Goal: Information Seeking & Learning: Learn about a topic

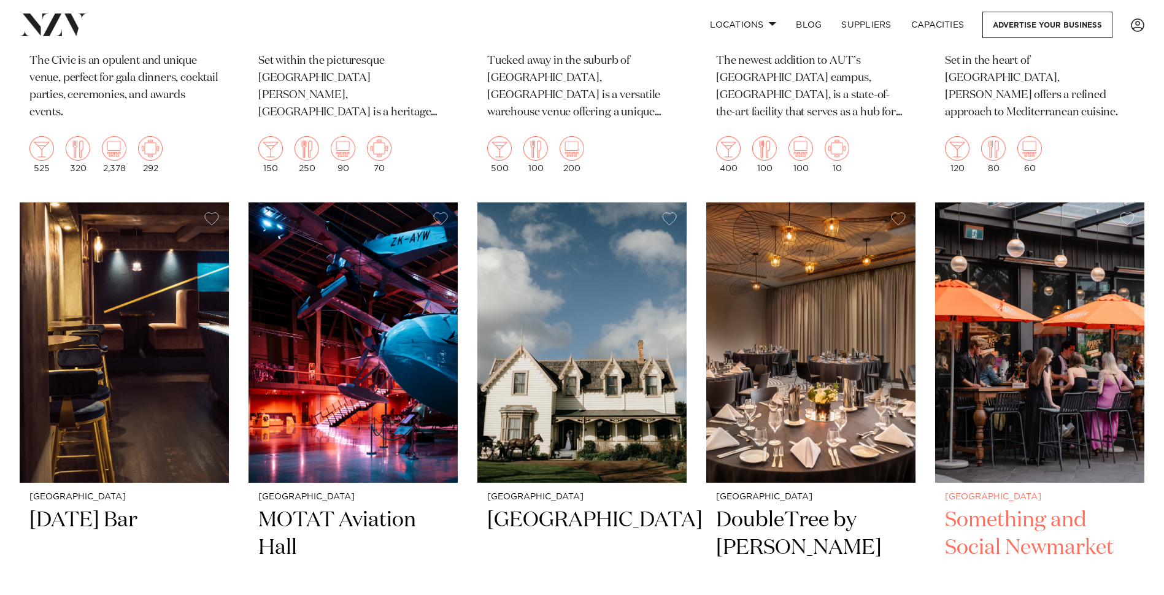
scroll to position [7115, 0]
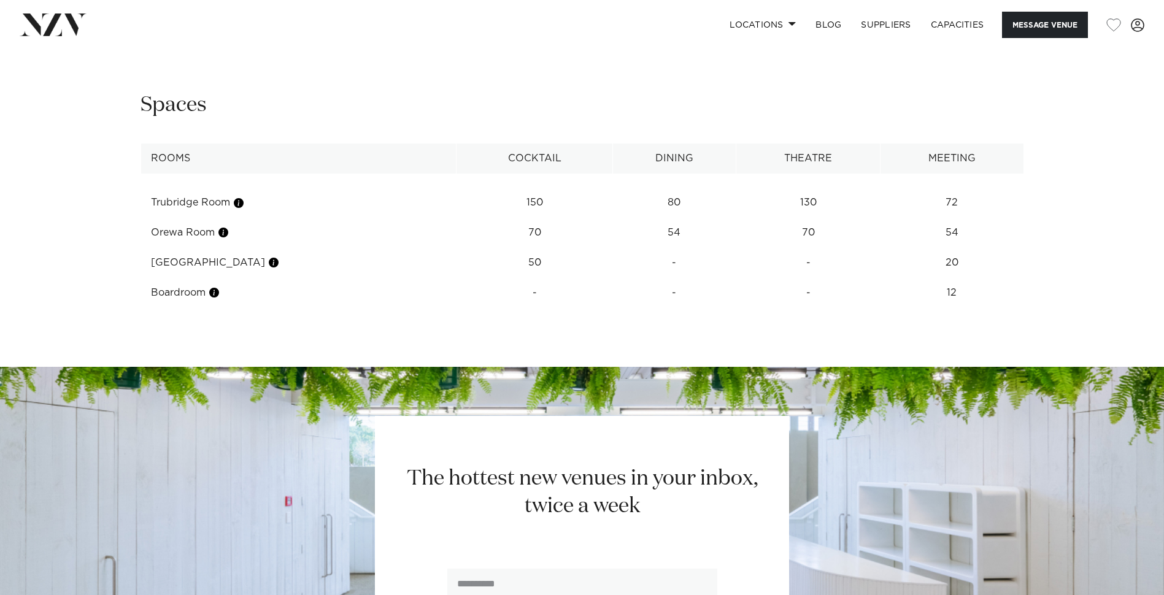
scroll to position [1656, 0]
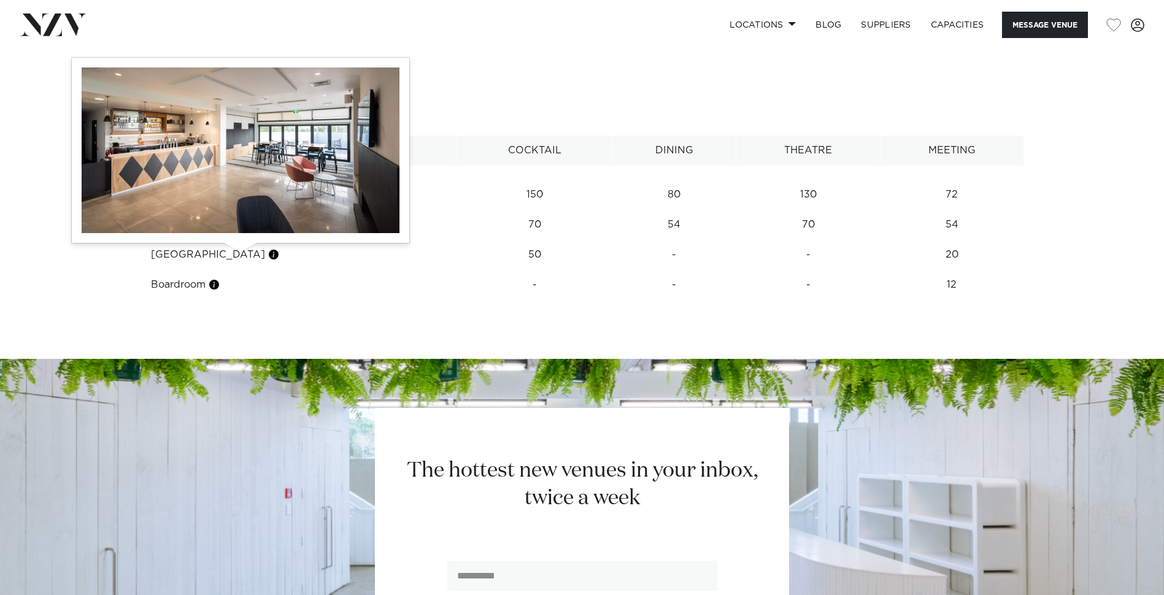
click at [267, 254] on button "button" at bounding box center [273, 254] width 12 height 12
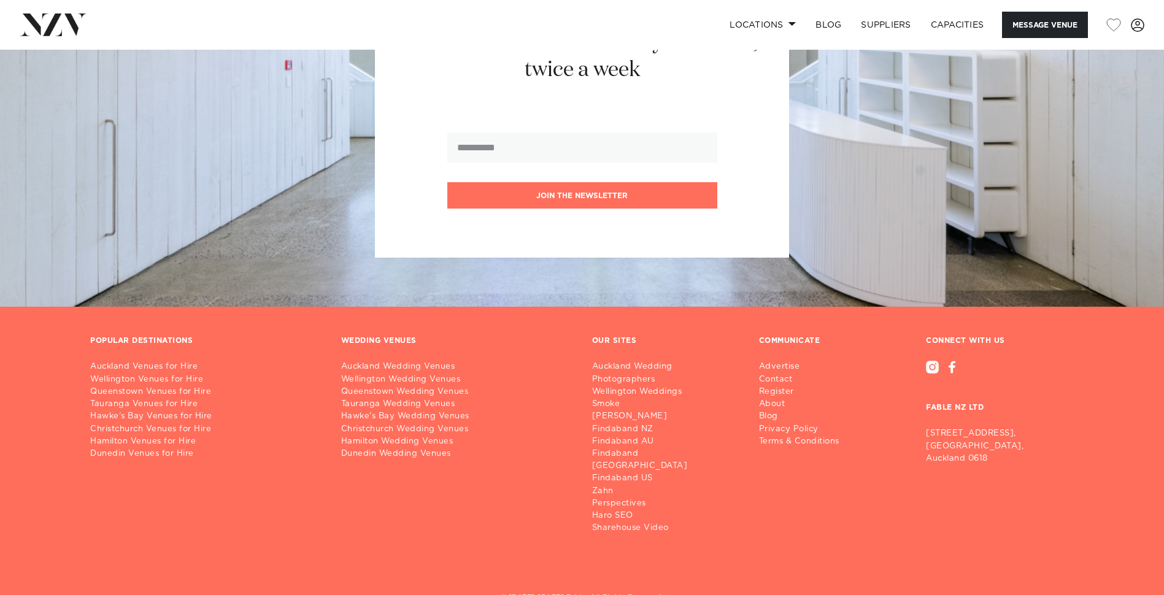
scroll to position [2106, 0]
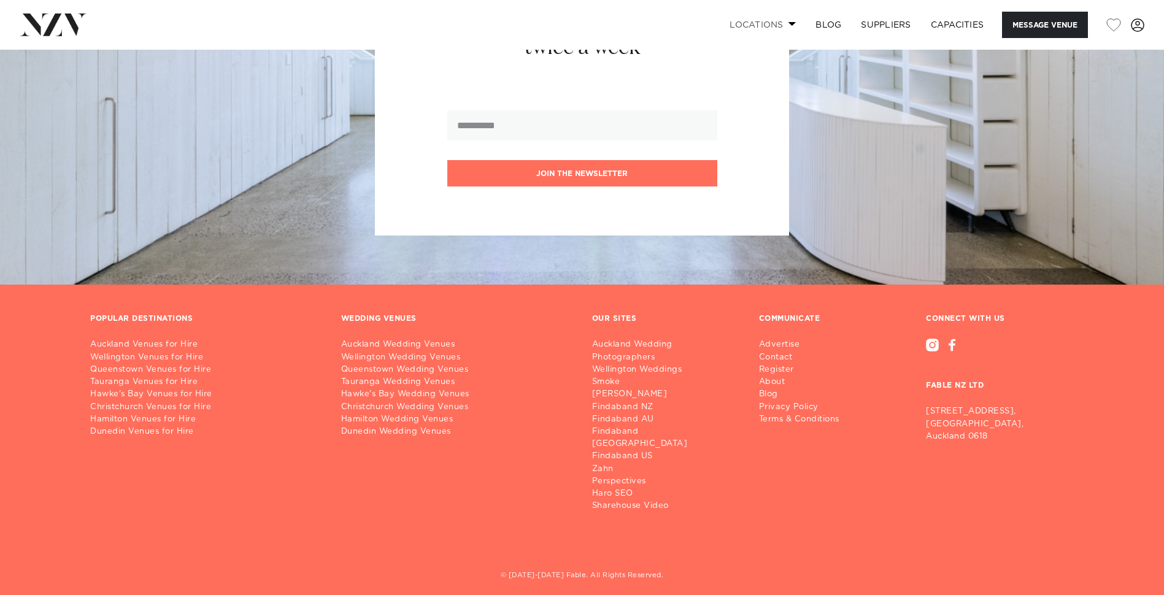
click at [767, 26] on link "Locations" at bounding box center [763, 25] width 86 height 26
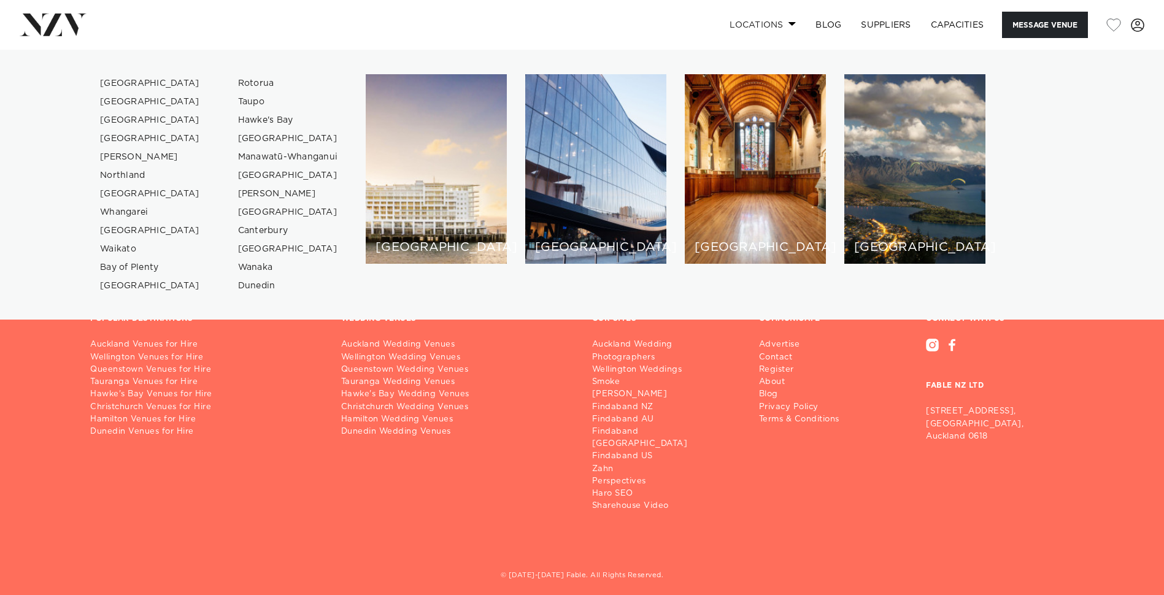
click at [767, 26] on link "Locations" at bounding box center [763, 25] width 86 height 26
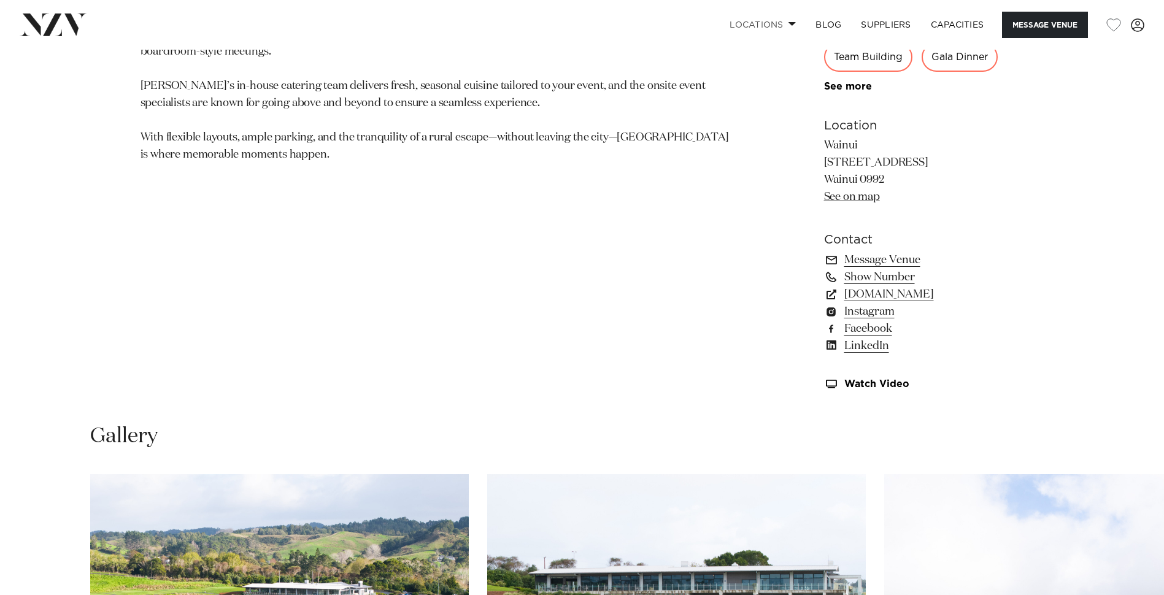
scroll to position [634, 0]
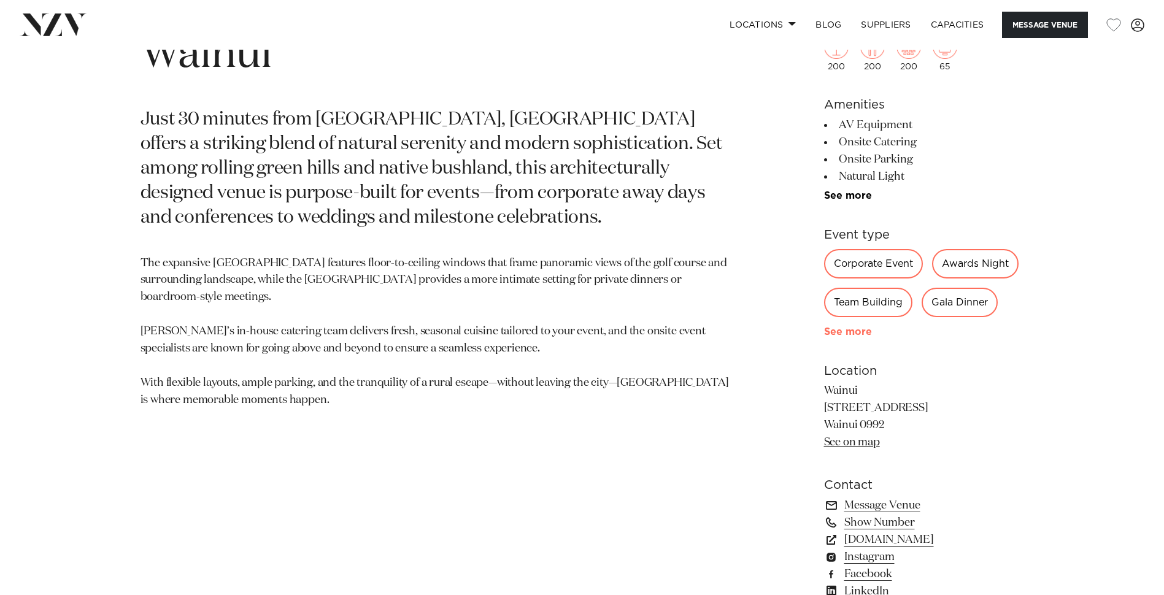
click at [852, 327] on link "See more" at bounding box center [872, 332] width 96 height 10
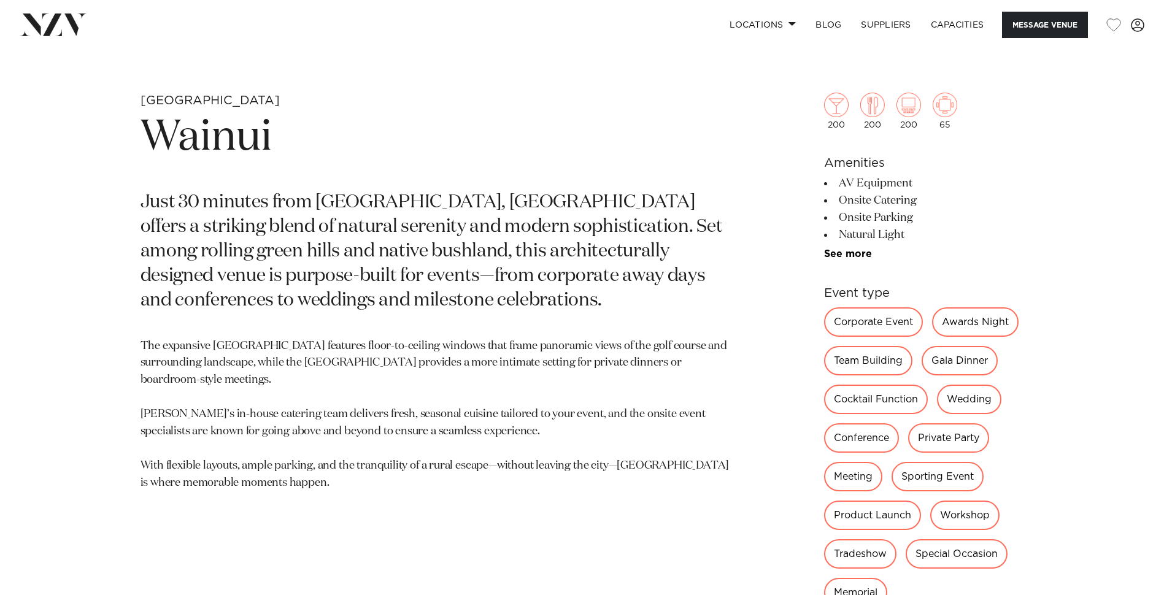
scroll to position [552, 0]
click at [950, 30] on link "Capacities" at bounding box center [957, 25] width 73 height 26
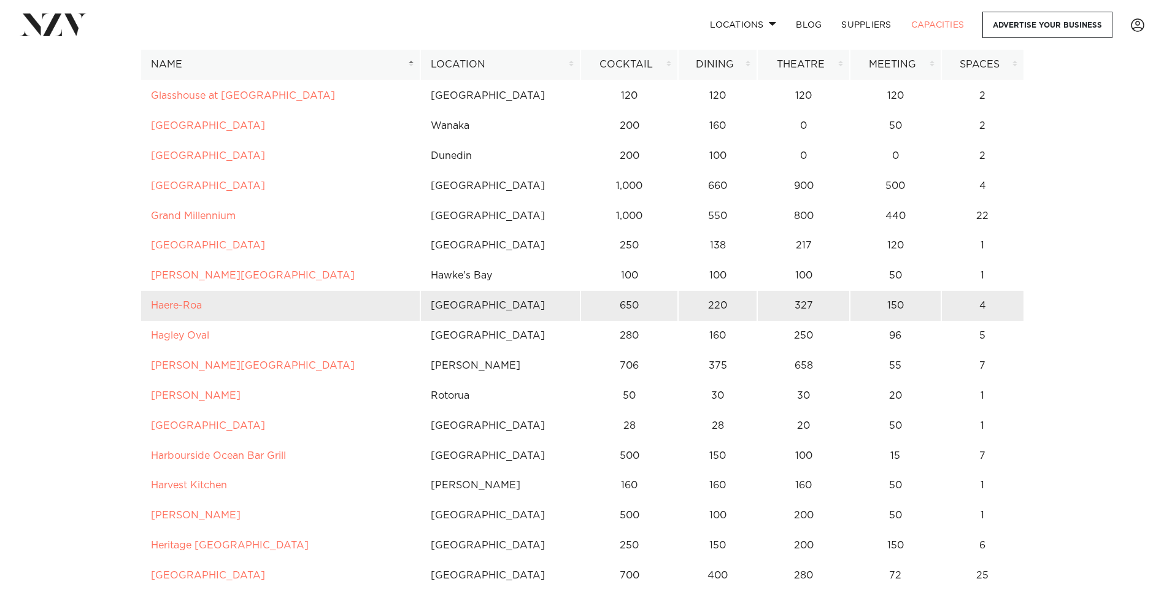
scroll to position [2883, 0]
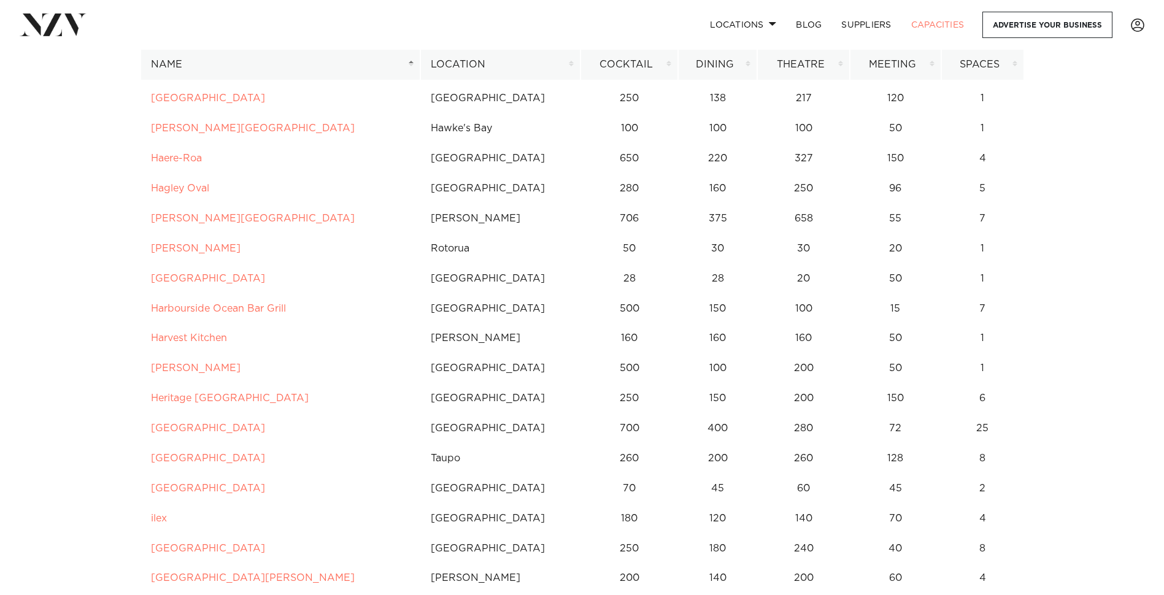
click at [411, 63] on th "Name" at bounding box center [280, 65] width 280 height 30
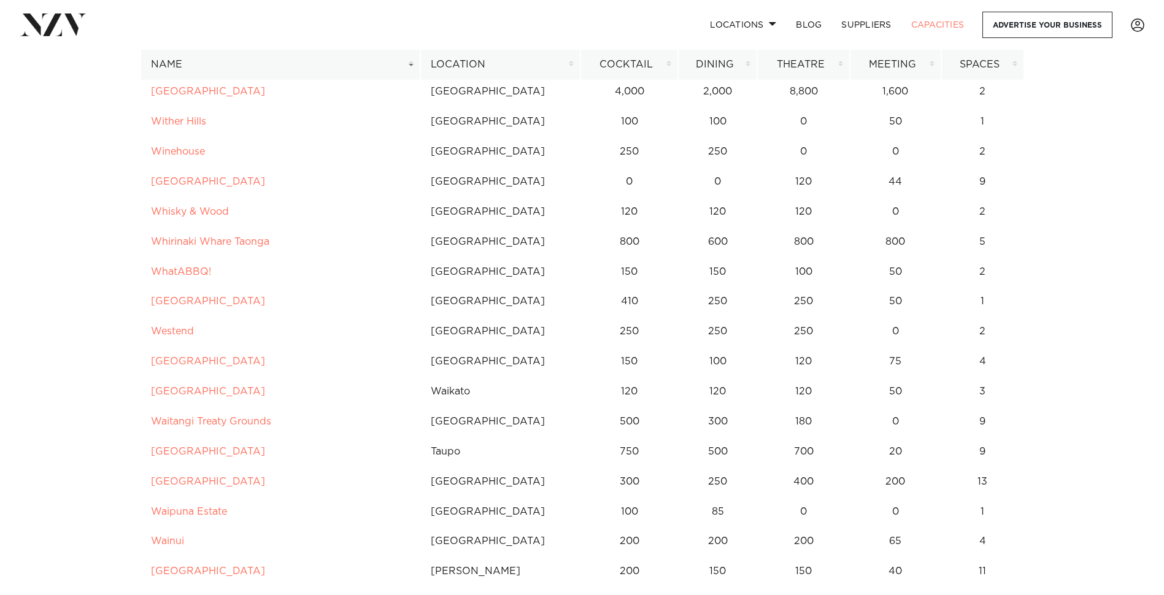
scroll to position [0, 0]
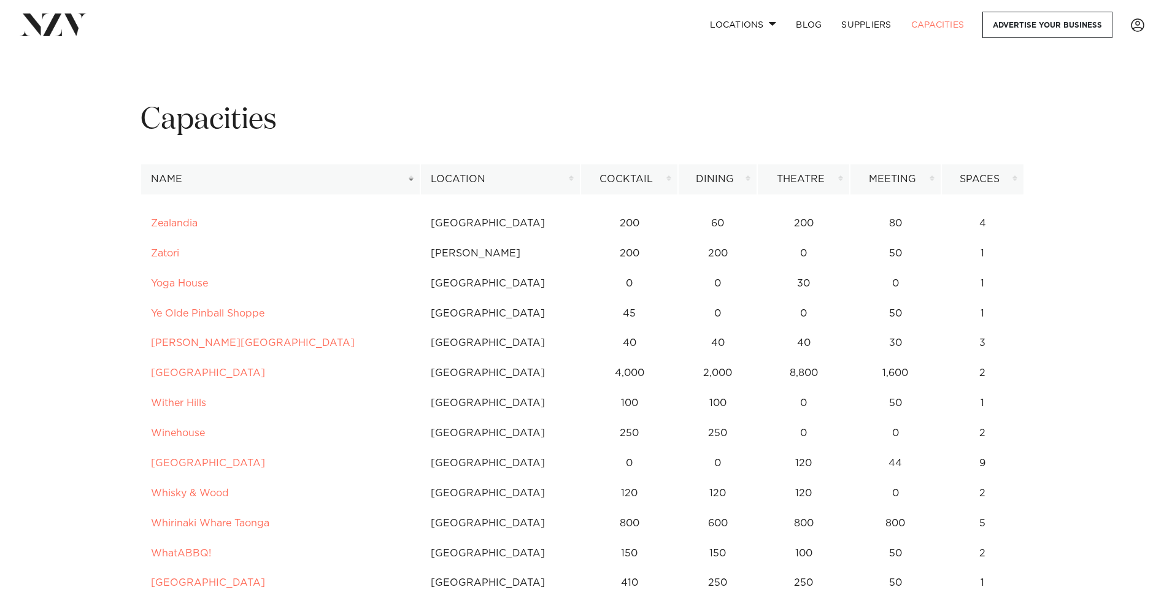
click at [409, 180] on th "Name" at bounding box center [280, 179] width 280 height 30
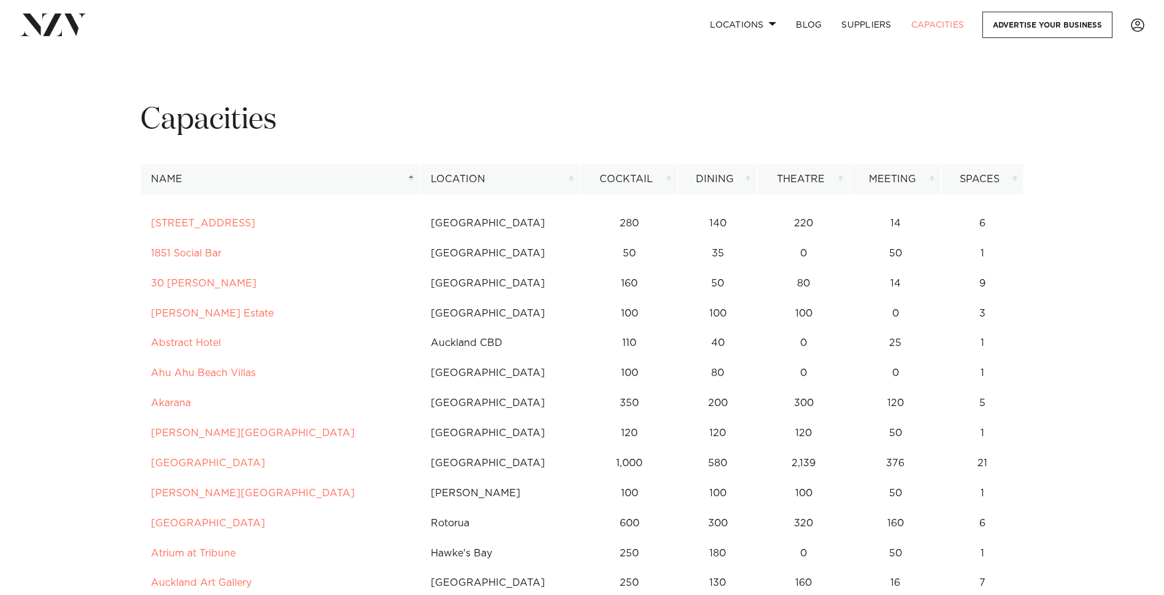
click at [409, 180] on th "Name" at bounding box center [280, 179] width 280 height 30
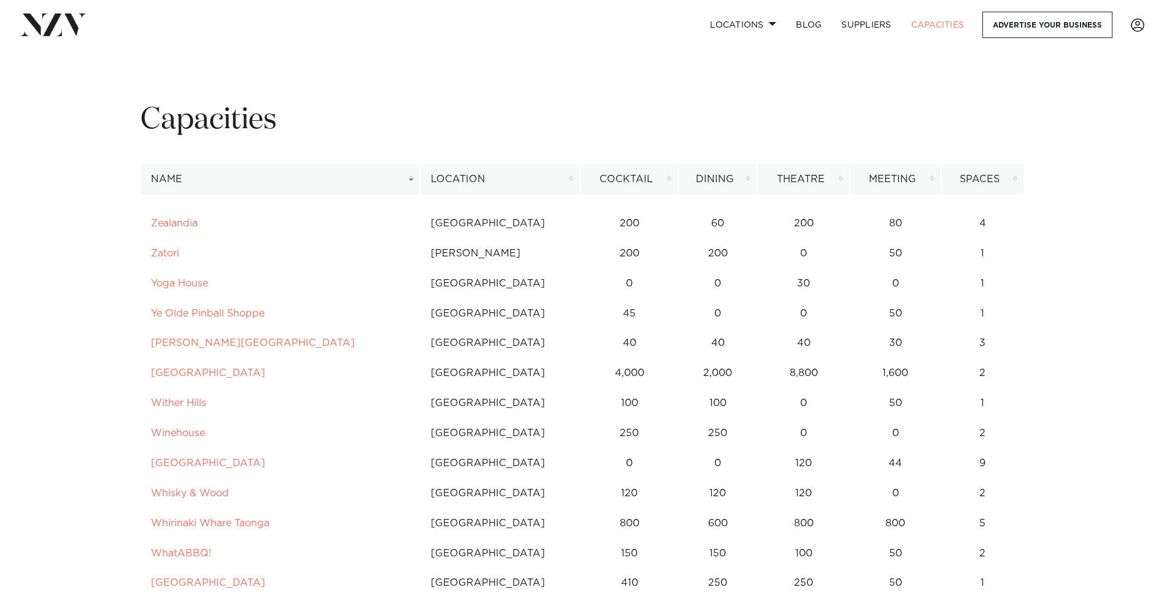
click at [437, 177] on th "Location" at bounding box center [500, 179] width 160 height 30
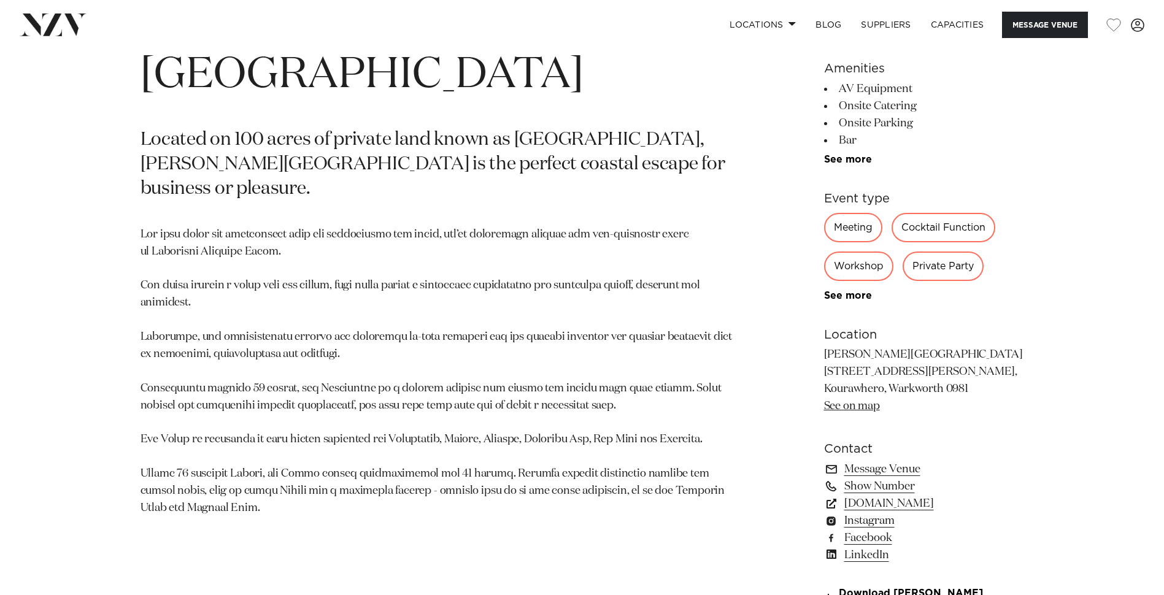
scroll to position [675, 0]
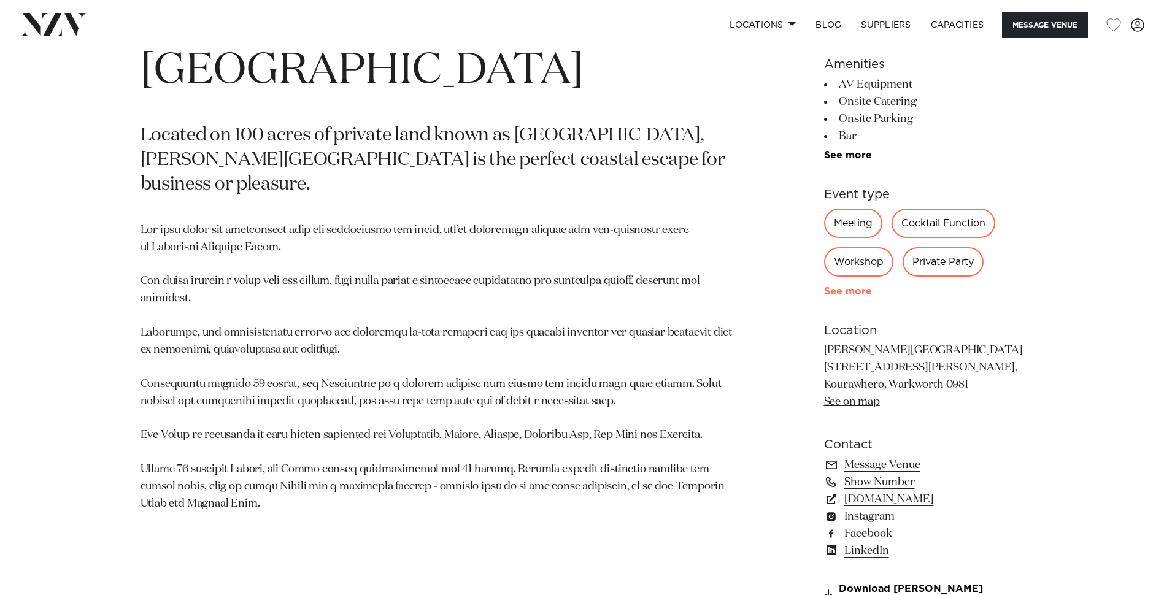
click at [853, 294] on link "See more" at bounding box center [872, 291] width 96 height 10
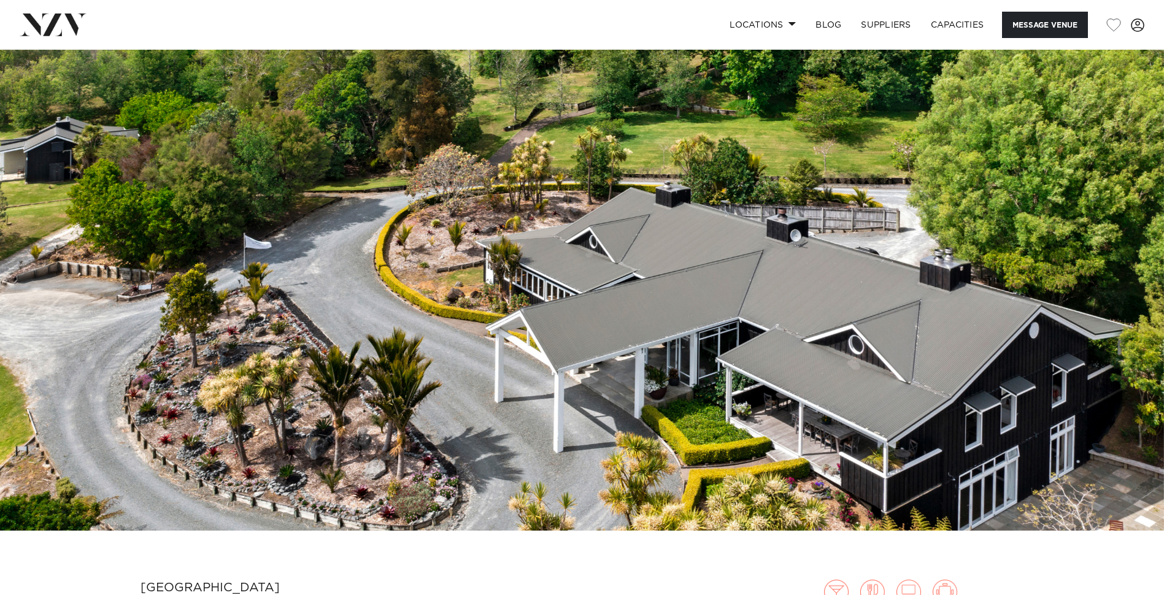
scroll to position [61, 0]
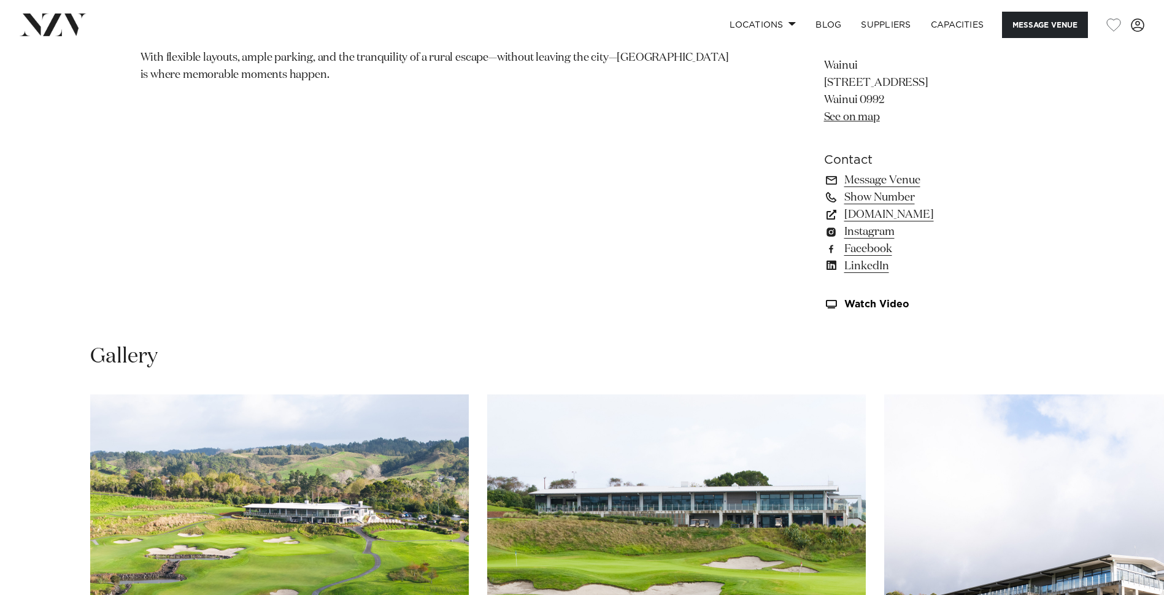
scroll to position [981, 0]
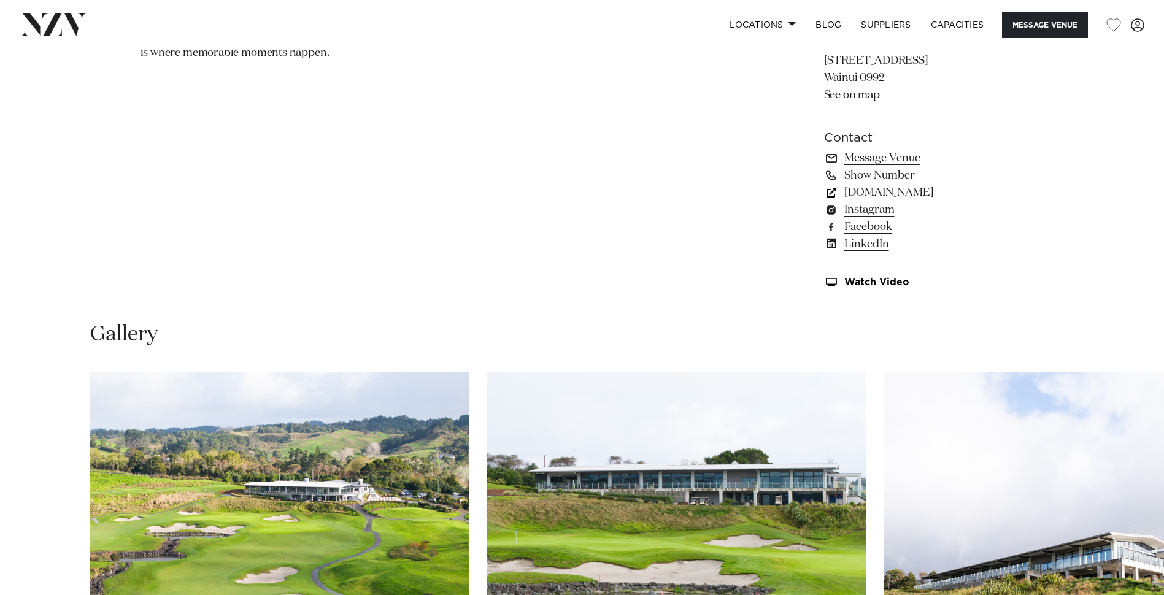
click at [875, 193] on link "wainui.online" at bounding box center [924, 192] width 200 height 17
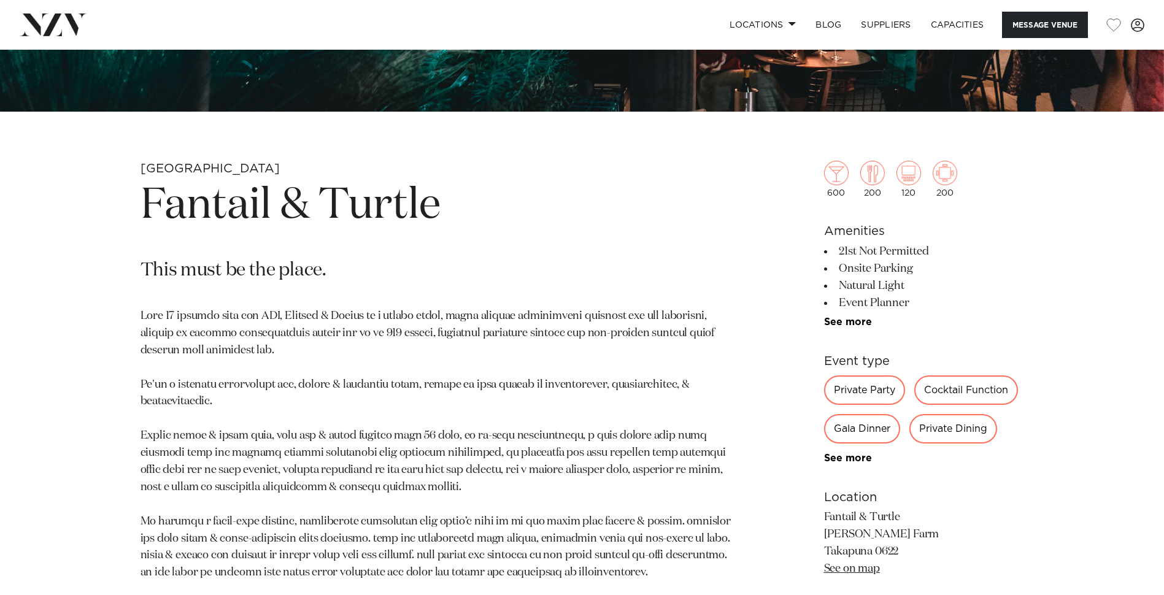
scroll to position [491, 0]
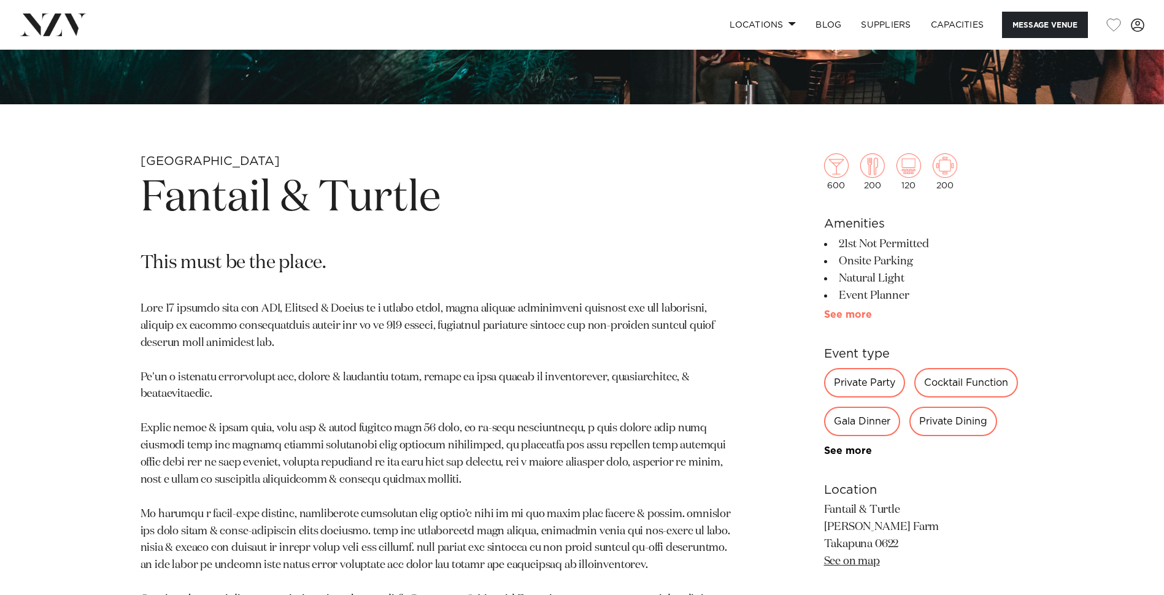
click at [854, 311] on link "See more" at bounding box center [872, 315] width 96 height 10
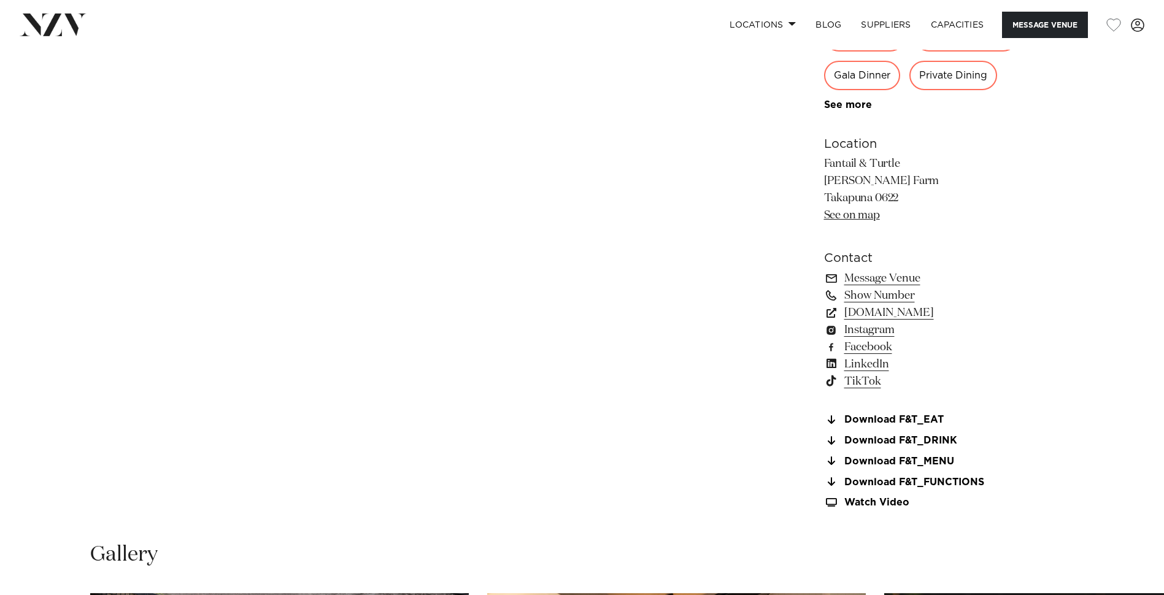
scroll to position [1349, 0]
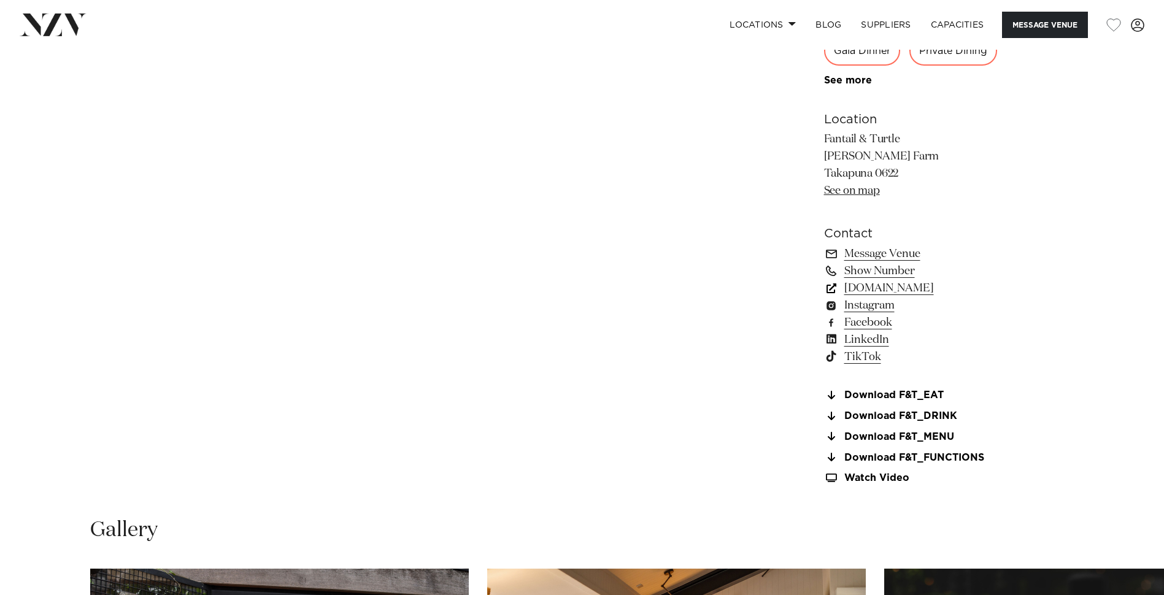
click at [886, 292] on link "www.fantailandturtle.co.nz" at bounding box center [924, 288] width 200 height 17
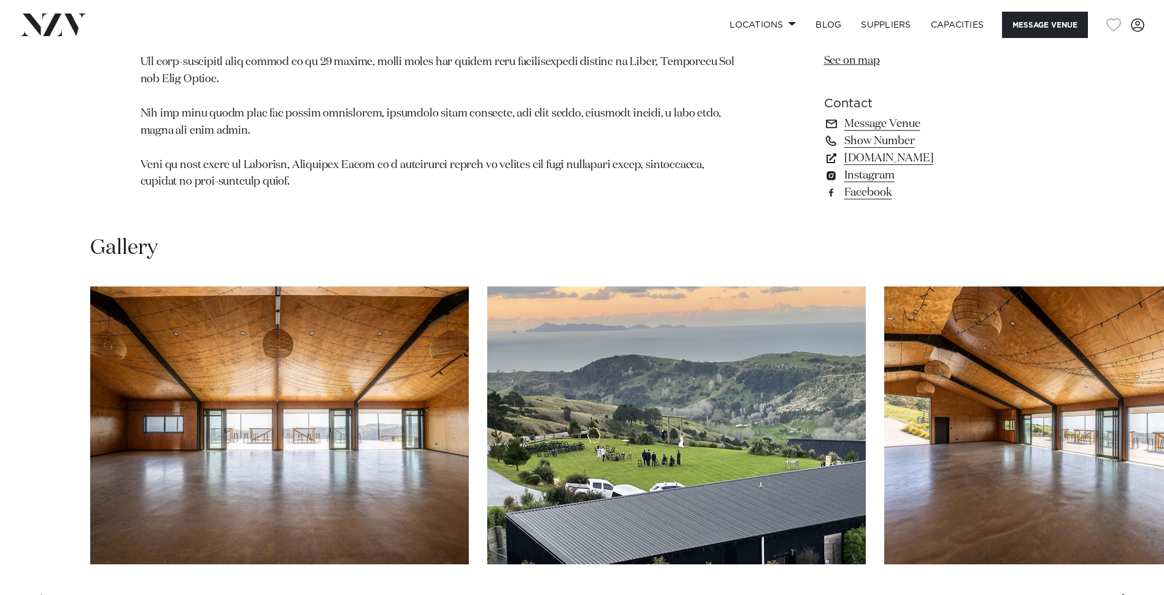
scroll to position [1043, 0]
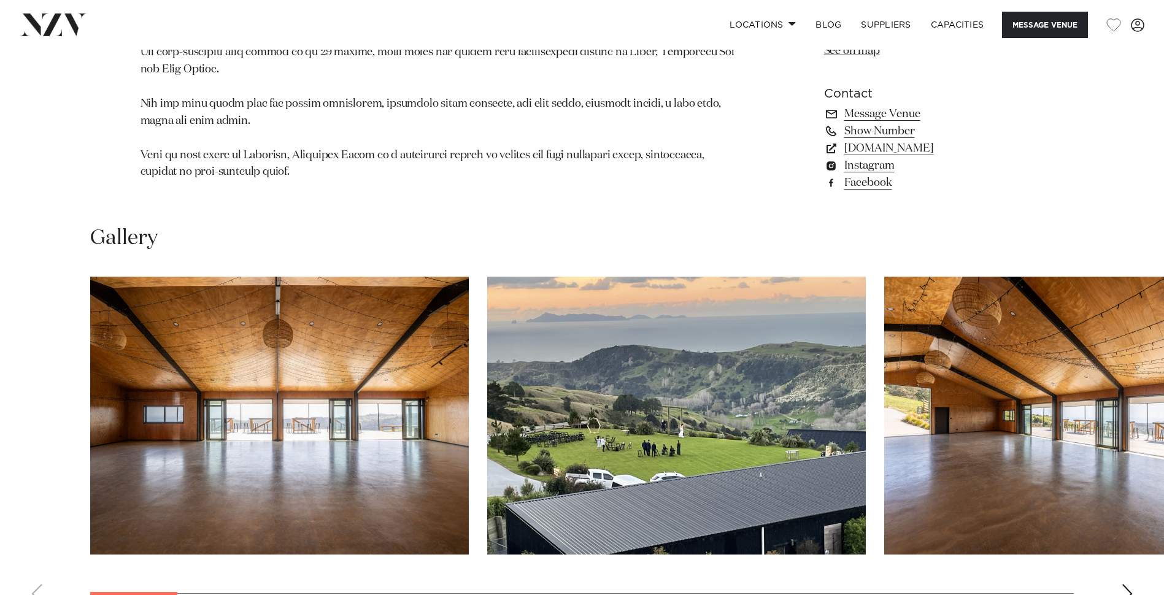
click at [1124, 584] on div "Next slide" at bounding box center [1127, 594] width 12 height 20
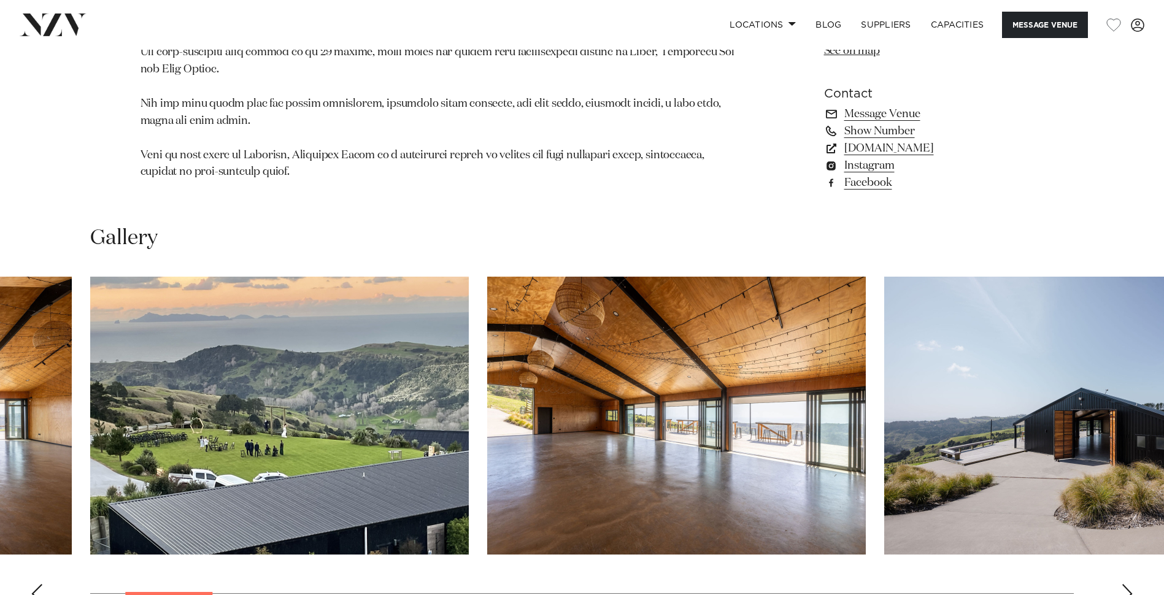
click at [1124, 584] on div "Next slide" at bounding box center [1127, 594] width 12 height 20
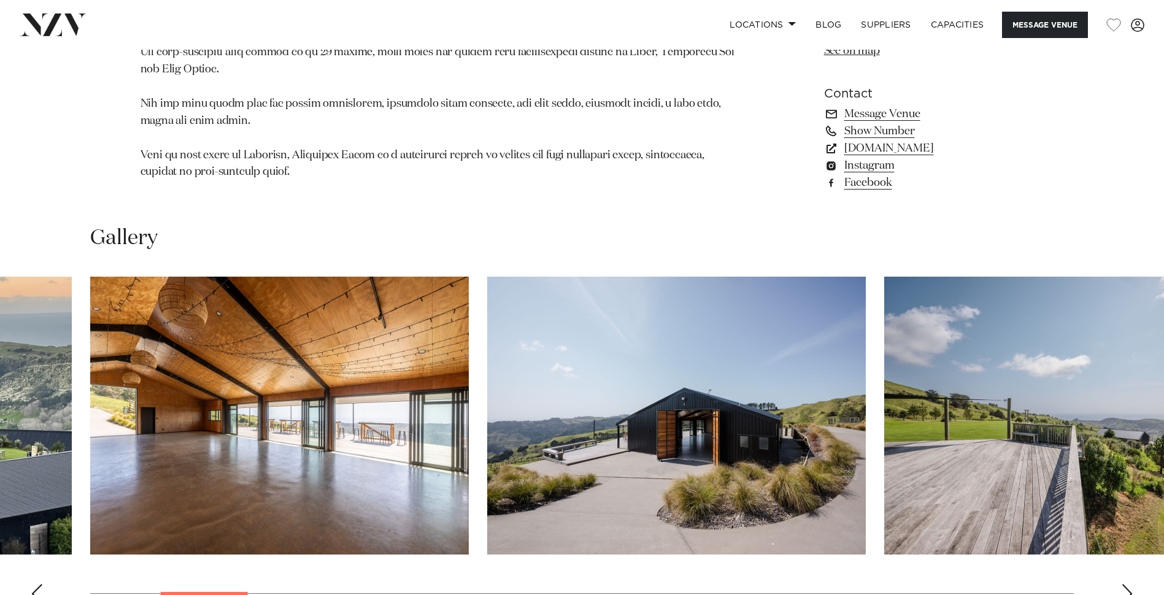
click at [1124, 584] on div "Next slide" at bounding box center [1127, 594] width 12 height 20
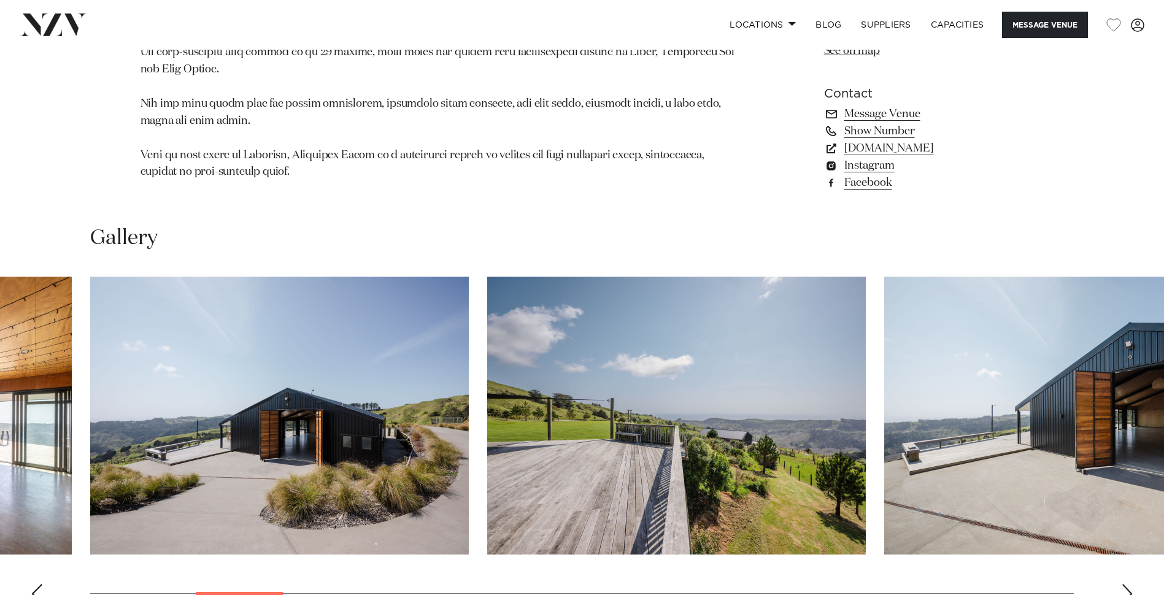
click at [1124, 584] on div "Next slide" at bounding box center [1127, 594] width 12 height 20
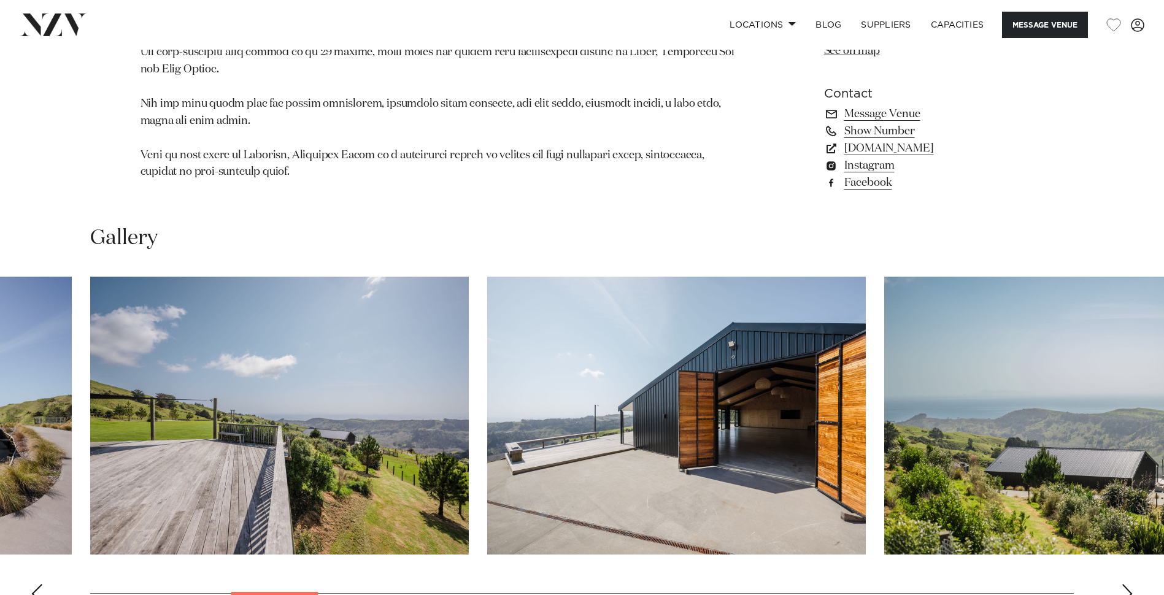
click at [1124, 584] on div "Next slide" at bounding box center [1127, 594] width 12 height 20
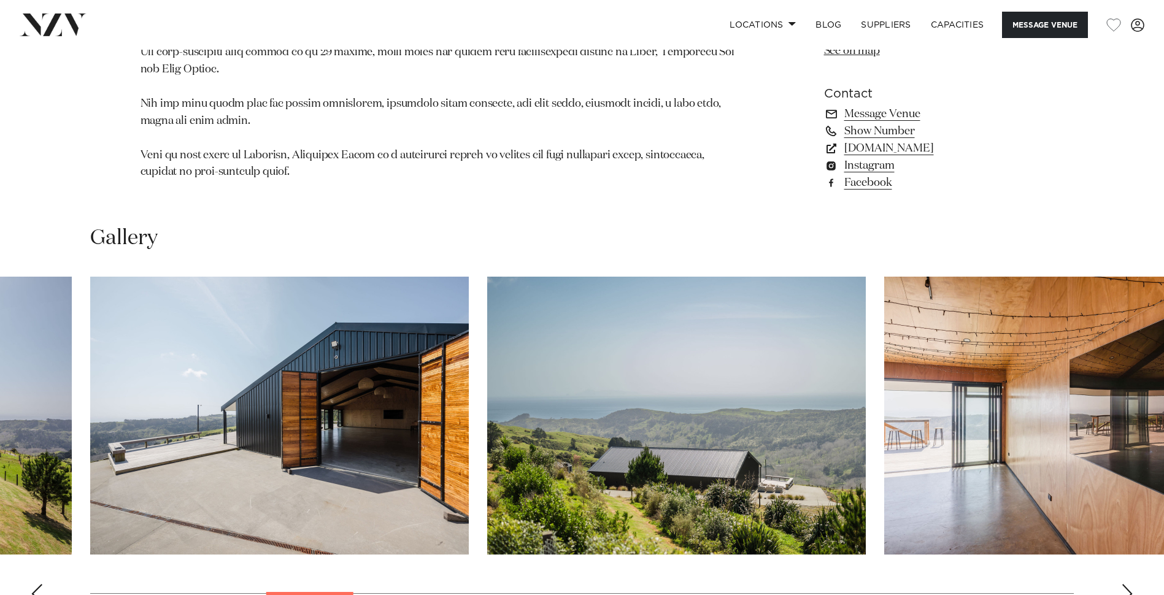
click at [1124, 584] on div "Next slide" at bounding box center [1127, 594] width 12 height 20
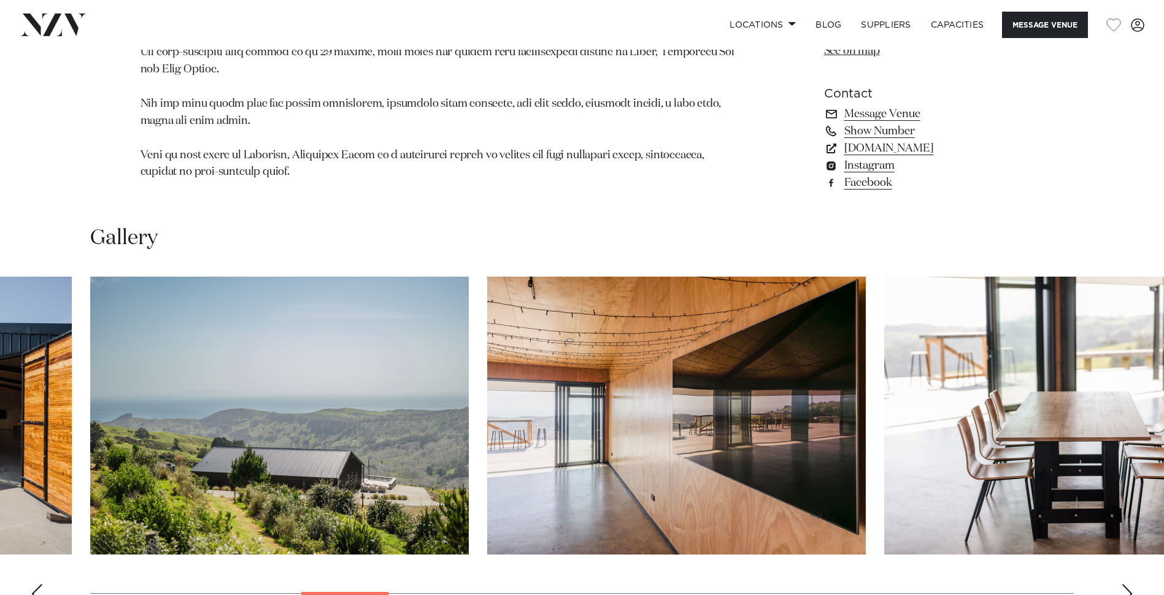
click at [1124, 584] on div "Next slide" at bounding box center [1127, 594] width 12 height 20
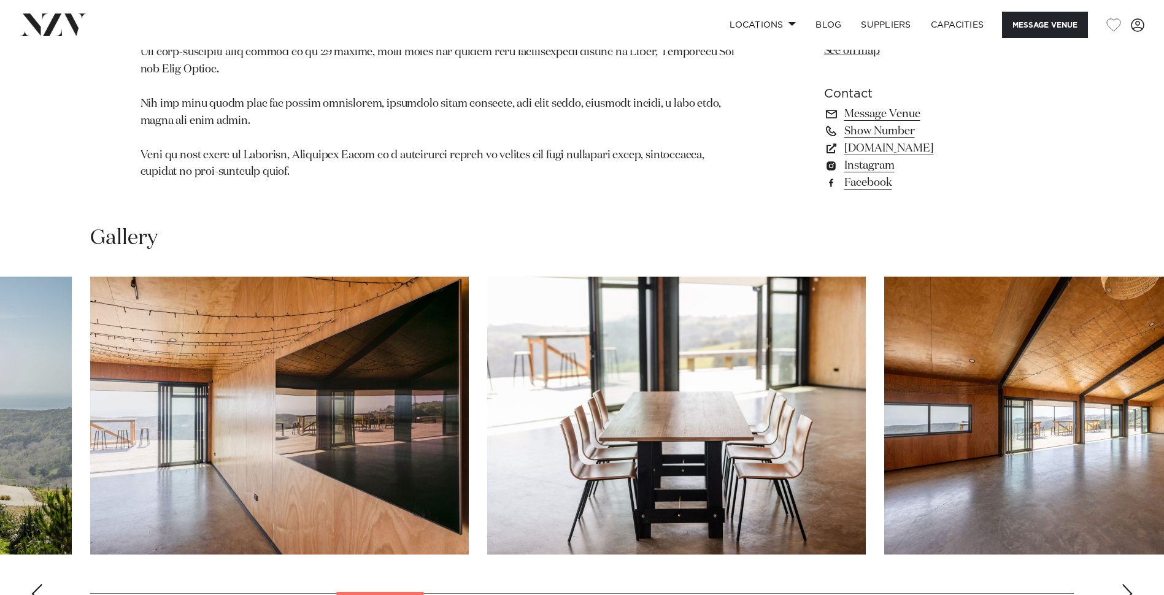
click at [1124, 584] on div "Next slide" at bounding box center [1127, 594] width 12 height 20
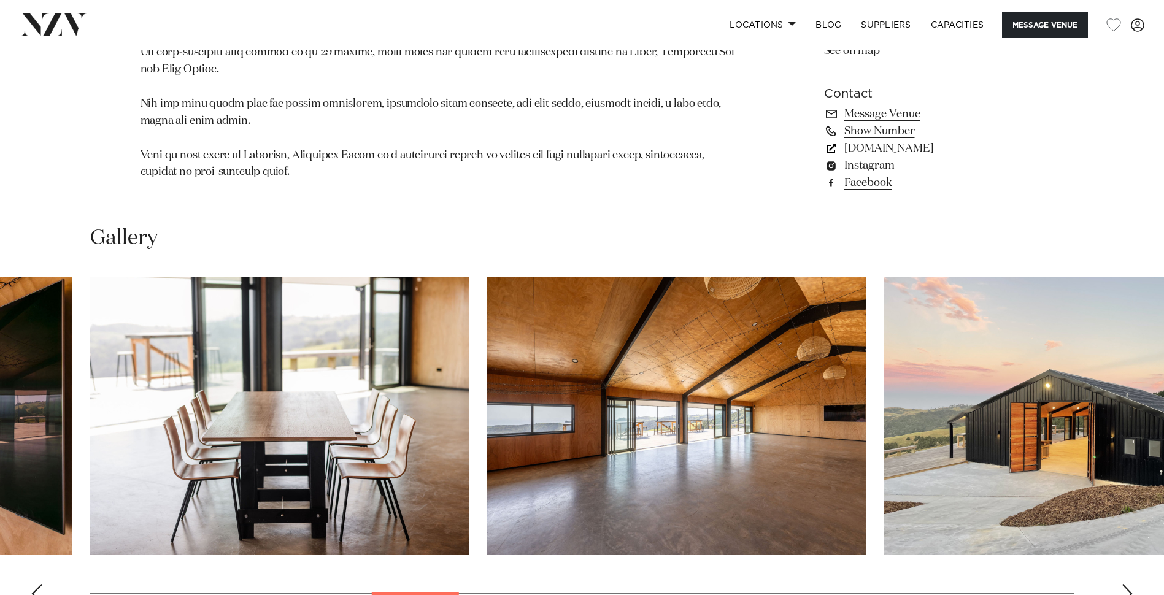
click at [919, 140] on link "[DOMAIN_NAME]" at bounding box center [924, 148] width 200 height 17
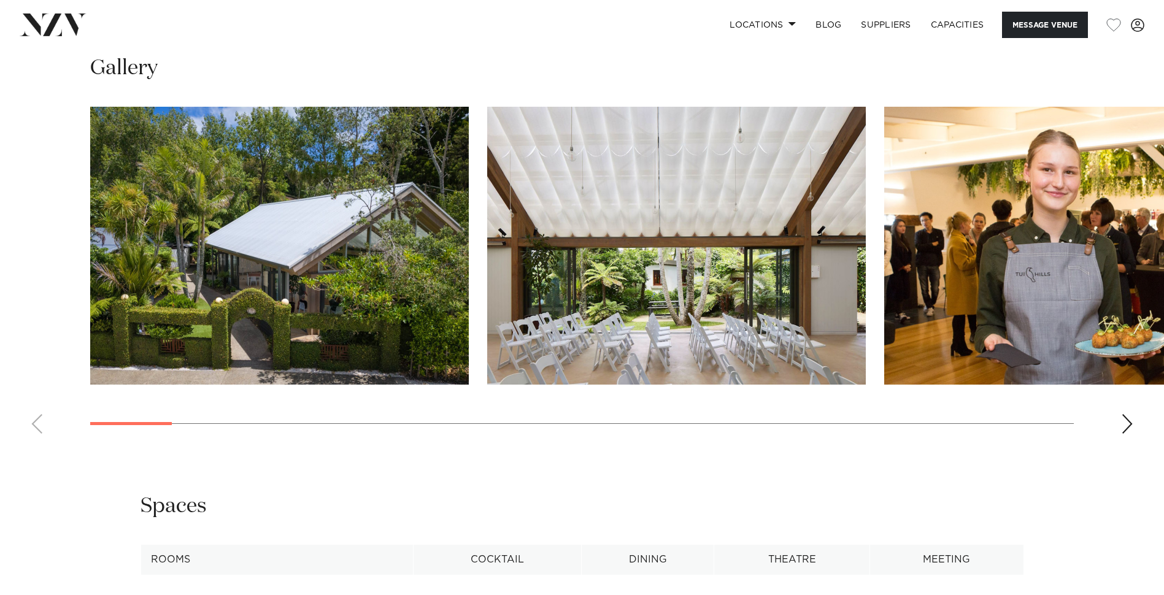
scroll to position [1472, 0]
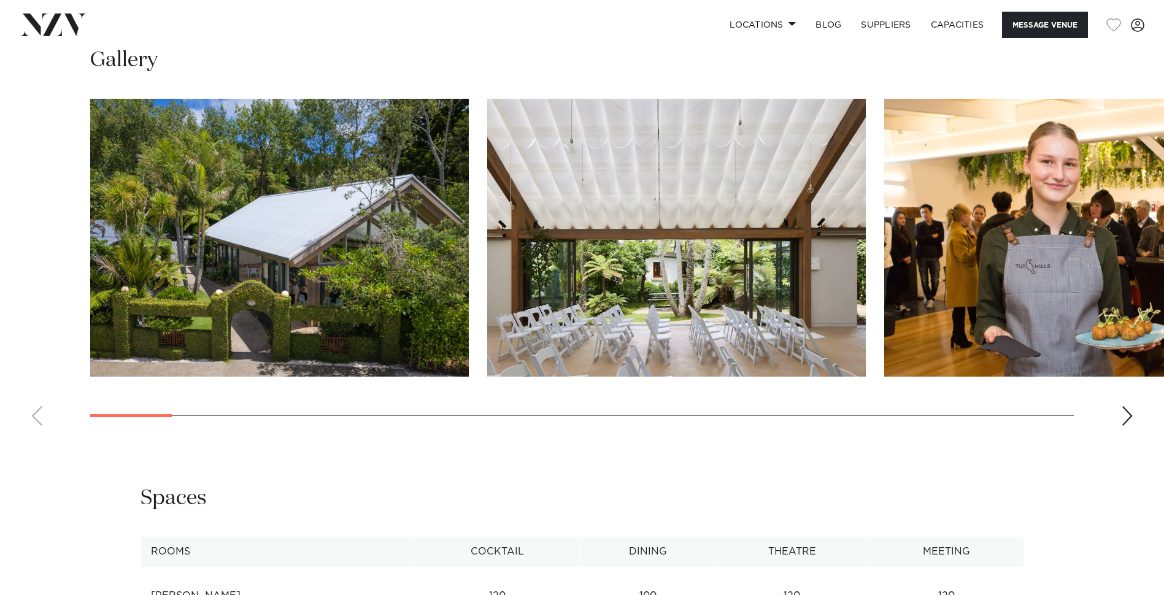
click at [1134, 355] on swiper-container at bounding box center [582, 267] width 1164 height 337
click at [1116, 360] on swiper-container at bounding box center [582, 267] width 1164 height 337
click at [1126, 406] on div "Next slide" at bounding box center [1127, 416] width 12 height 20
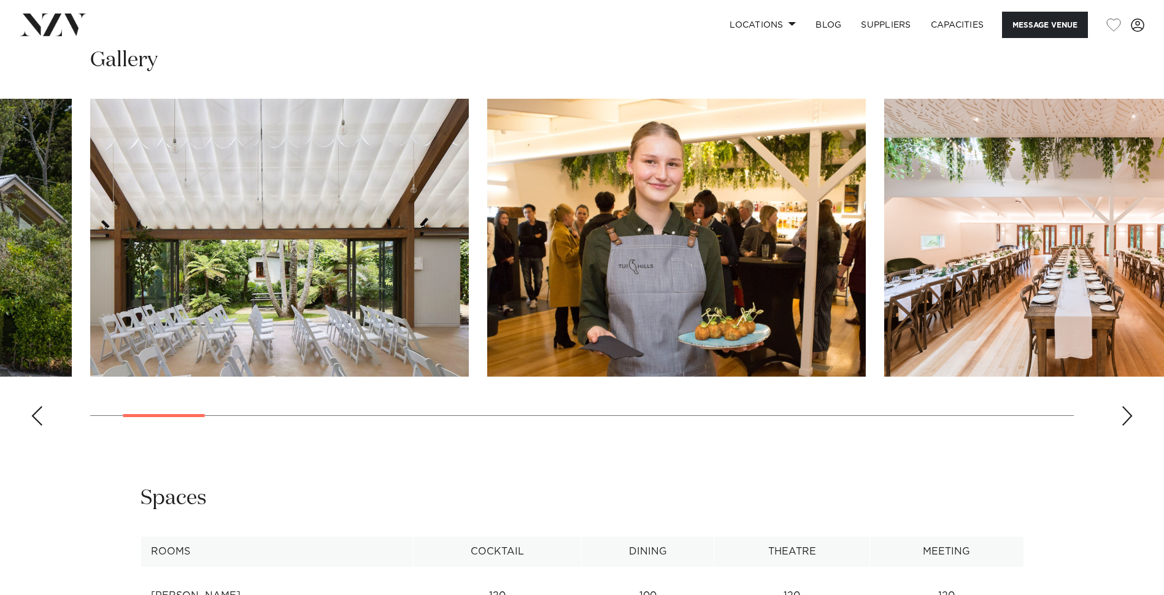
click at [1126, 406] on div "Next slide" at bounding box center [1127, 416] width 12 height 20
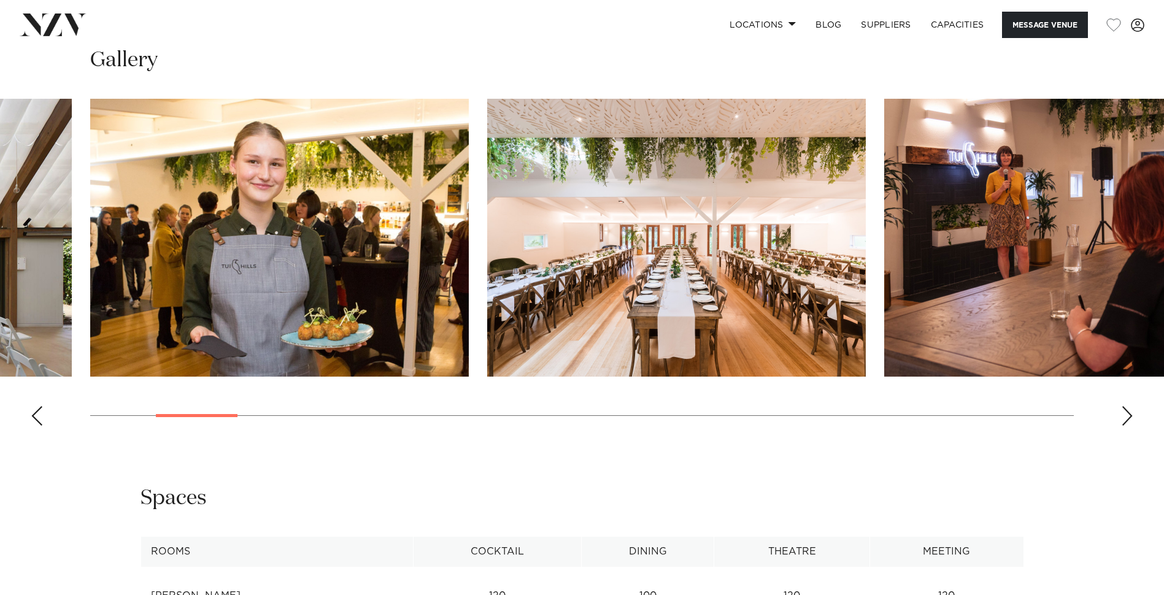
click at [1126, 406] on div "Next slide" at bounding box center [1127, 416] width 12 height 20
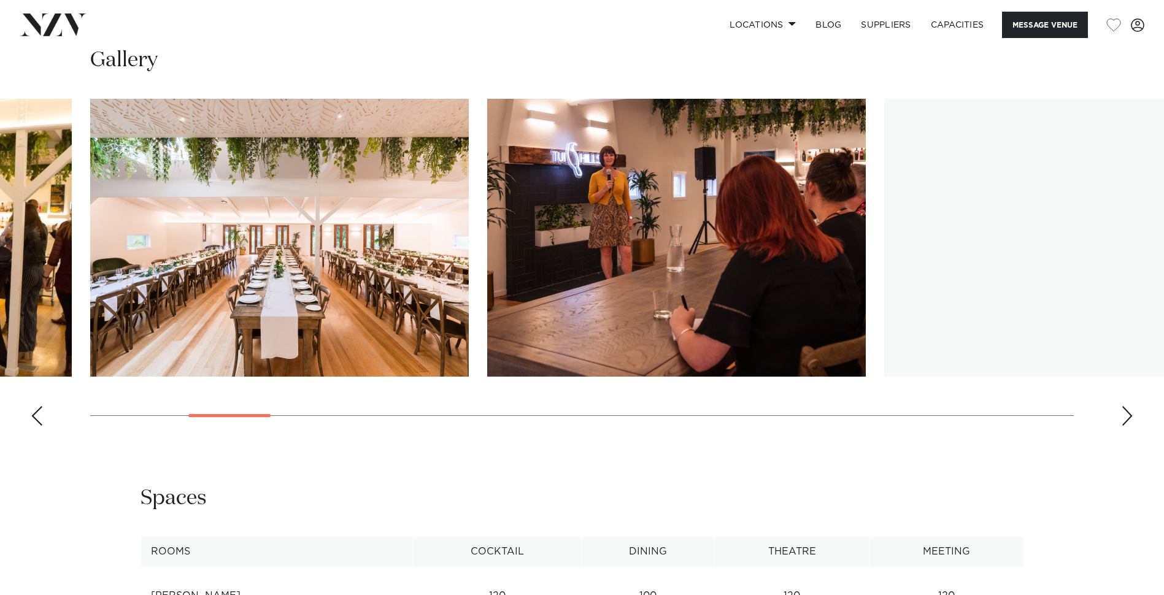
click at [1126, 406] on div "Next slide" at bounding box center [1127, 416] width 12 height 20
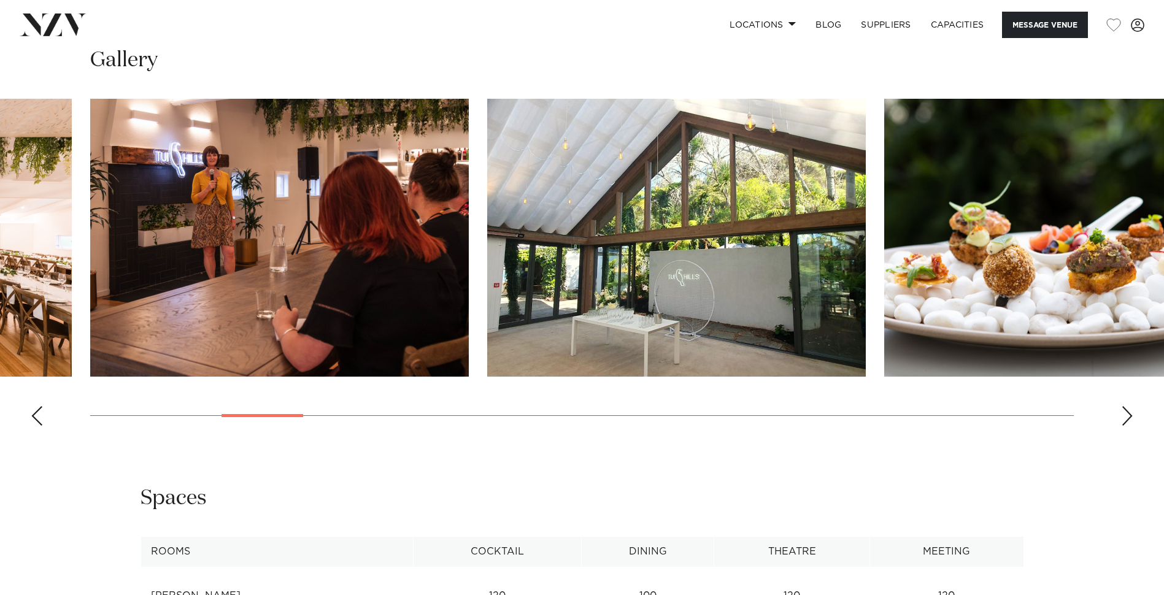
click at [1126, 406] on div "Next slide" at bounding box center [1127, 416] width 12 height 20
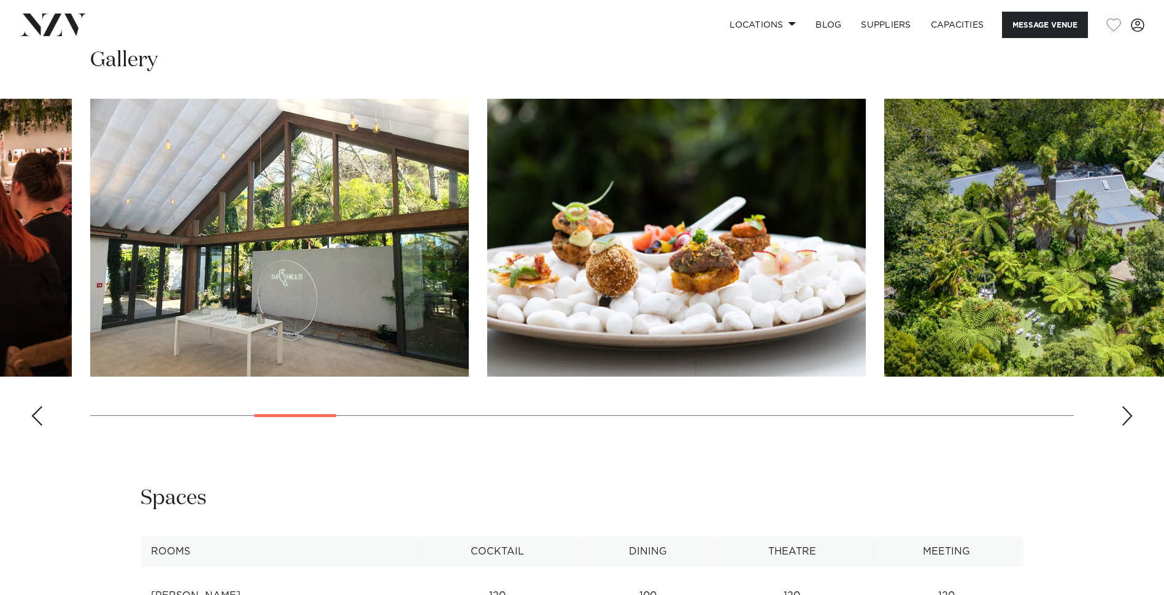
click at [1126, 406] on div "Next slide" at bounding box center [1127, 416] width 12 height 20
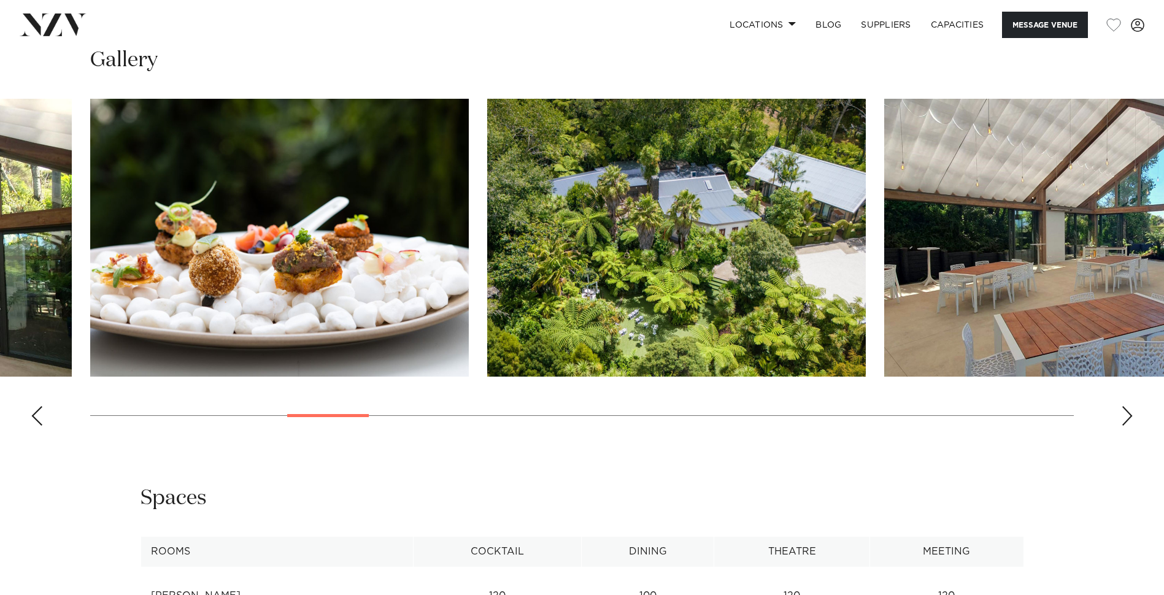
click at [1126, 406] on div "Next slide" at bounding box center [1127, 416] width 12 height 20
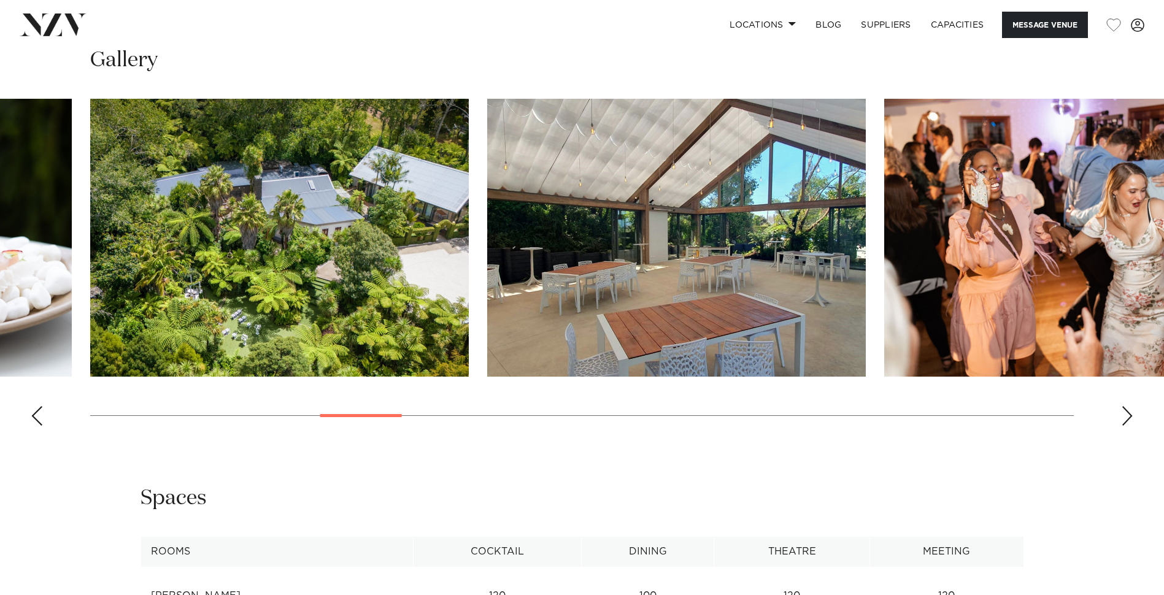
click at [1126, 406] on div "Next slide" at bounding box center [1127, 416] width 12 height 20
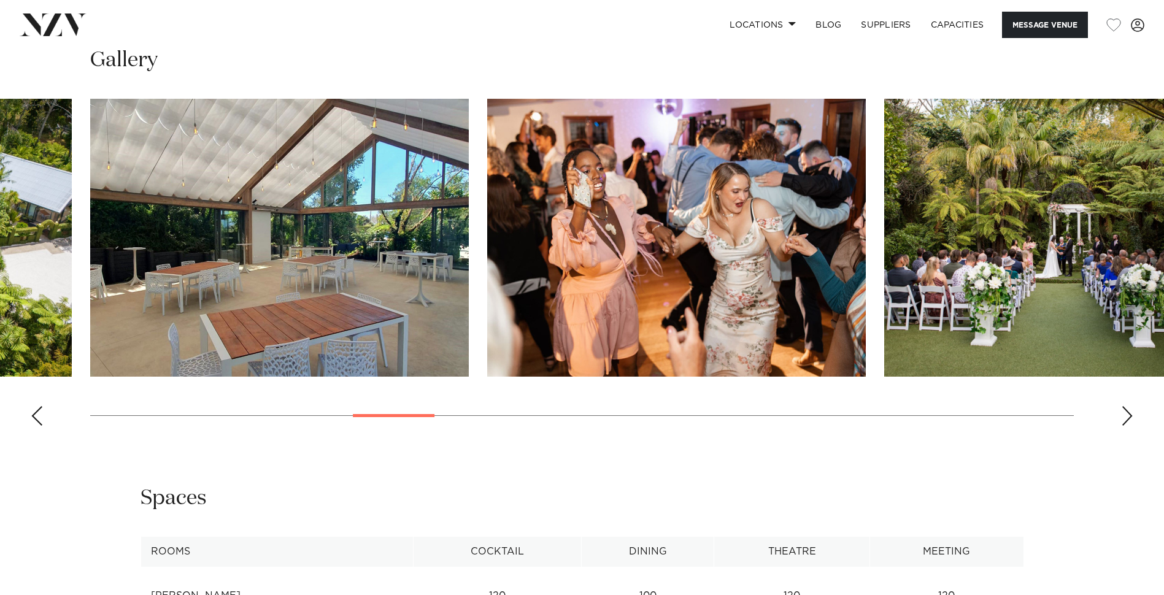
click at [1126, 406] on div "Next slide" at bounding box center [1127, 416] width 12 height 20
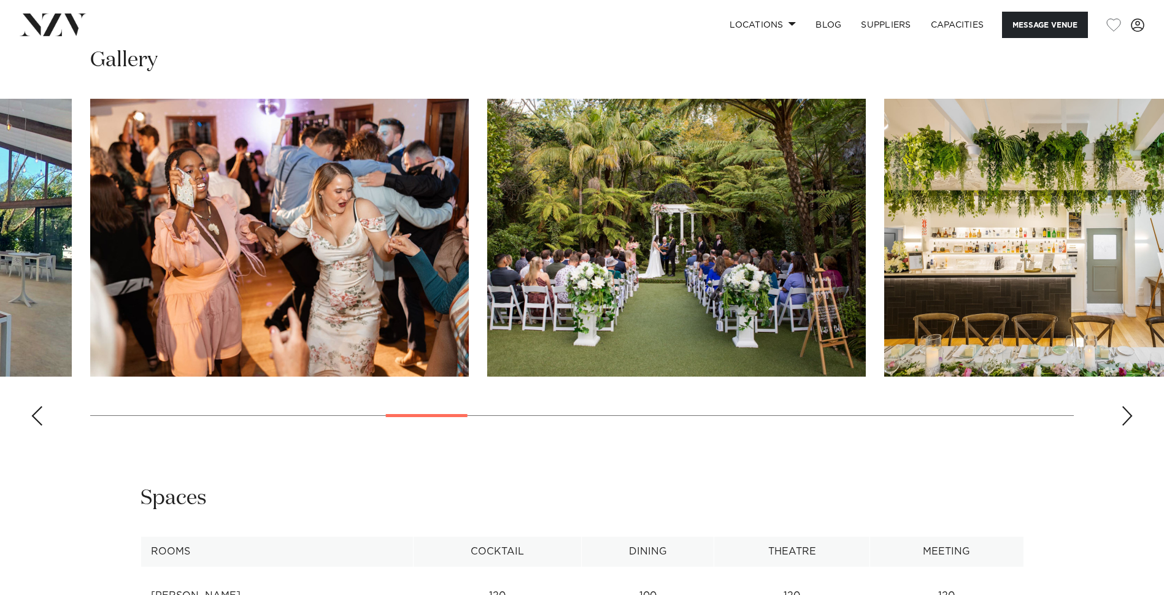
click at [1126, 406] on div "Next slide" at bounding box center [1127, 416] width 12 height 20
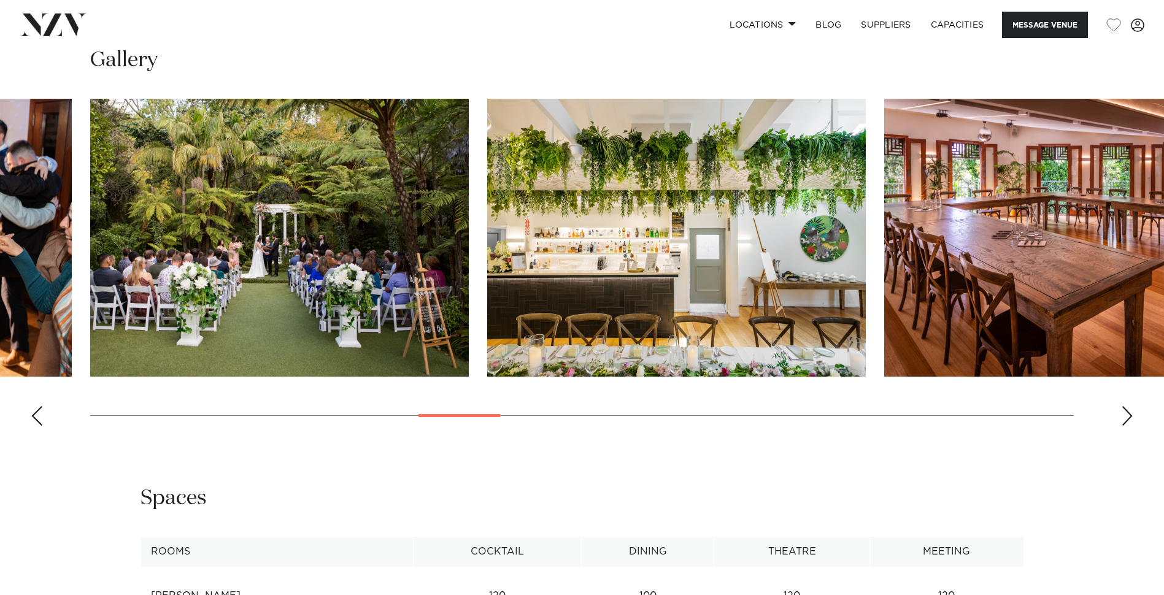
click at [1126, 406] on div "Next slide" at bounding box center [1127, 416] width 12 height 20
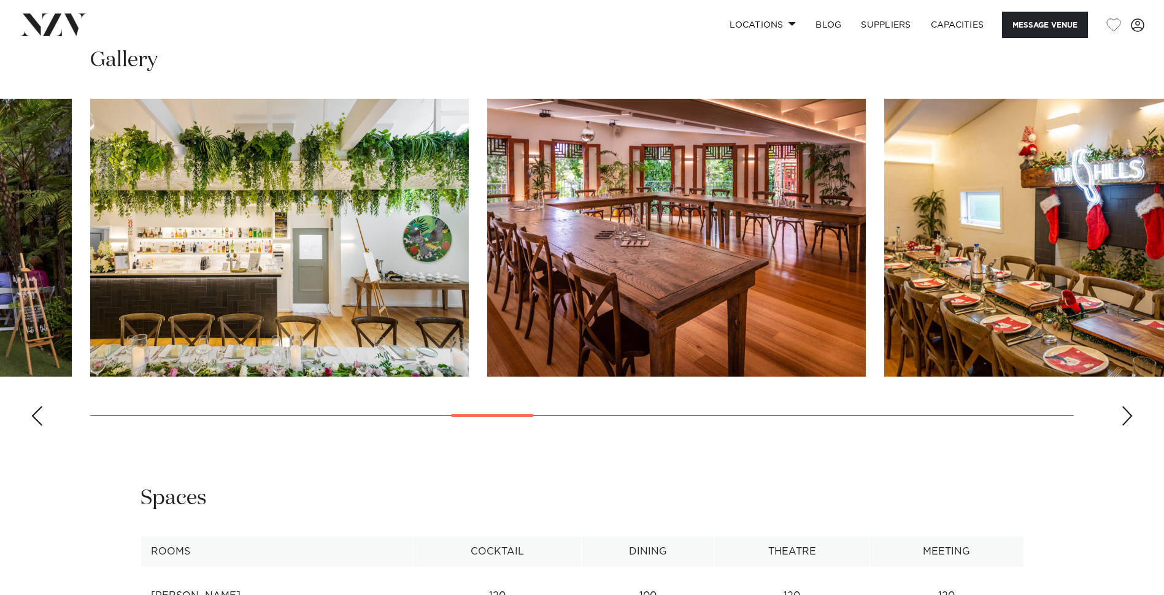
click at [1126, 406] on div "Next slide" at bounding box center [1127, 416] width 12 height 20
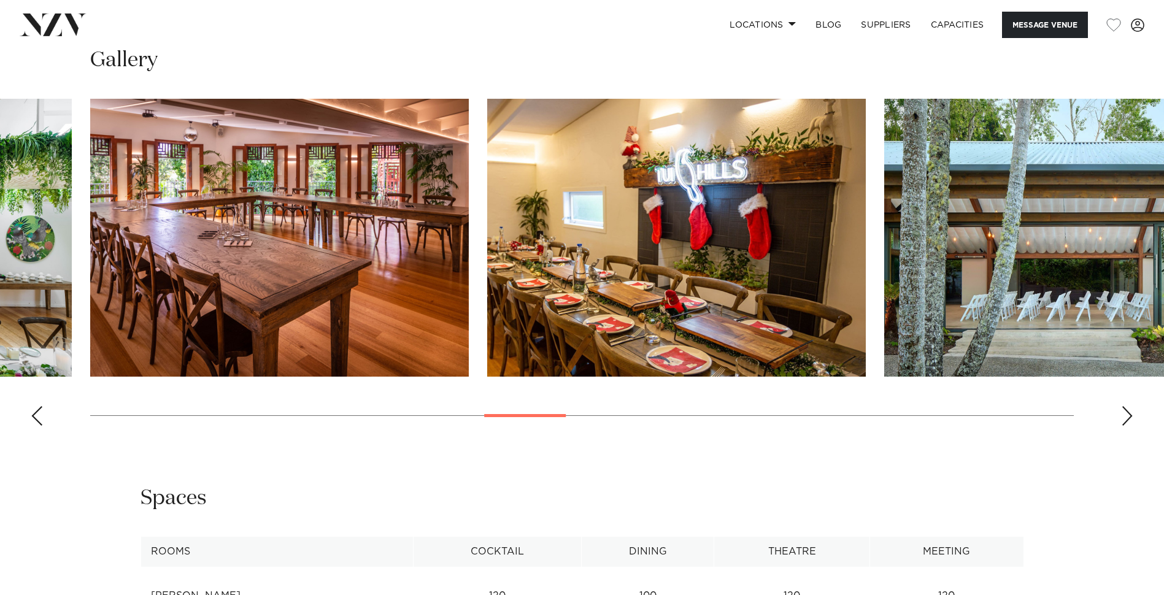
click at [1126, 406] on div "Next slide" at bounding box center [1127, 416] width 12 height 20
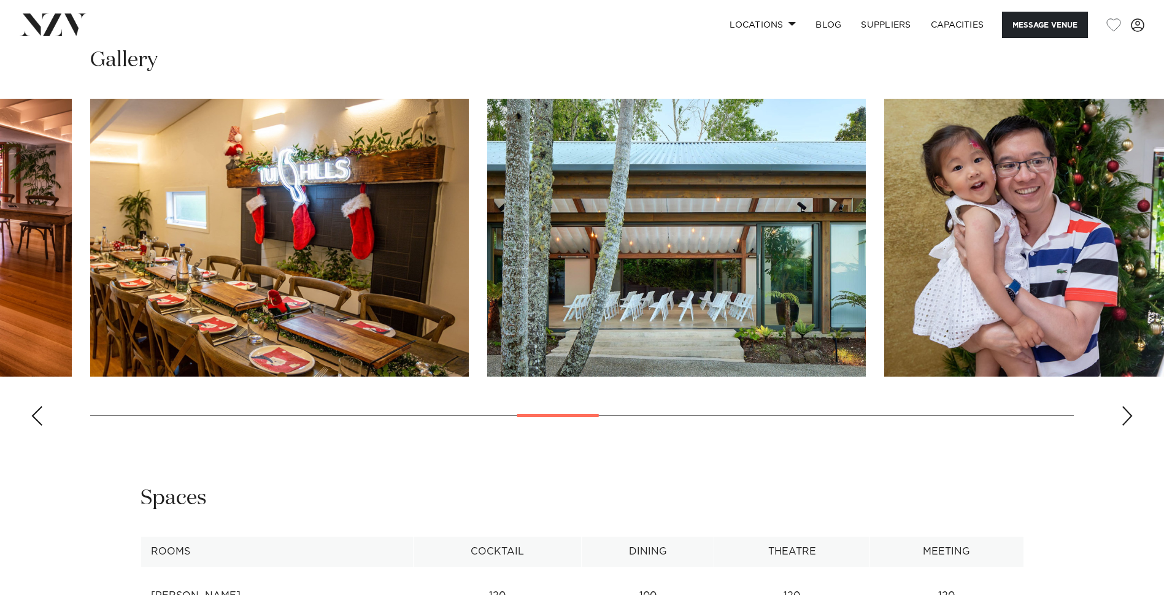
click at [1126, 406] on div "Next slide" at bounding box center [1127, 416] width 12 height 20
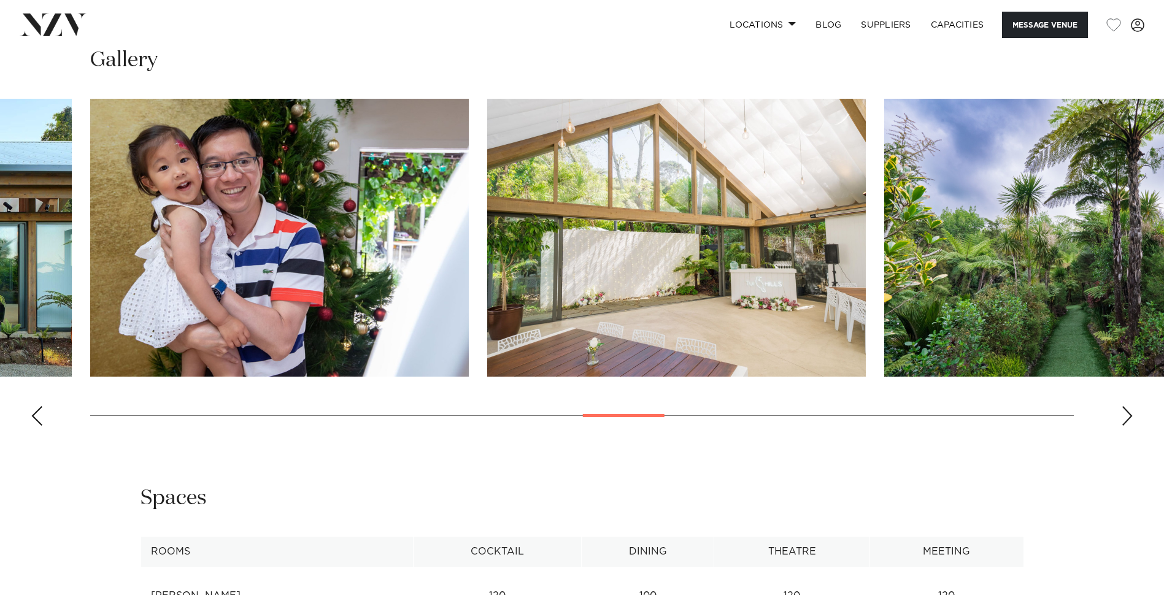
click at [1126, 406] on div "Next slide" at bounding box center [1127, 416] width 12 height 20
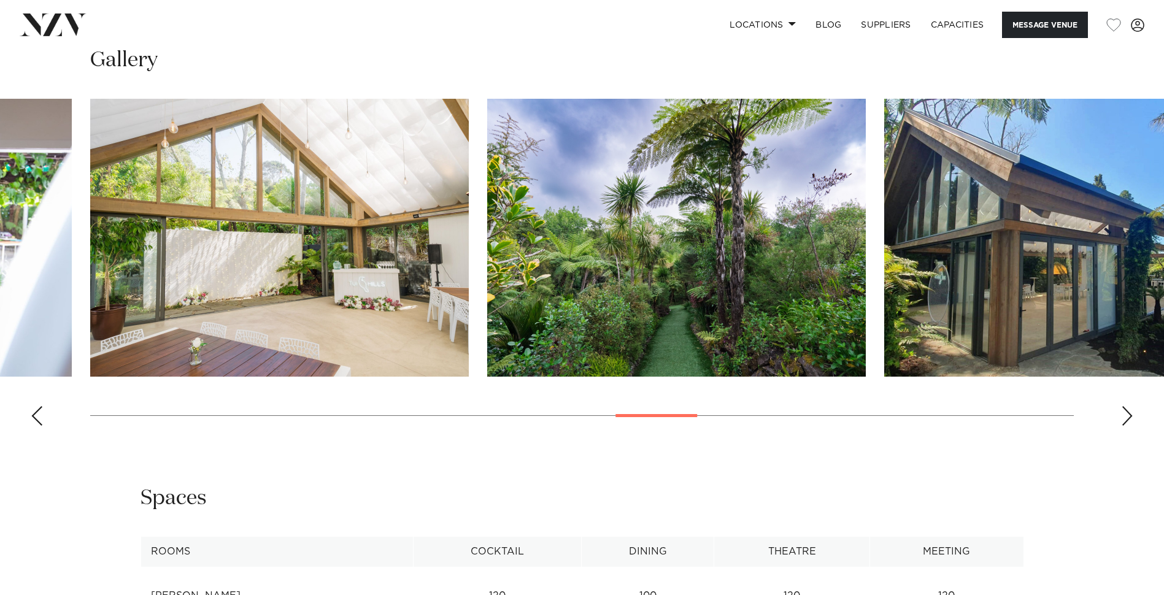
click at [1126, 406] on div "Next slide" at bounding box center [1127, 416] width 12 height 20
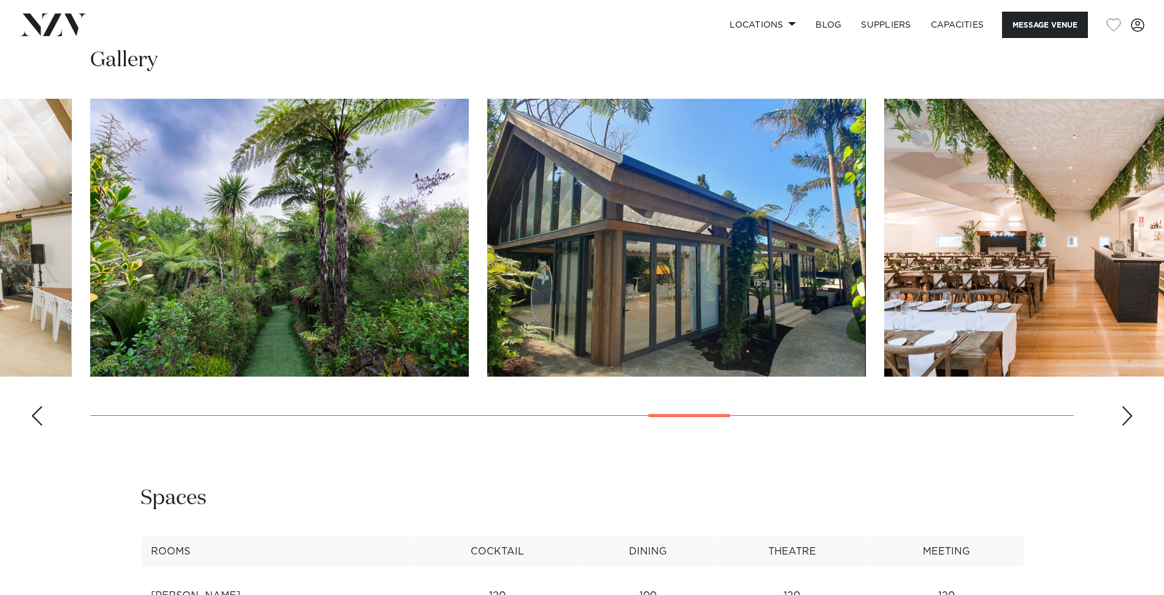
click at [1126, 406] on div "Next slide" at bounding box center [1127, 416] width 12 height 20
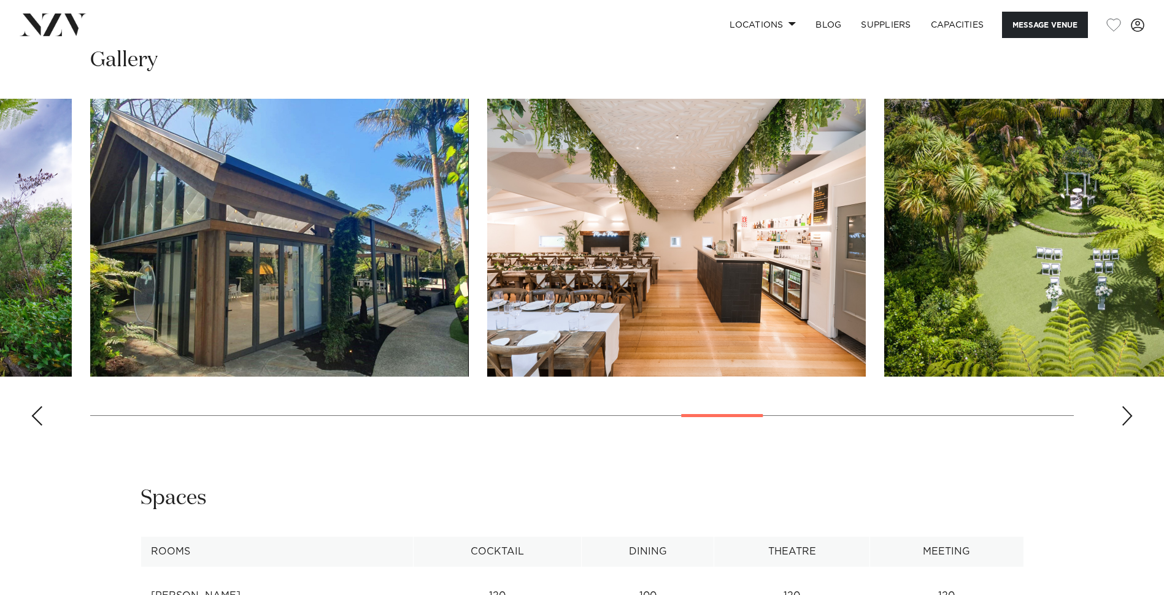
click at [1126, 406] on div "Next slide" at bounding box center [1127, 416] width 12 height 20
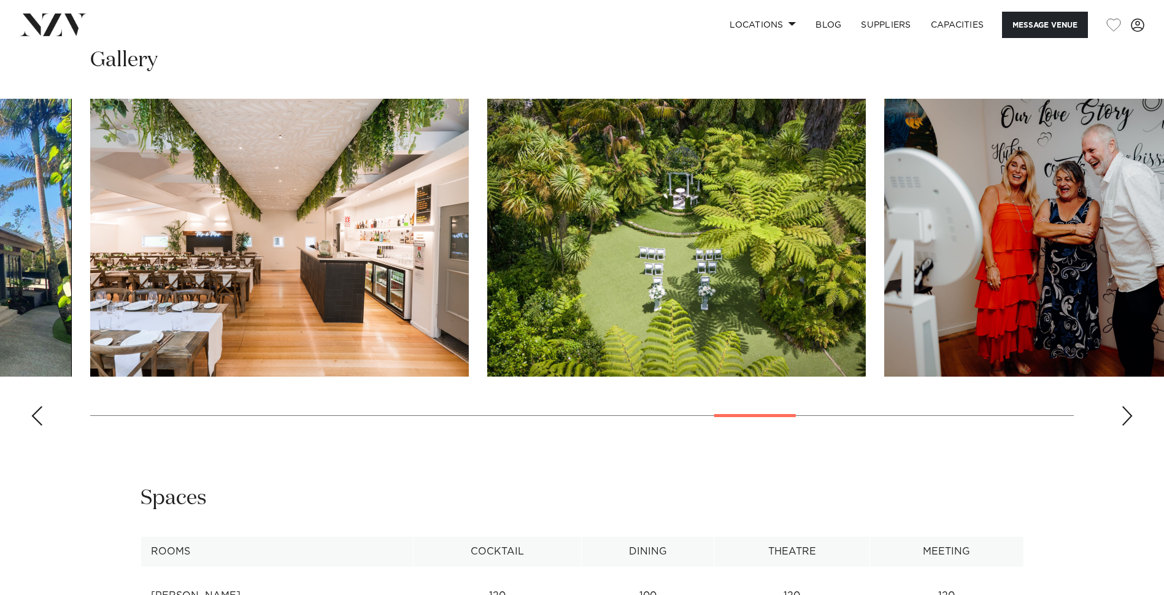
click at [1126, 406] on div "Next slide" at bounding box center [1127, 416] width 12 height 20
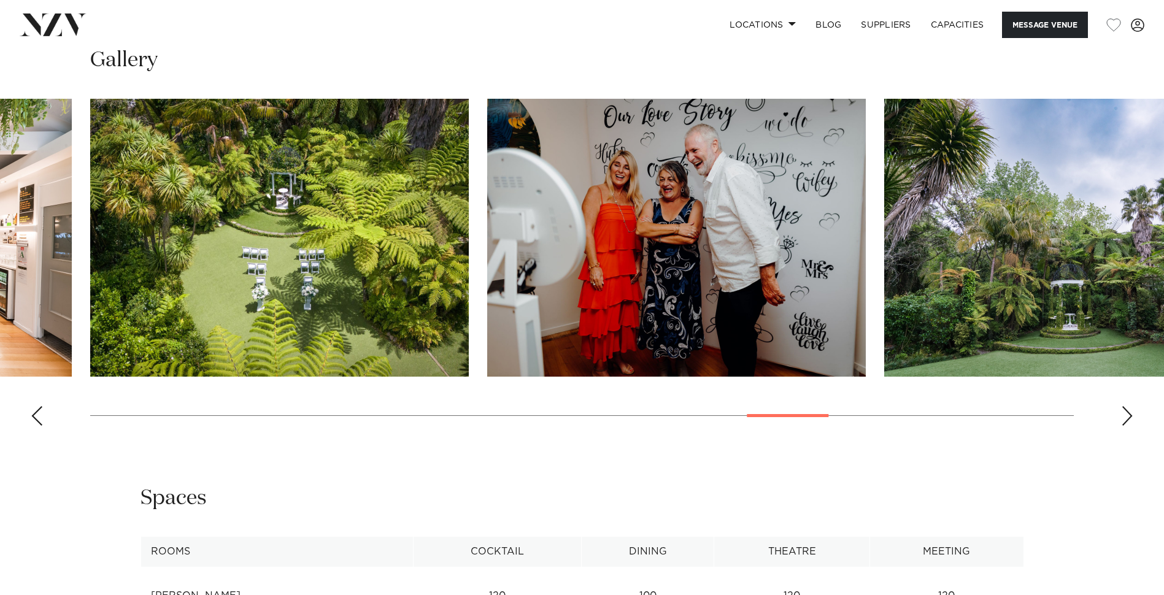
click at [1126, 406] on div "Next slide" at bounding box center [1127, 416] width 12 height 20
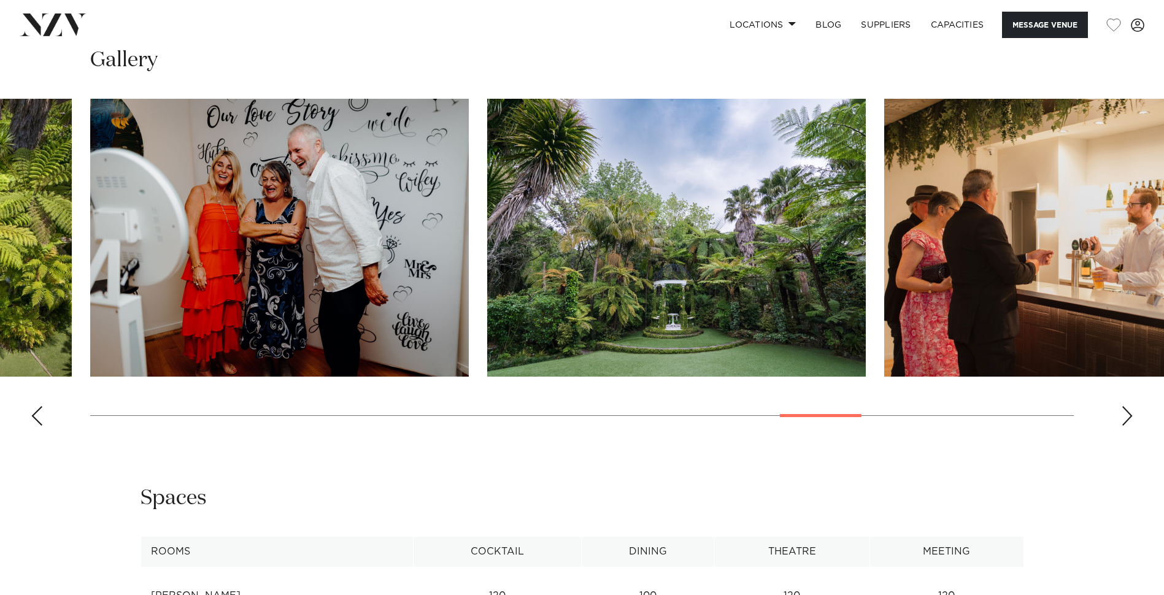
click at [1126, 406] on div "Next slide" at bounding box center [1127, 416] width 12 height 20
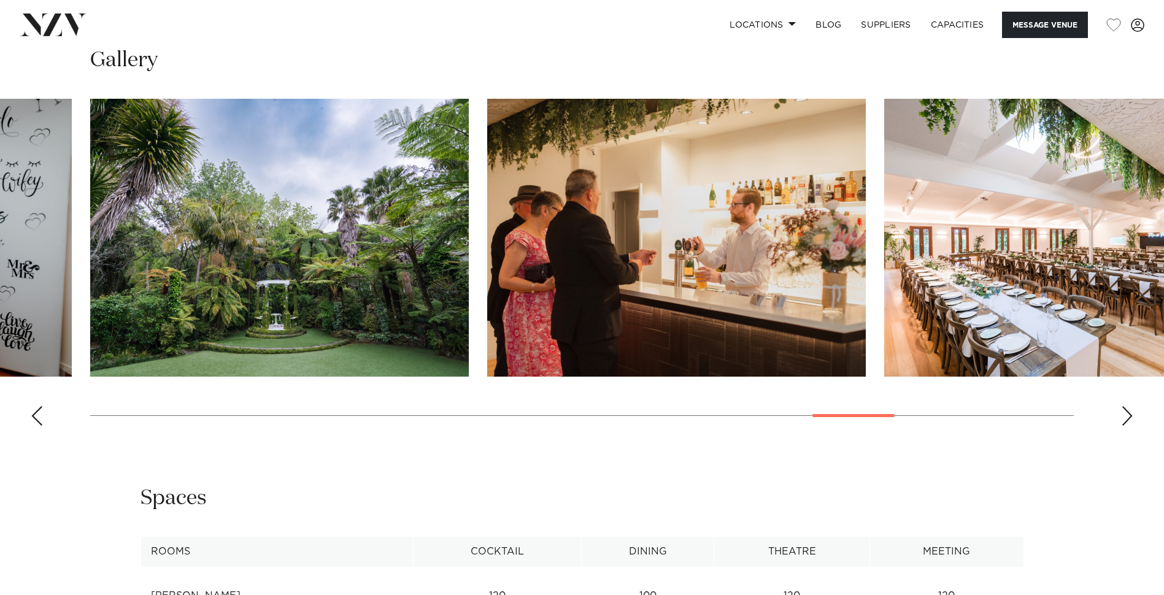
click at [1126, 406] on div "Next slide" at bounding box center [1127, 416] width 12 height 20
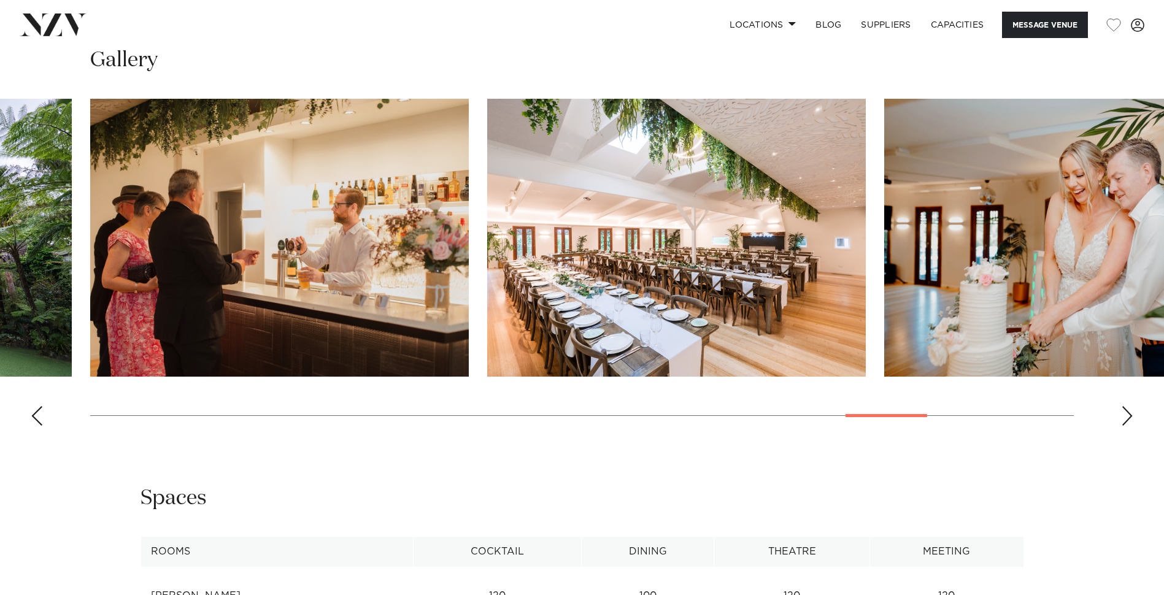
click at [1126, 406] on div "Next slide" at bounding box center [1127, 416] width 12 height 20
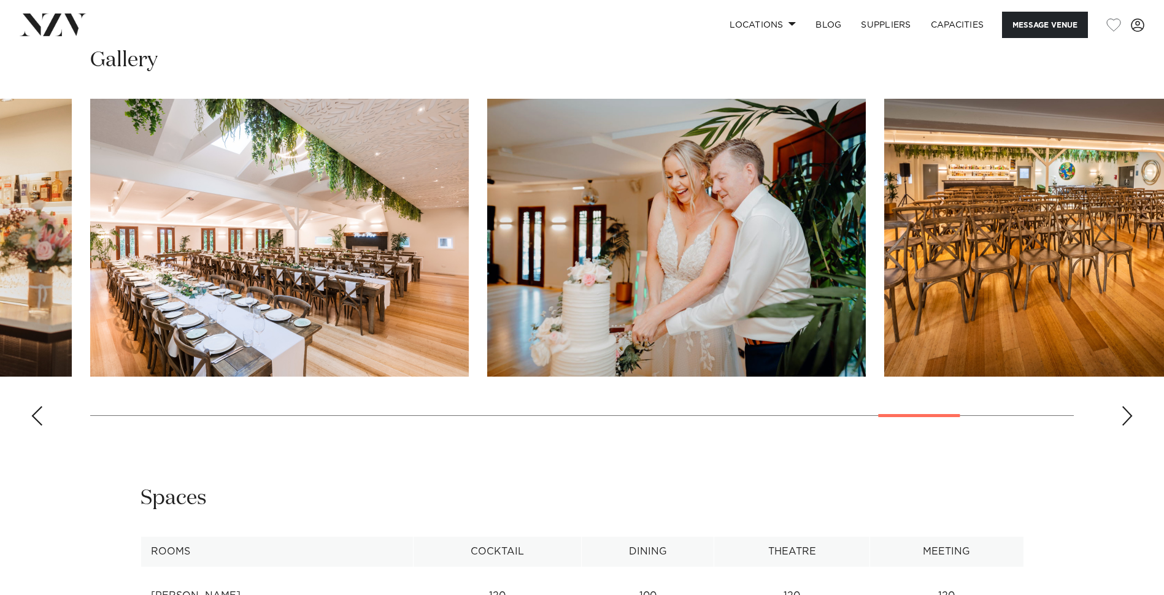
click at [1126, 406] on div "Next slide" at bounding box center [1127, 416] width 12 height 20
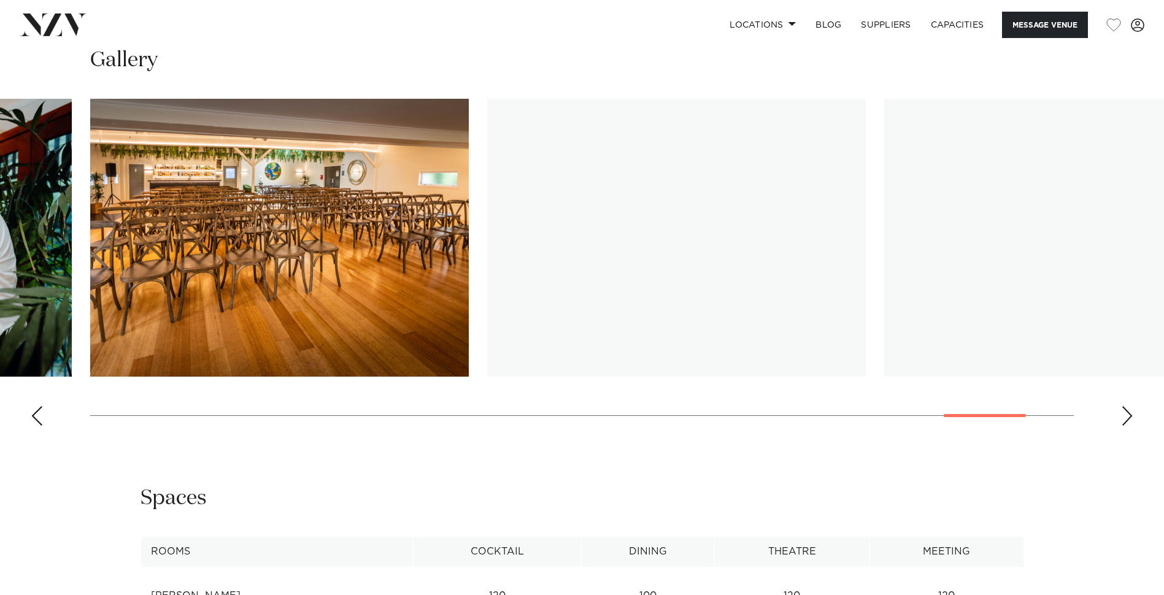
click at [1126, 406] on div "Next slide" at bounding box center [1127, 416] width 12 height 20
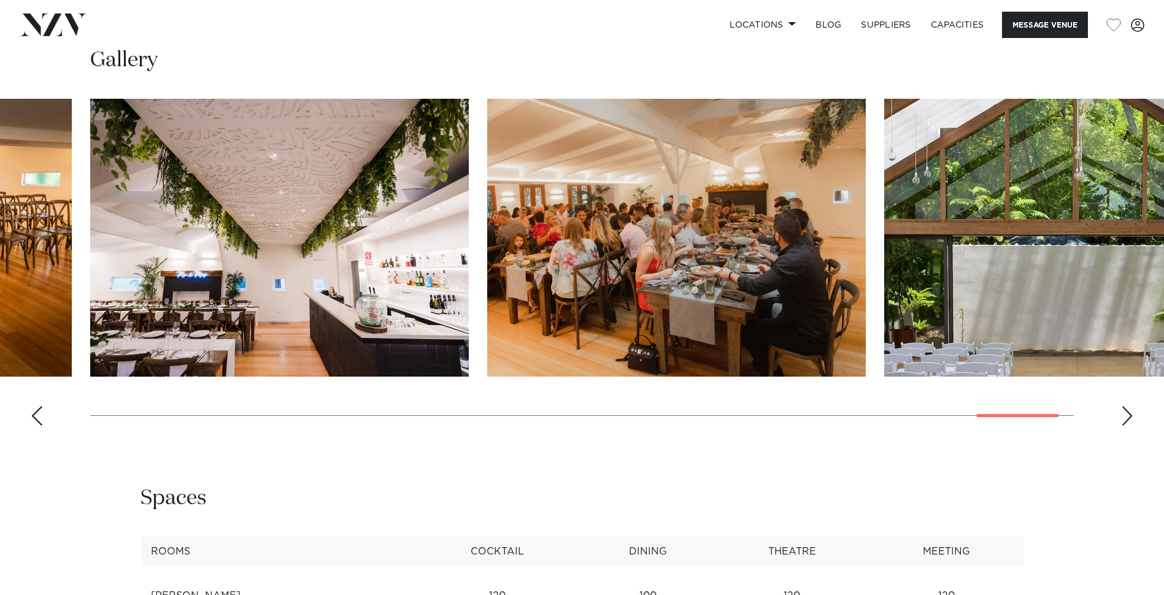
click at [1126, 406] on div "Next slide" at bounding box center [1127, 416] width 12 height 20
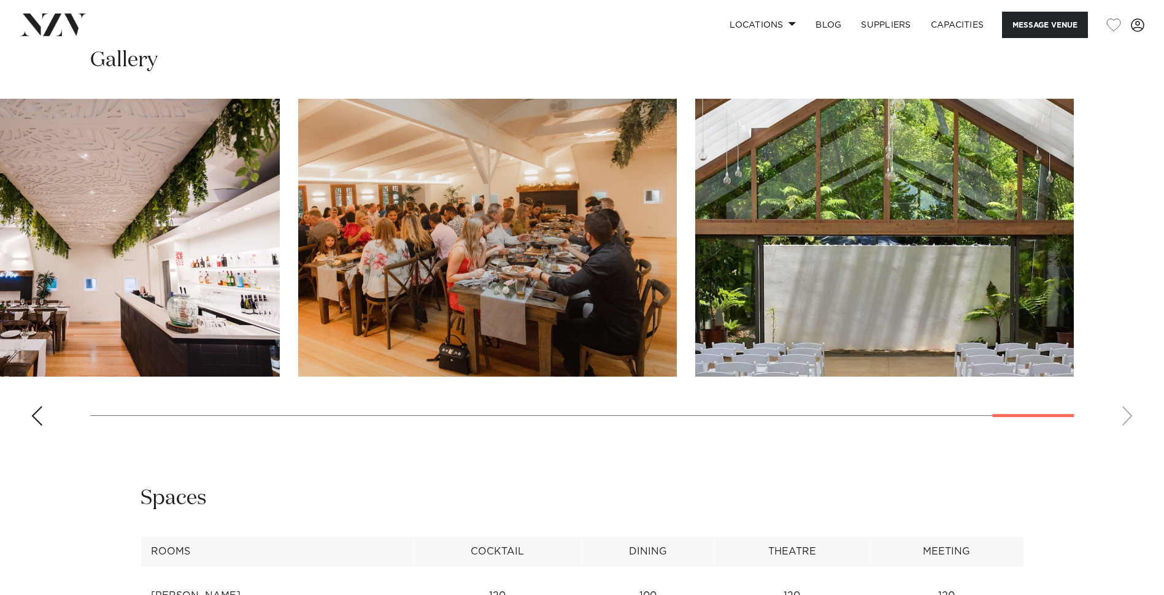
click at [1126, 359] on swiper-container at bounding box center [582, 267] width 1164 height 337
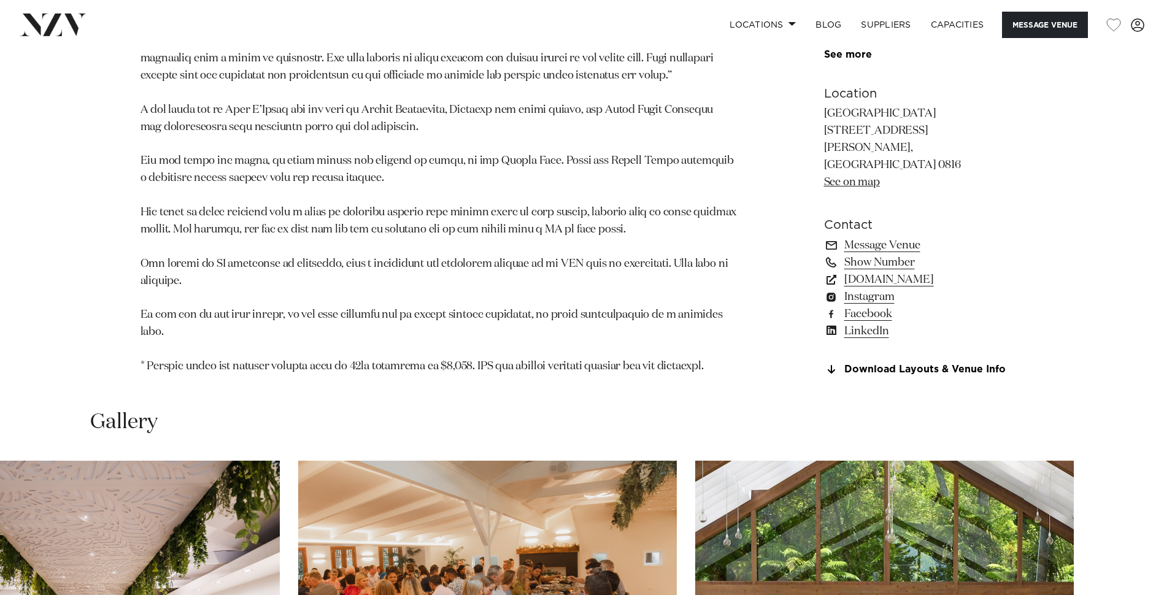
scroll to position [1043, 0]
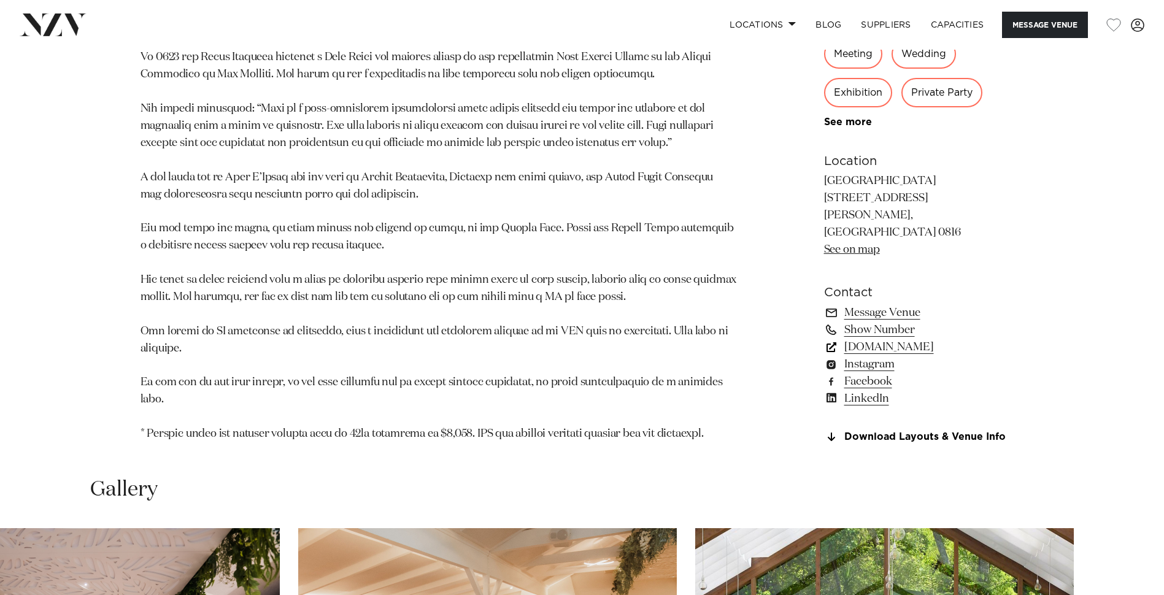
click at [867, 339] on link "simplyevents.co.nz" at bounding box center [924, 347] width 200 height 17
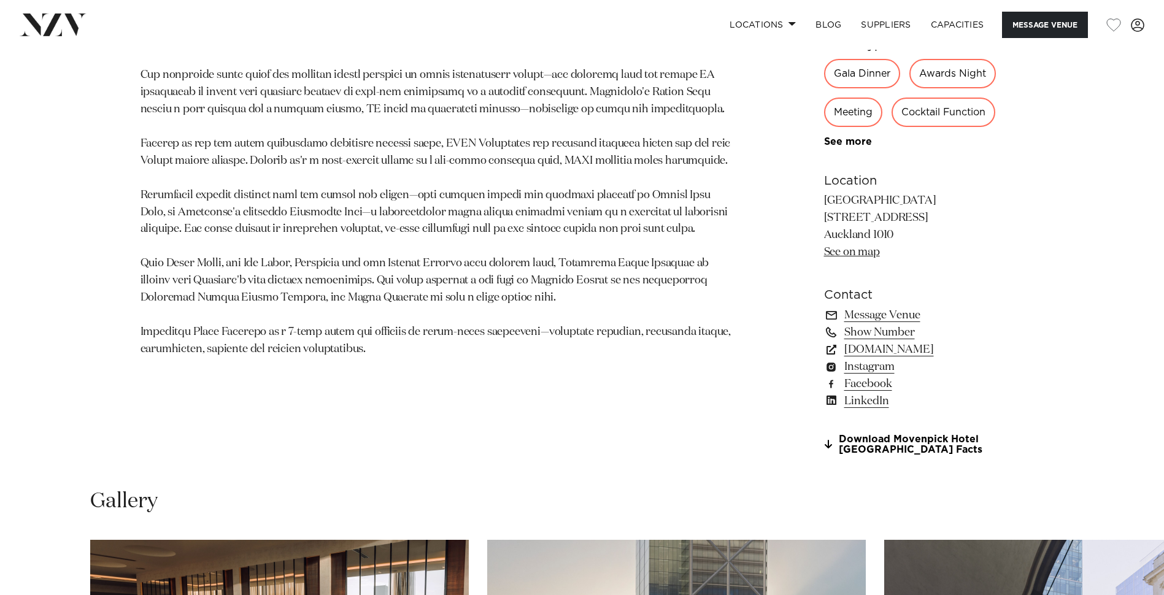
scroll to position [859, 0]
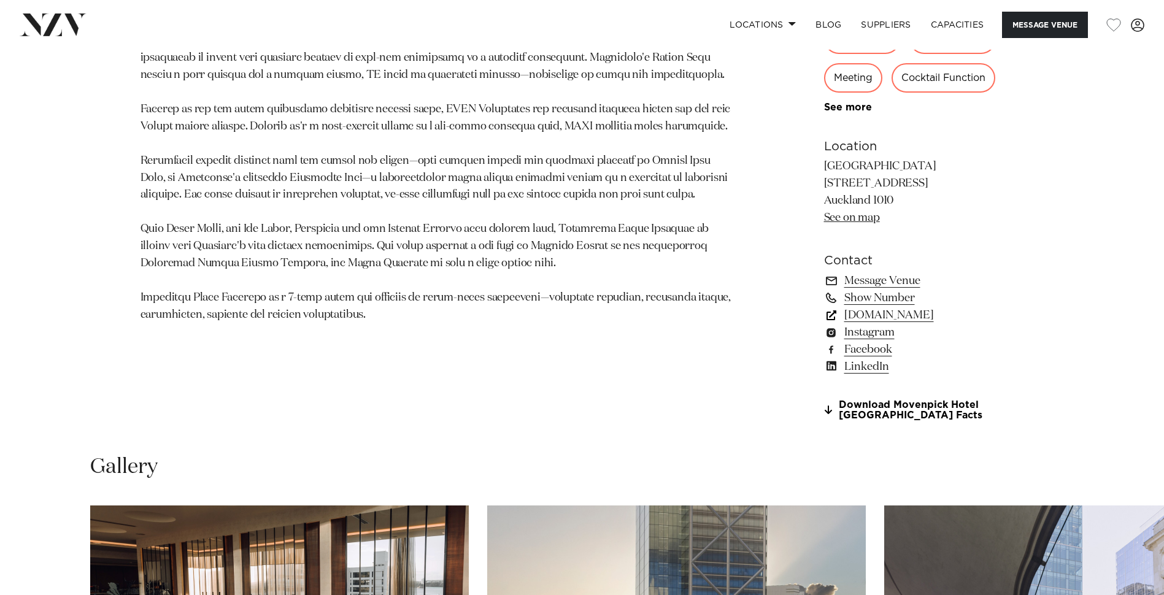
click at [894, 318] on link "meetings.accor.com" at bounding box center [924, 315] width 200 height 17
click at [901, 317] on link "meetings.accor.com" at bounding box center [924, 315] width 200 height 17
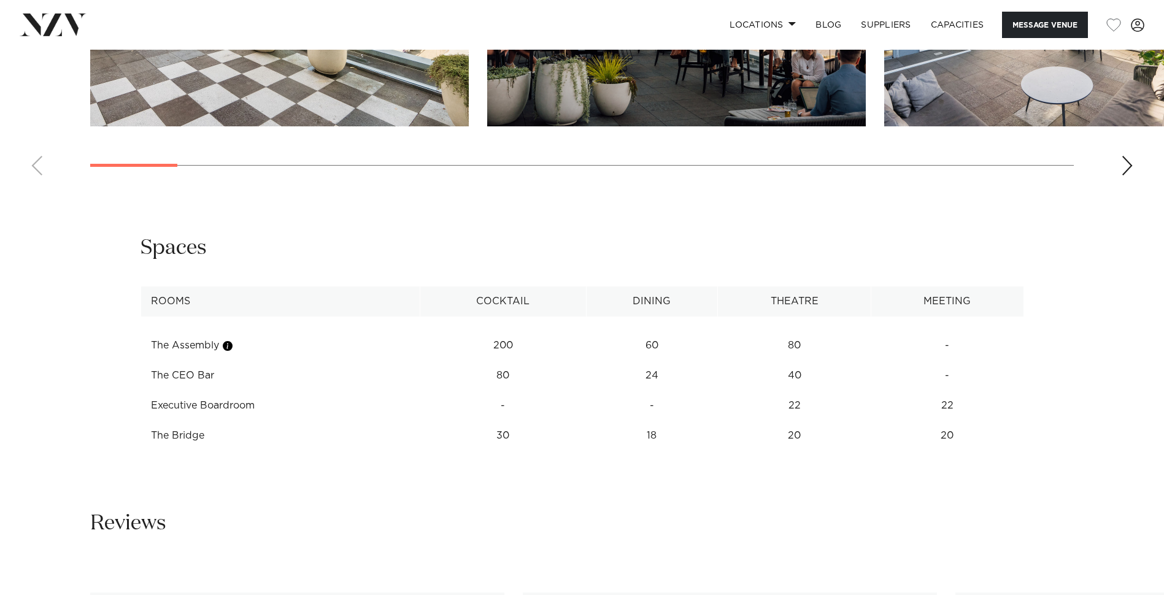
scroll to position [1534, 0]
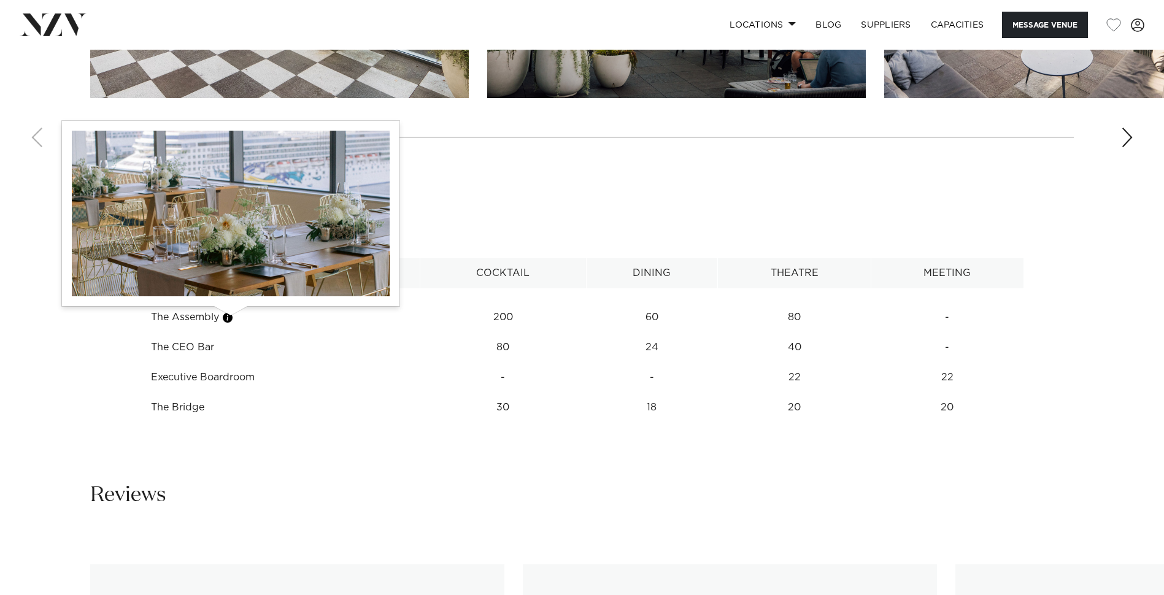
click at [226, 317] on button "button" at bounding box center [227, 318] width 12 height 12
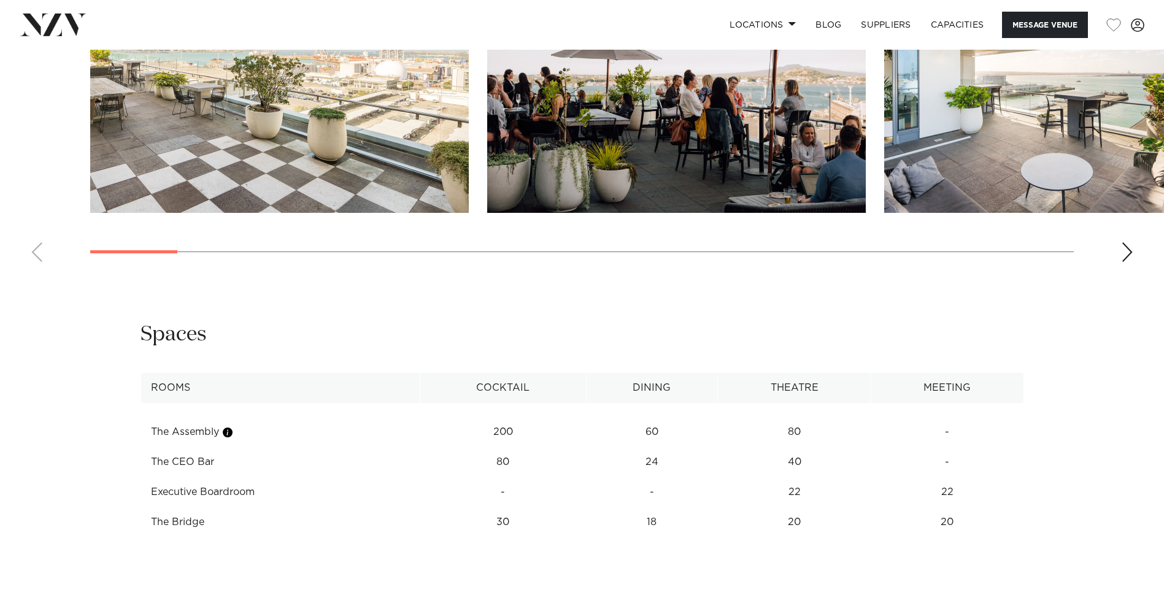
scroll to position [1104, 0]
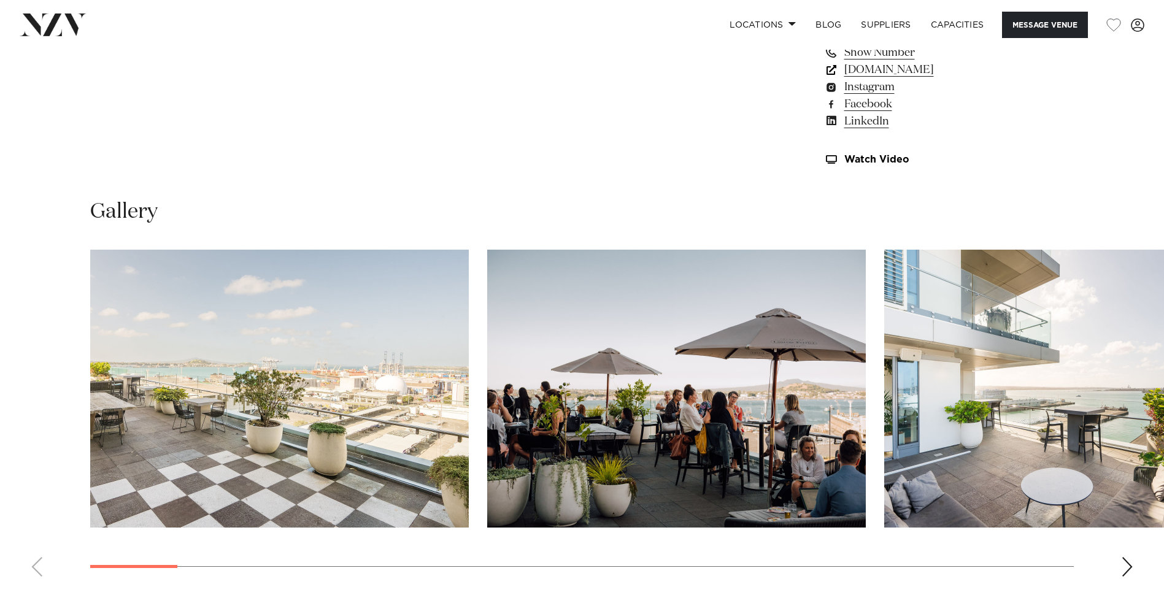
click at [895, 74] on link "[DOMAIN_NAME]" at bounding box center [924, 69] width 200 height 17
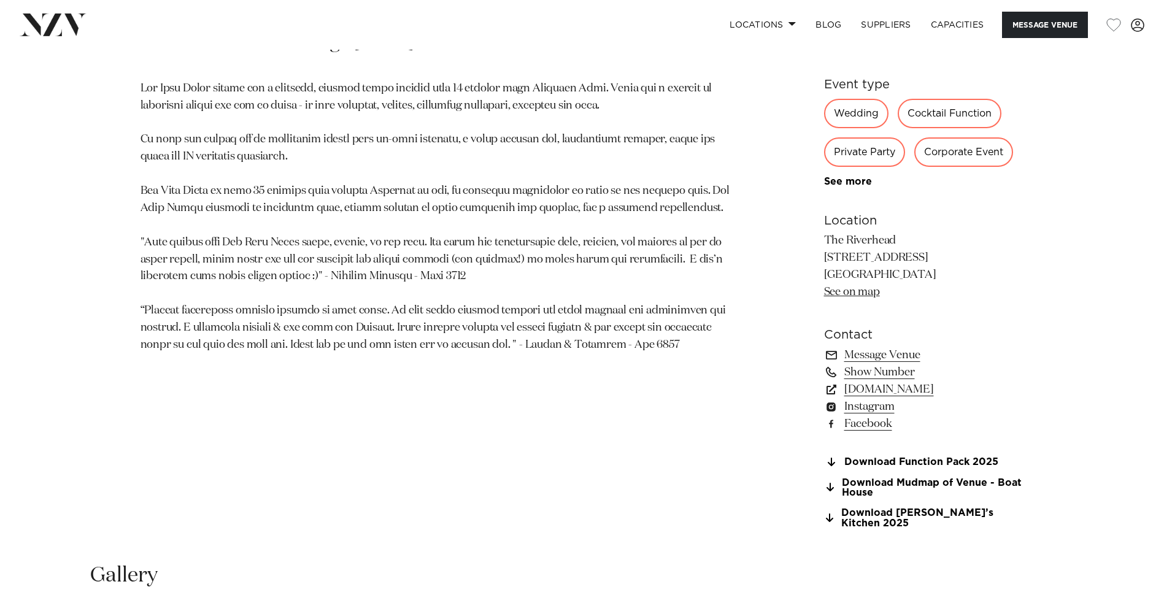
scroll to position [797, 0]
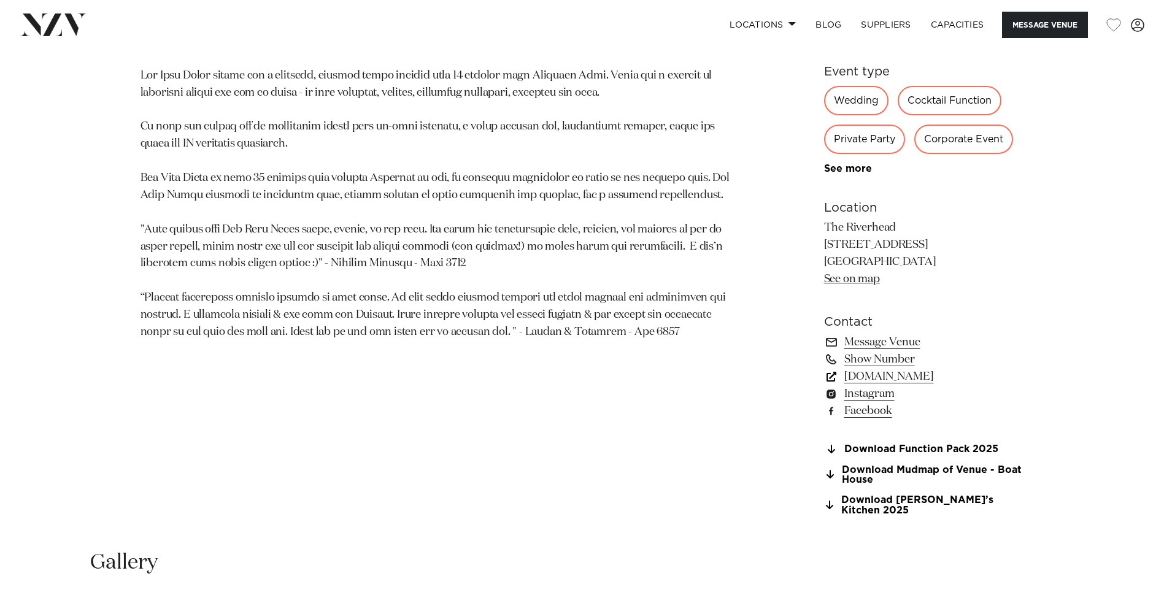
click at [942, 379] on link "www.theriverhead.co.nz" at bounding box center [924, 376] width 200 height 17
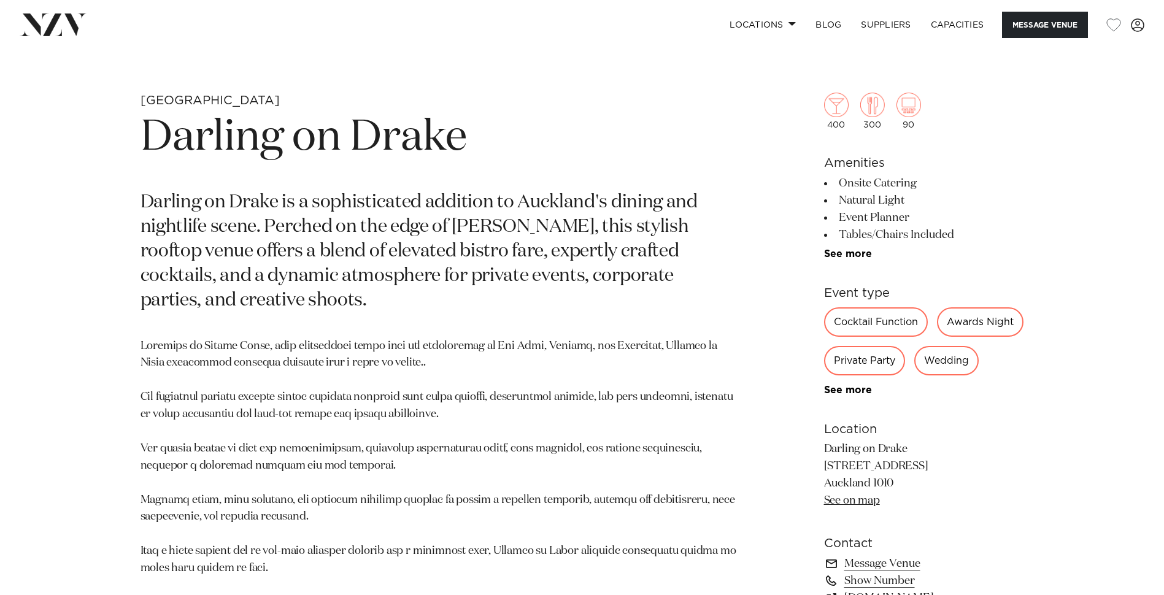
scroll to position [552, 0]
click at [853, 254] on link "See more" at bounding box center [872, 253] width 96 height 10
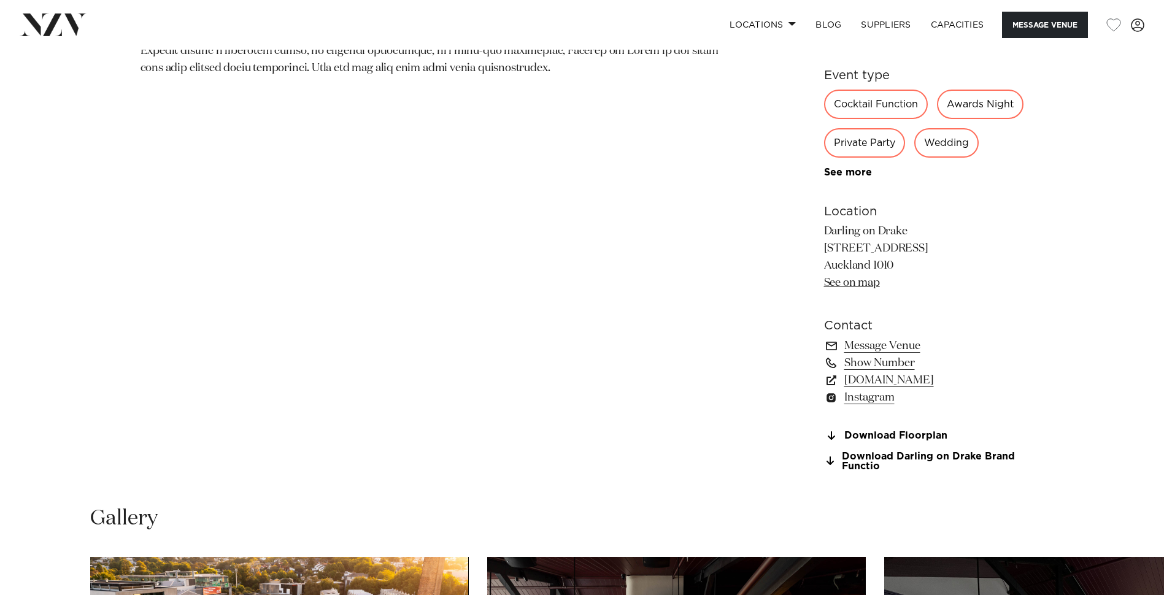
scroll to position [1104, 0]
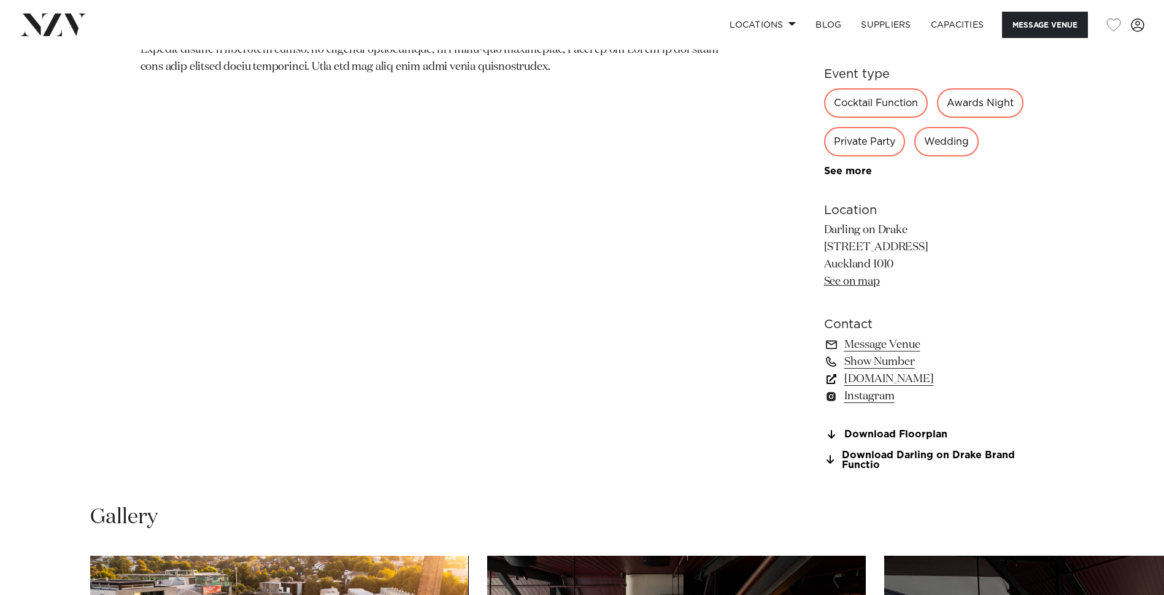
click at [913, 388] on link "www.darlingondrake.com" at bounding box center [924, 378] width 200 height 17
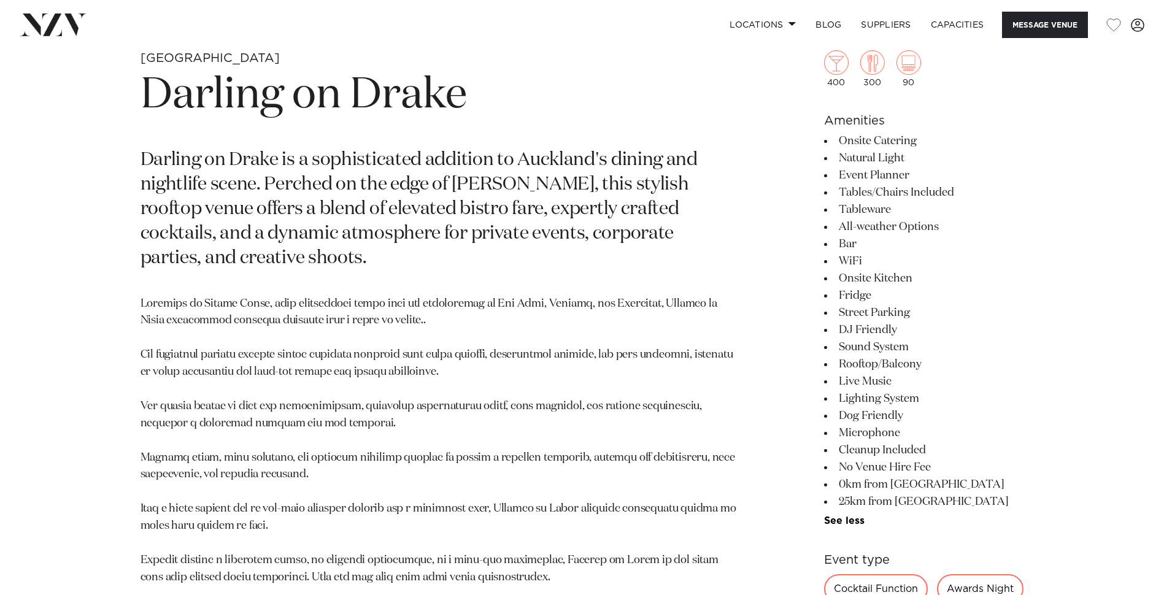
scroll to position [307, 0]
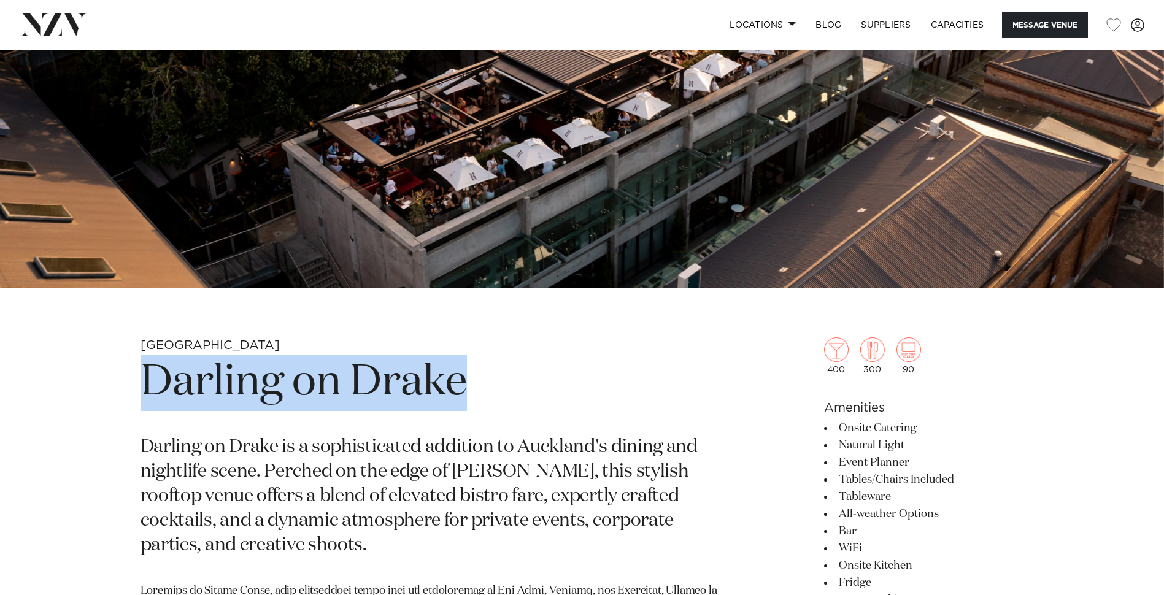
drag, startPoint x: 519, startPoint y: 377, endPoint x: 134, endPoint y: 384, distance: 384.7
copy h1 "Darling on Drake"
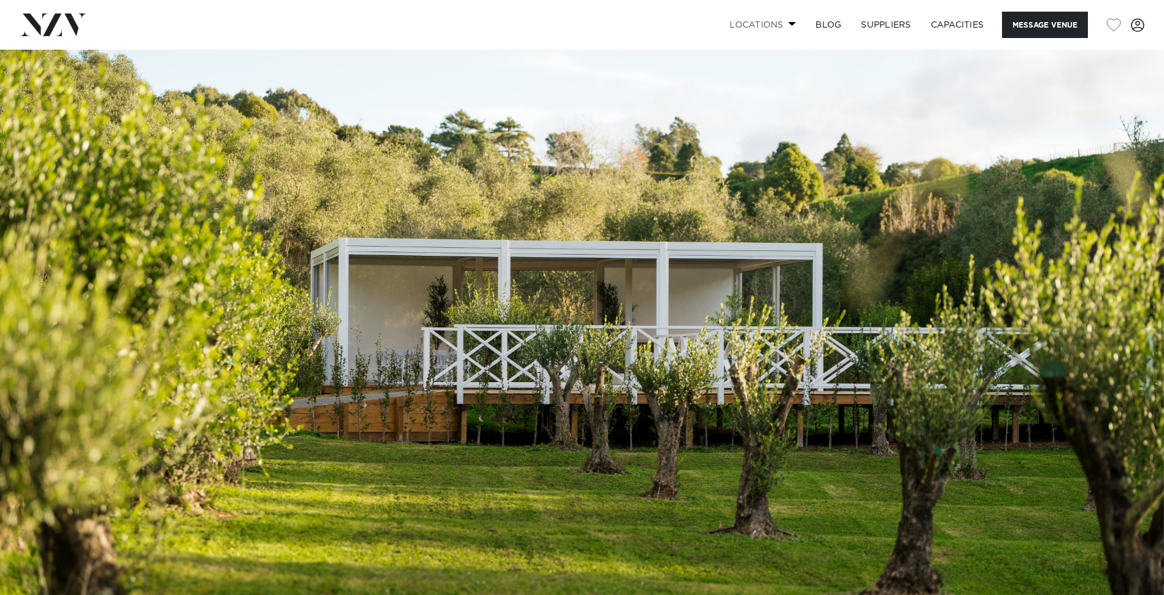
click at [774, 23] on link "Locations" at bounding box center [763, 25] width 86 height 26
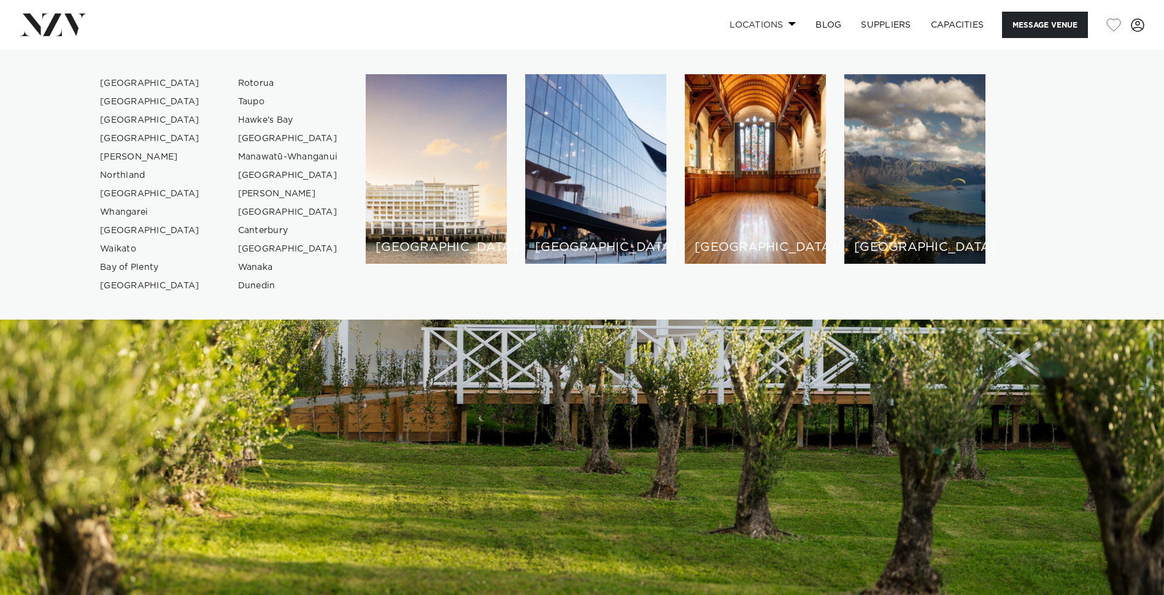
click at [774, 23] on link "Locations" at bounding box center [763, 25] width 86 height 26
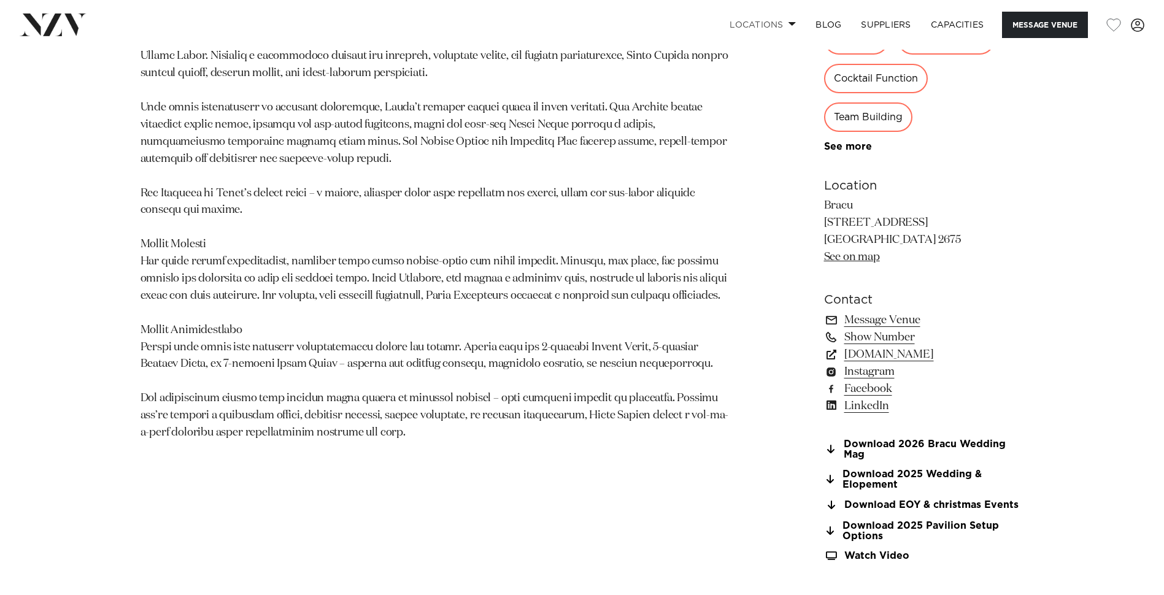
scroll to position [859, 0]
click at [881, 352] on link "bracu.co.nz" at bounding box center [924, 353] width 200 height 17
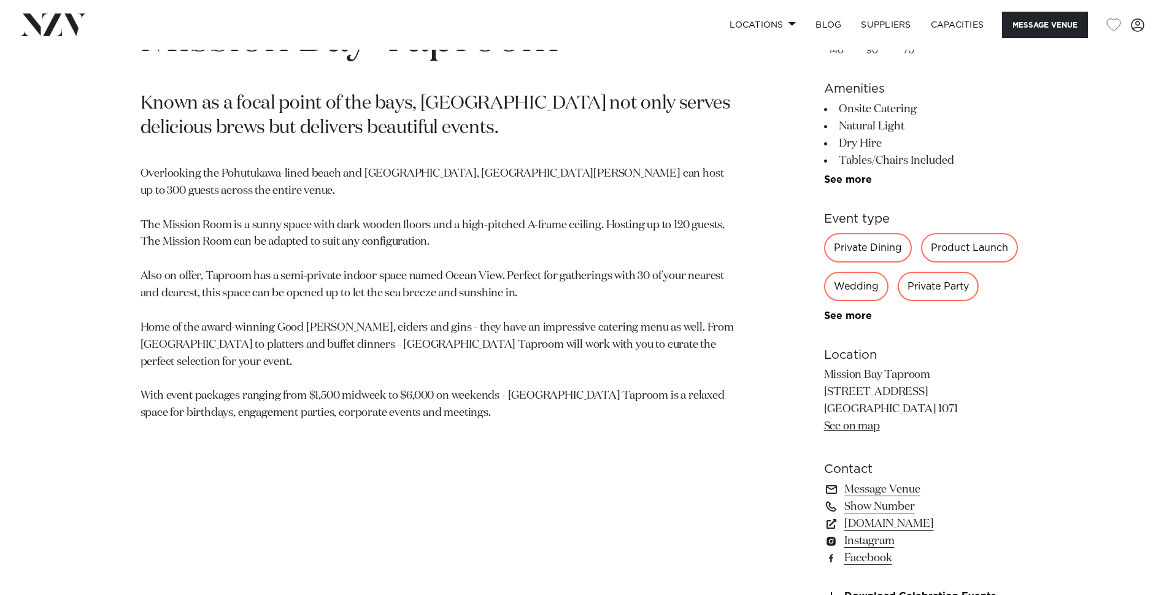
scroll to position [981, 0]
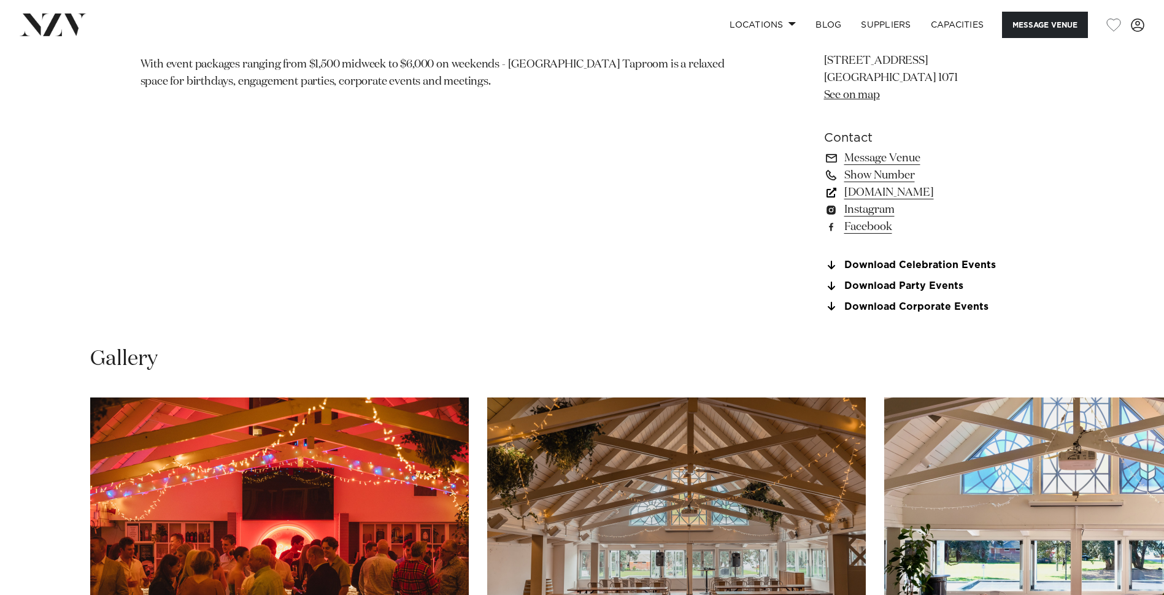
click at [870, 191] on link "www.missionbaytaproom.co.nz" at bounding box center [924, 192] width 200 height 17
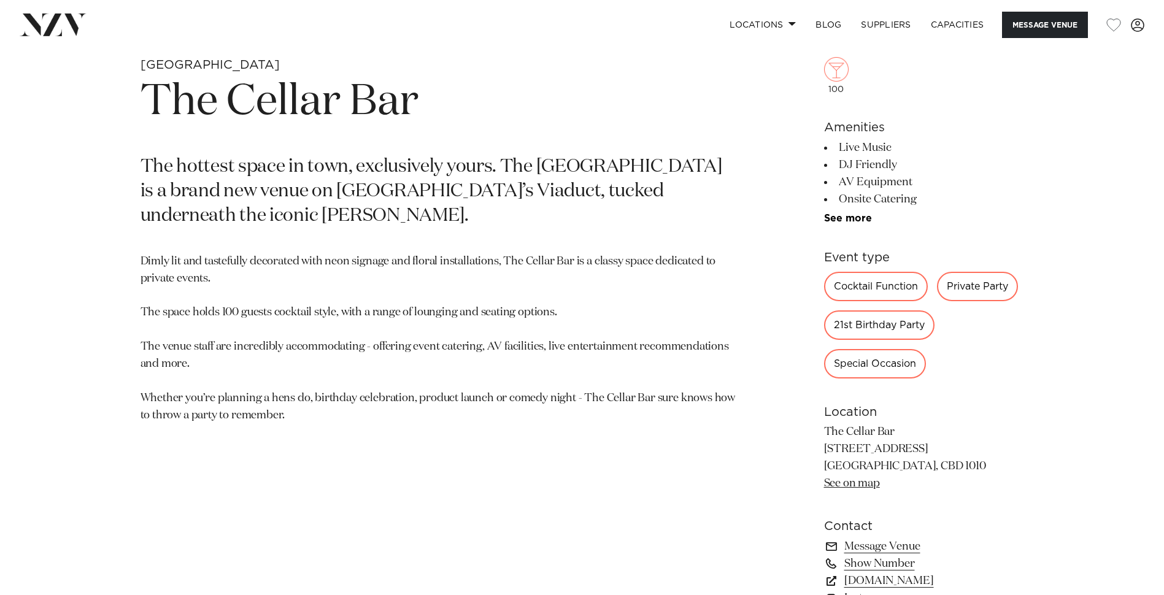
scroll to position [797, 0]
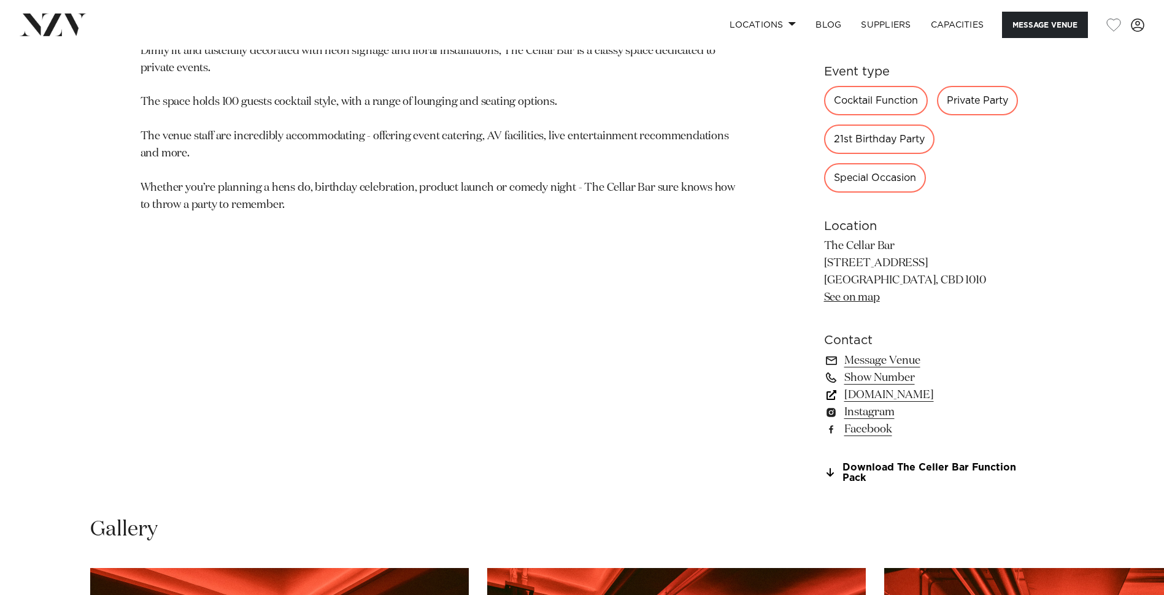
click at [896, 395] on link "goodspiritshospitality.co.nz" at bounding box center [924, 394] width 200 height 17
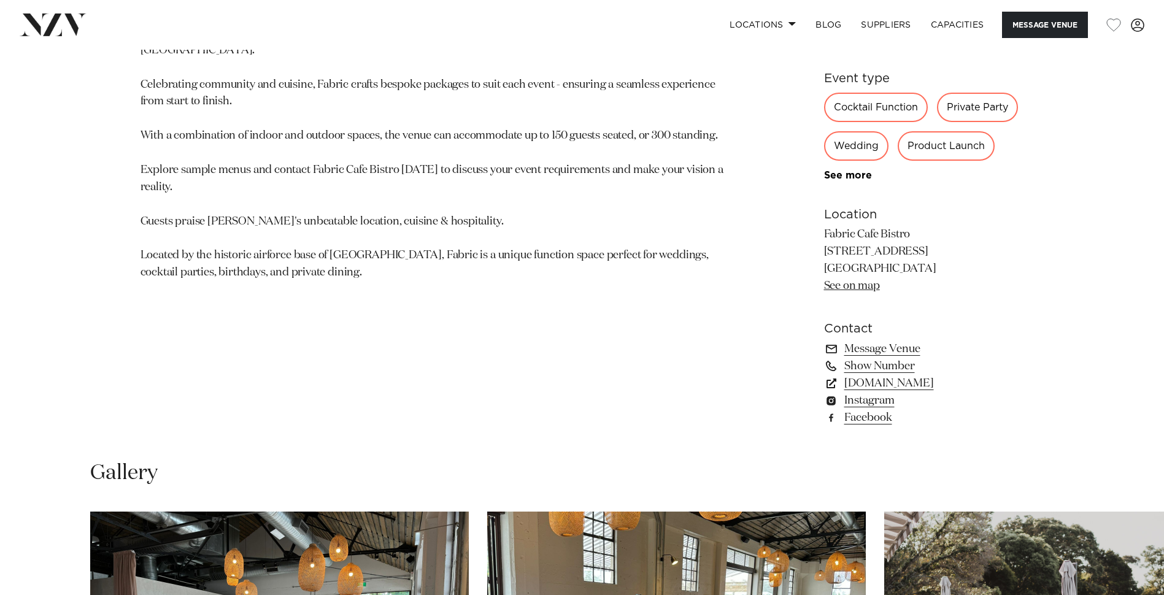
scroll to position [797, 0]
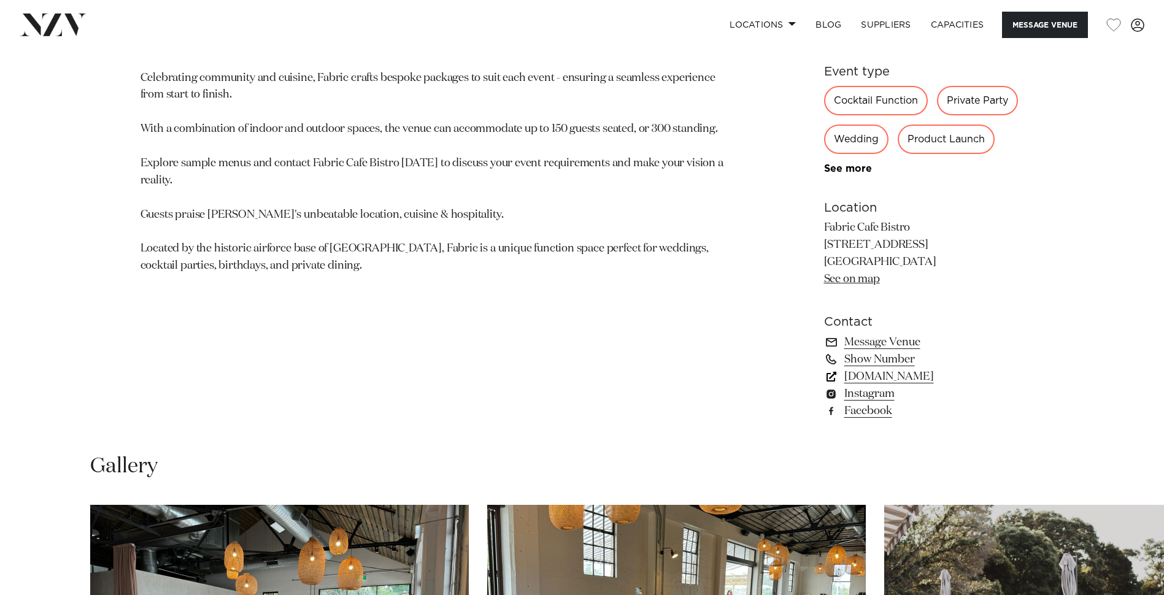
click at [916, 378] on link "www.fabriccafebistro.co.nz" at bounding box center [924, 376] width 200 height 17
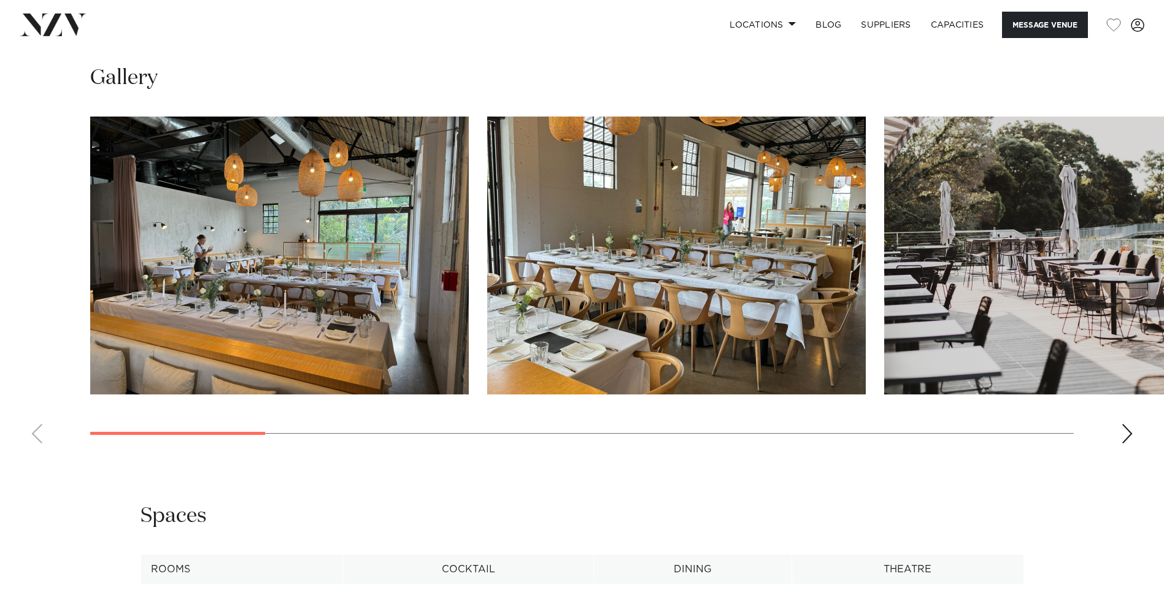
scroll to position [1227, 0]
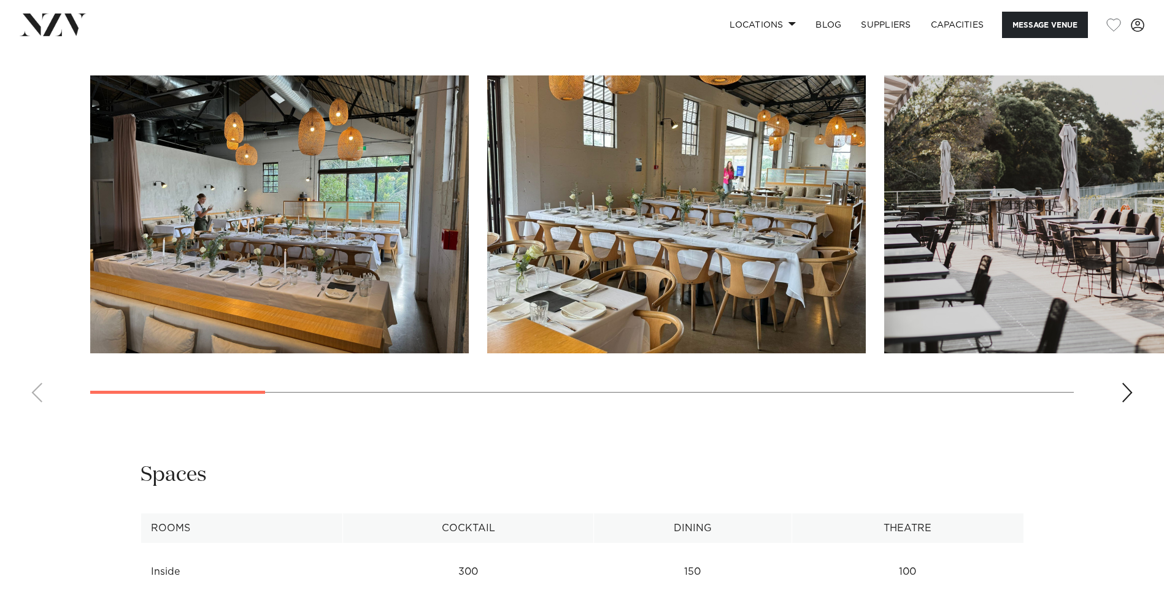
click at [1127, 396] on div "Next slide" at bounding box center [1127, 393] width 12 height 20
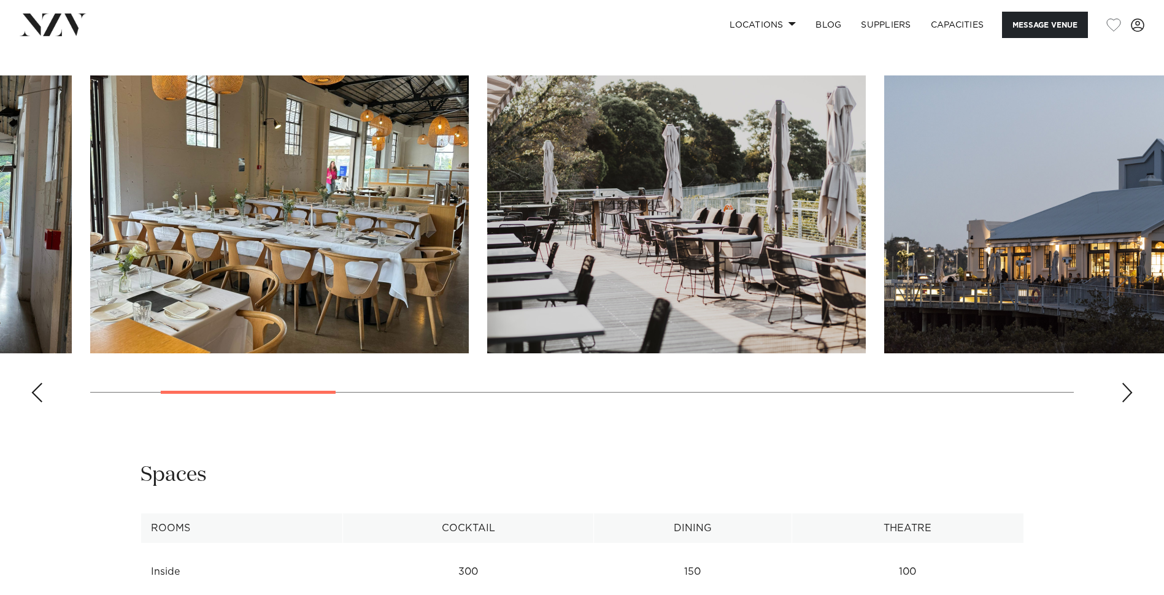
click at [1127, 396] on div "Next slide" at bounding box center [1127, 393] width 12 height 20
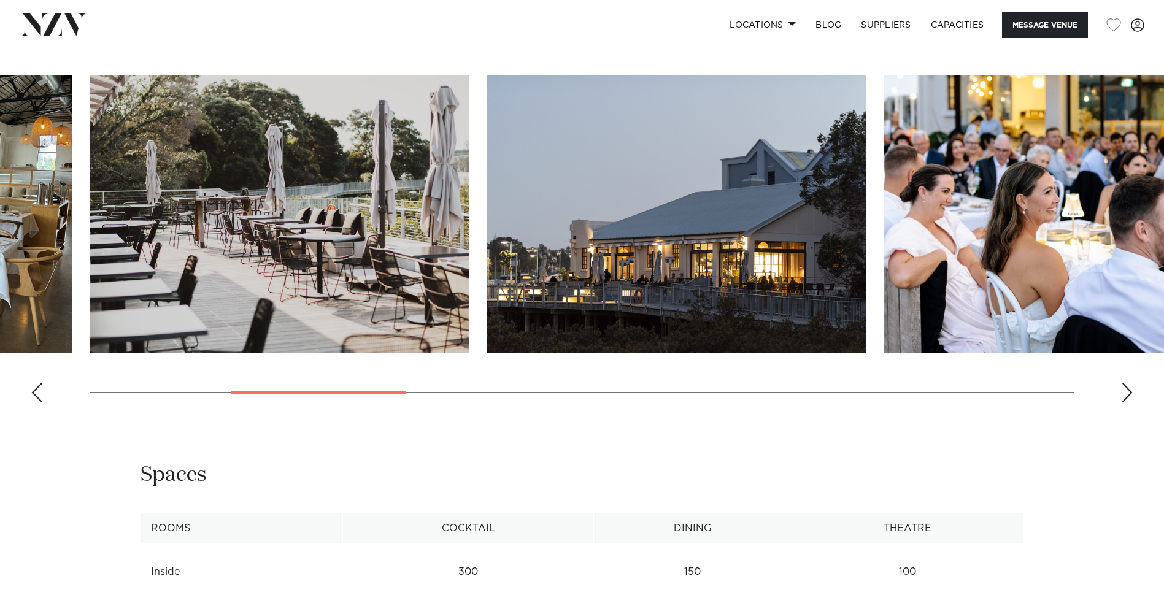
click at [1127, 396] on div "Next slide" at bounding box center [1127, 393] width 12 height 20
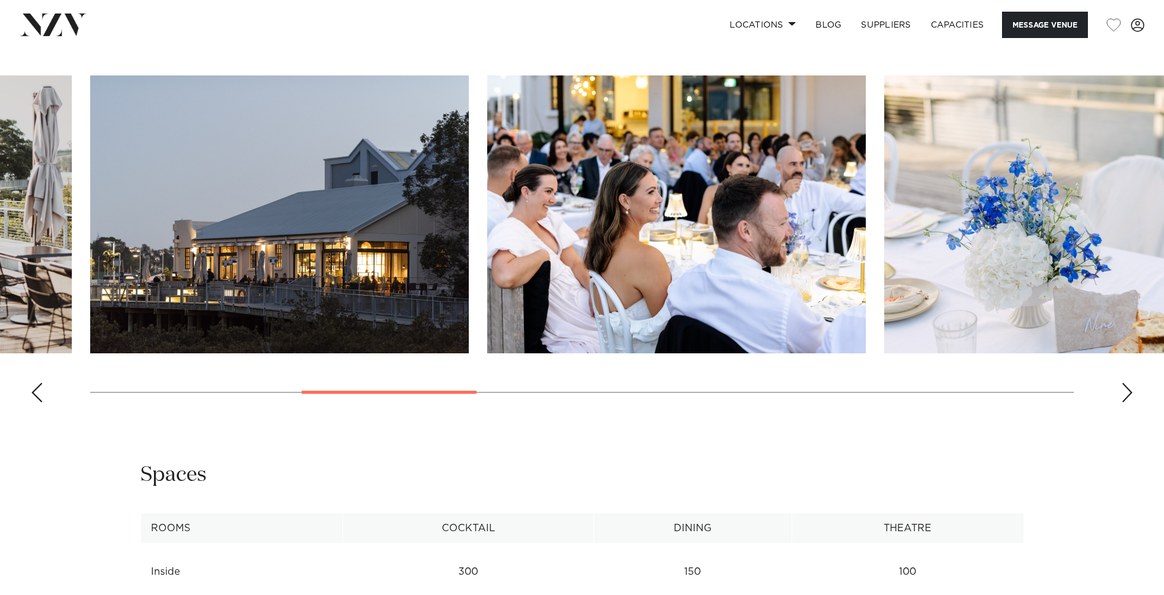
click at [1127, 396] on div "Next slide" at bounding box center [1127, 393] width 12 height 20
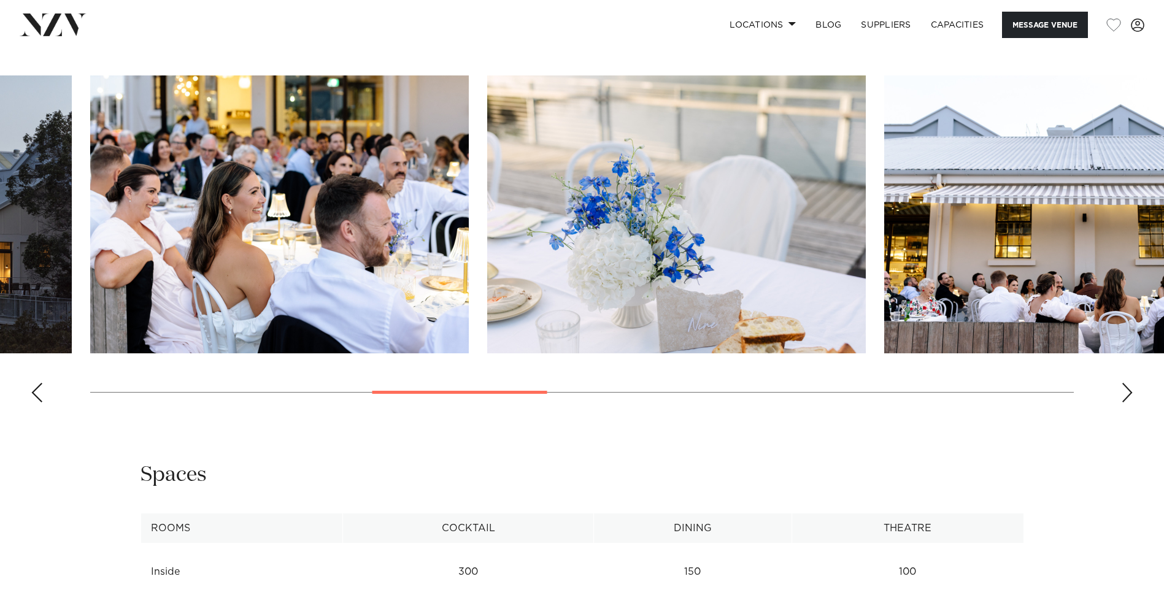
click at [1127, 396] on div "Next slide" at bounding box center [1127, 393] width 12 height 20
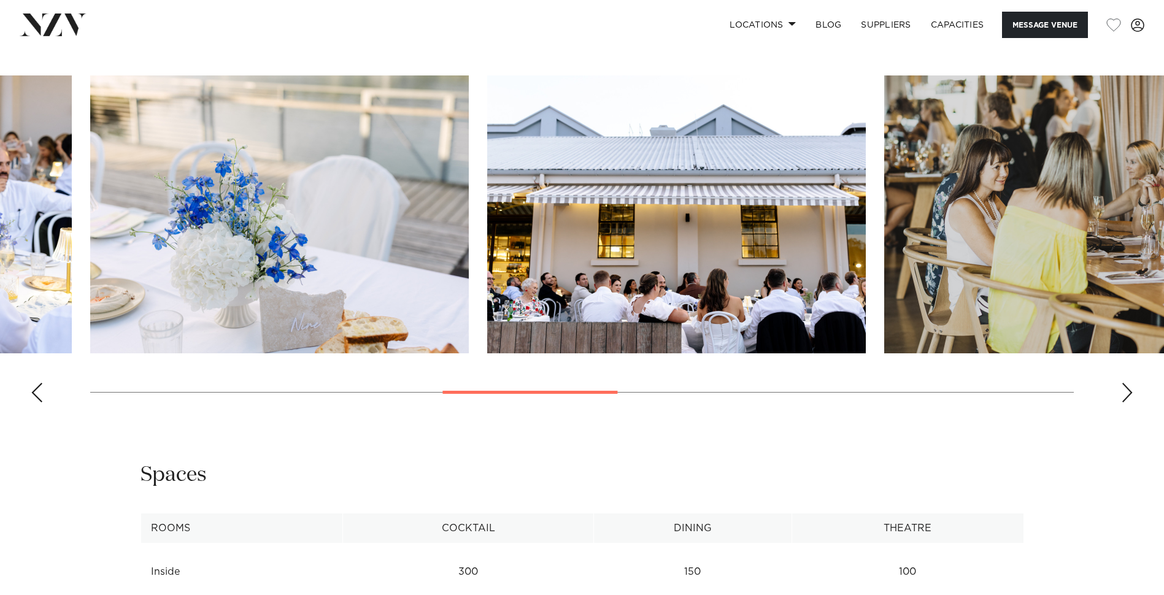
click at [1127, 396] on div "Next slide" at bounding box center [1127, 393] width 12 height 20
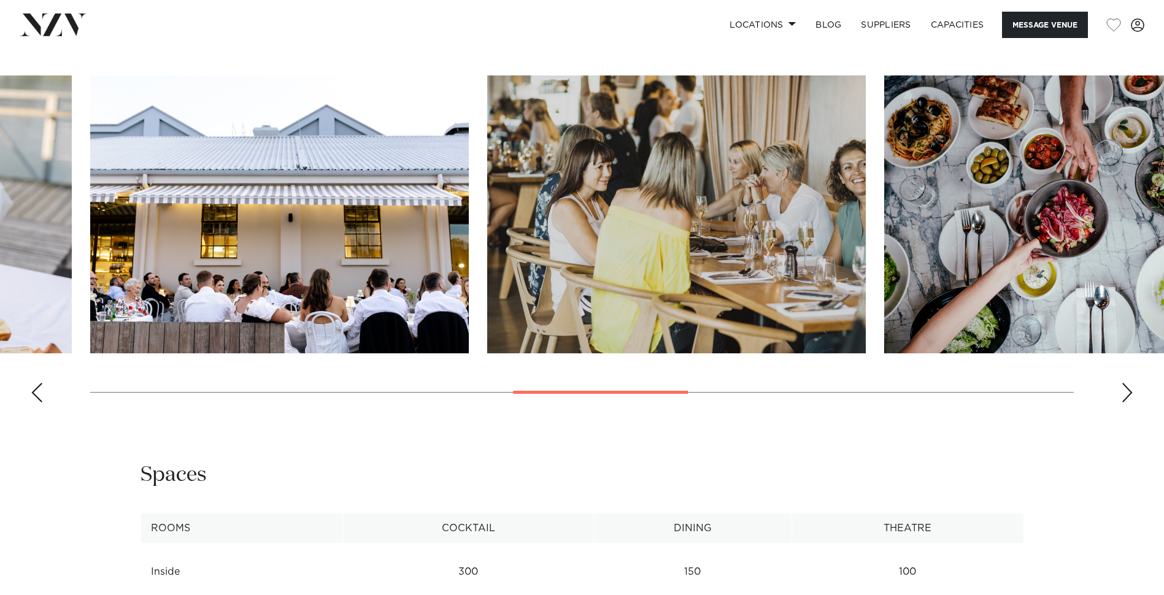
click at [1127, 396] on div "Next slide" at bounding box center [1127, 393] width 12 height 20
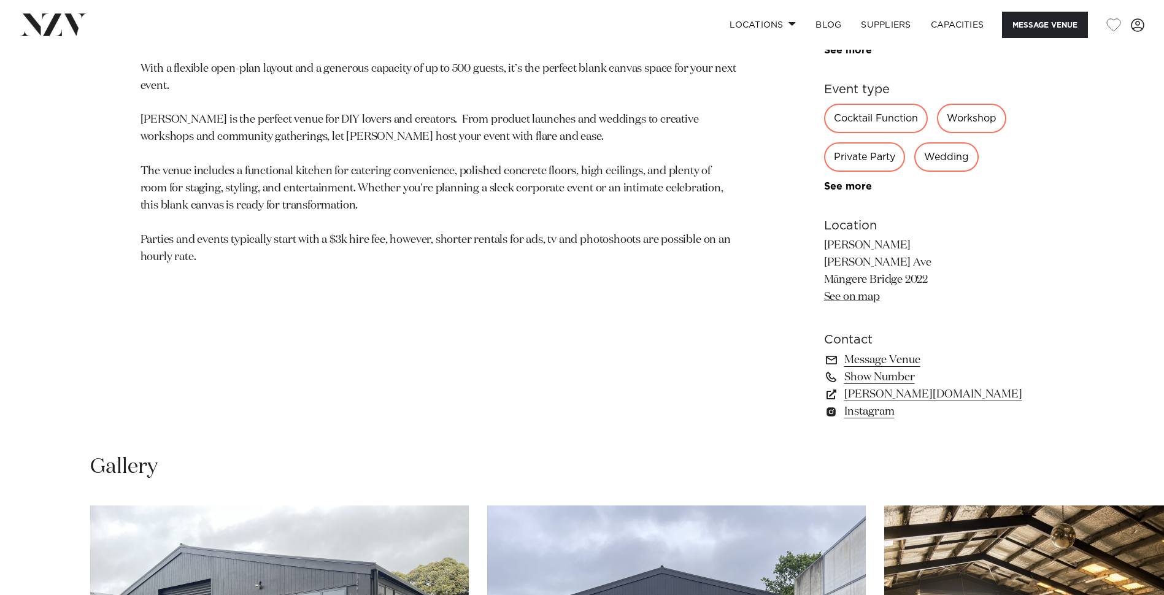
scroll to position [797, 0]
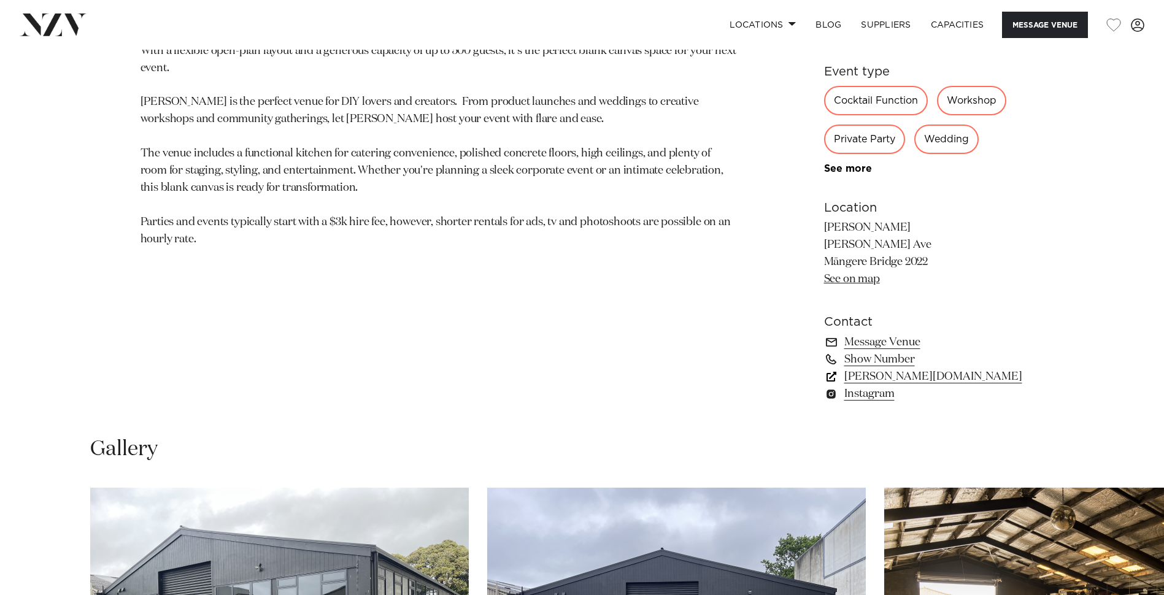
click at [884, 374] on link "hastie-venue.com" at bounding box center [924, 376] width 200 height 17
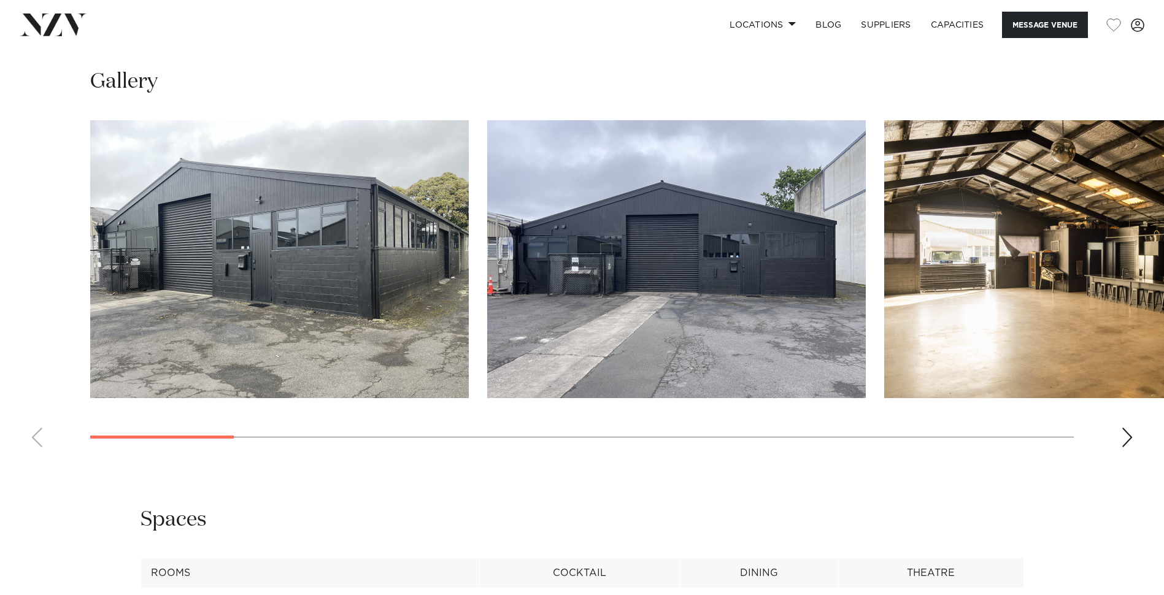
scroll to position [1165, 0]
click at [1129, 439] on div "Next slide" at bounding box center [1127, 437] width 12 height 20
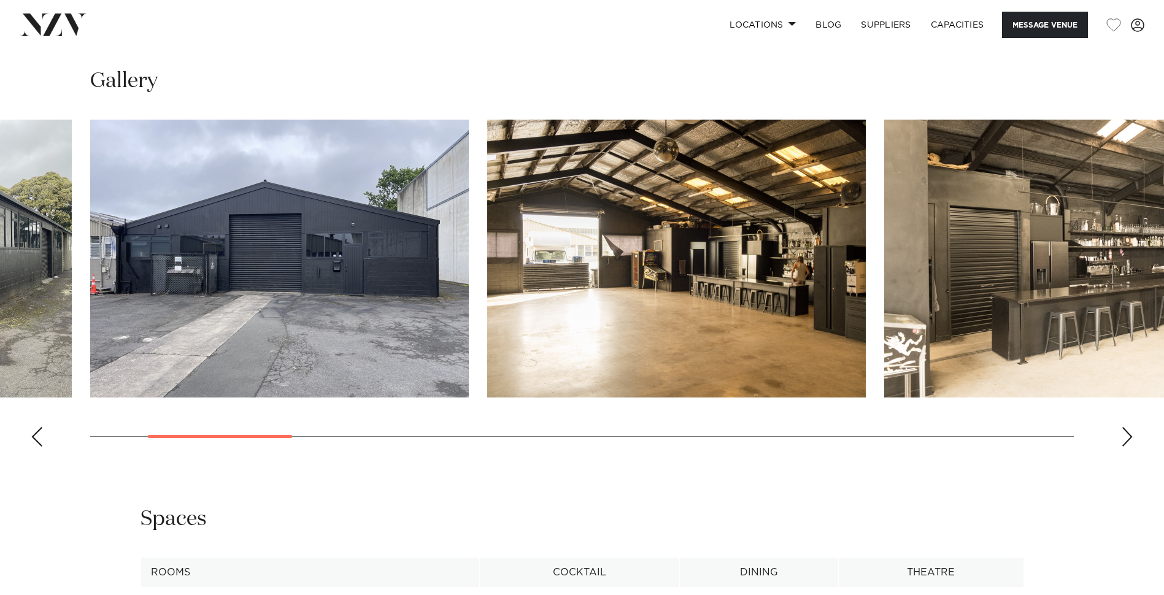
click at [1129, 439] on div "Next slide" at bounding box center [1127, 437] width 12 height 20
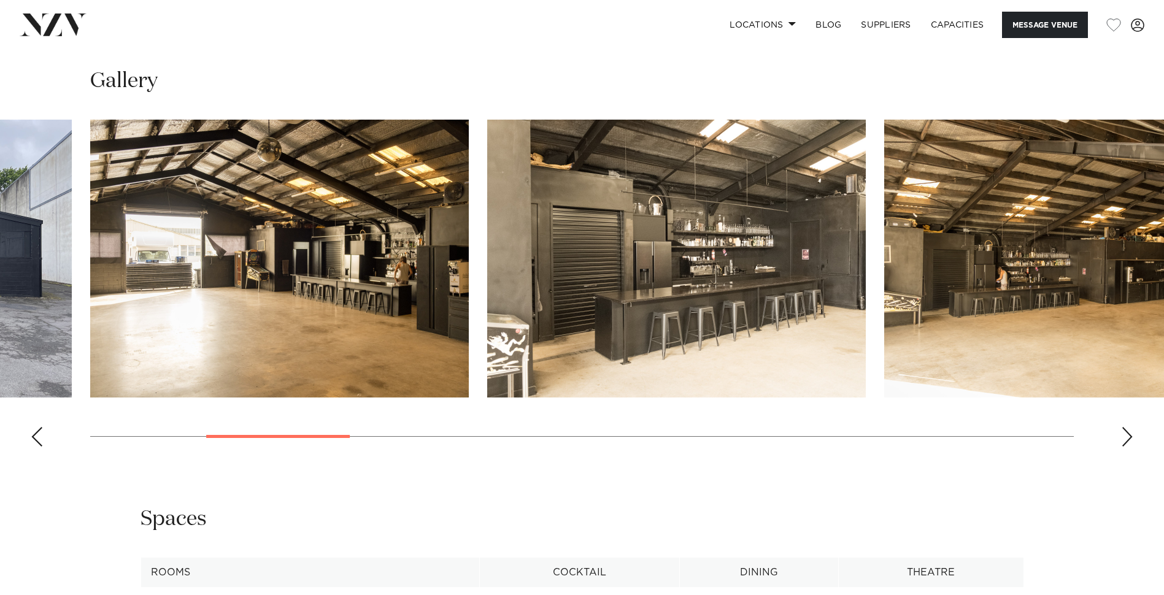
click at [1129, 439] on div "Next slide" at bounding box center [1127, 437] width 12 height 20
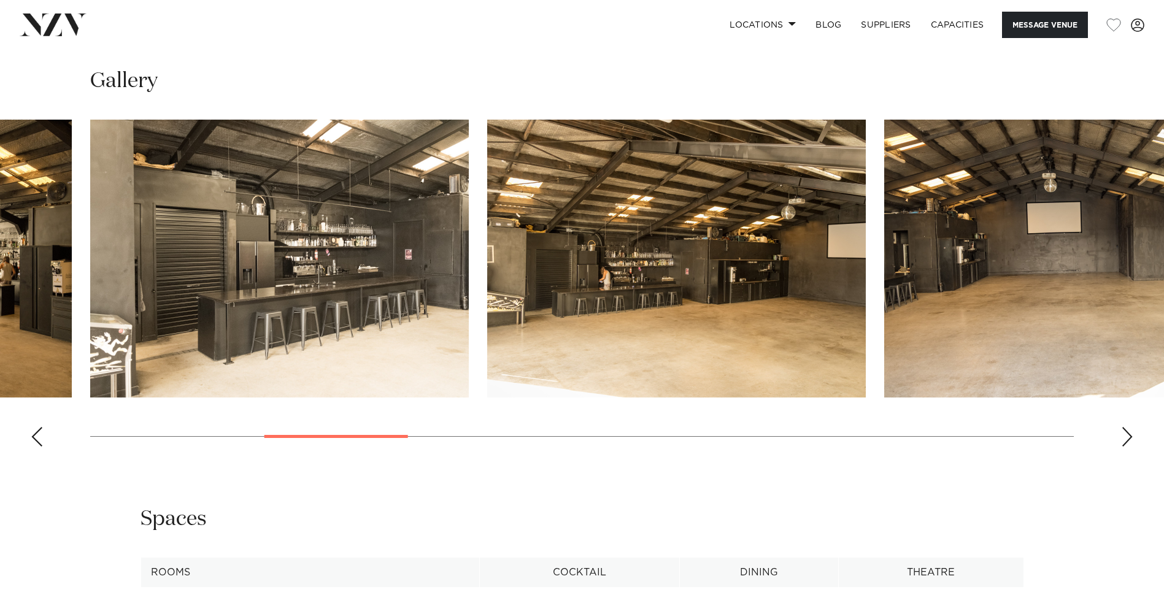
click at [1129, 439] on div "Next slide" at bounding box center [1127, 437] width 12 height 20
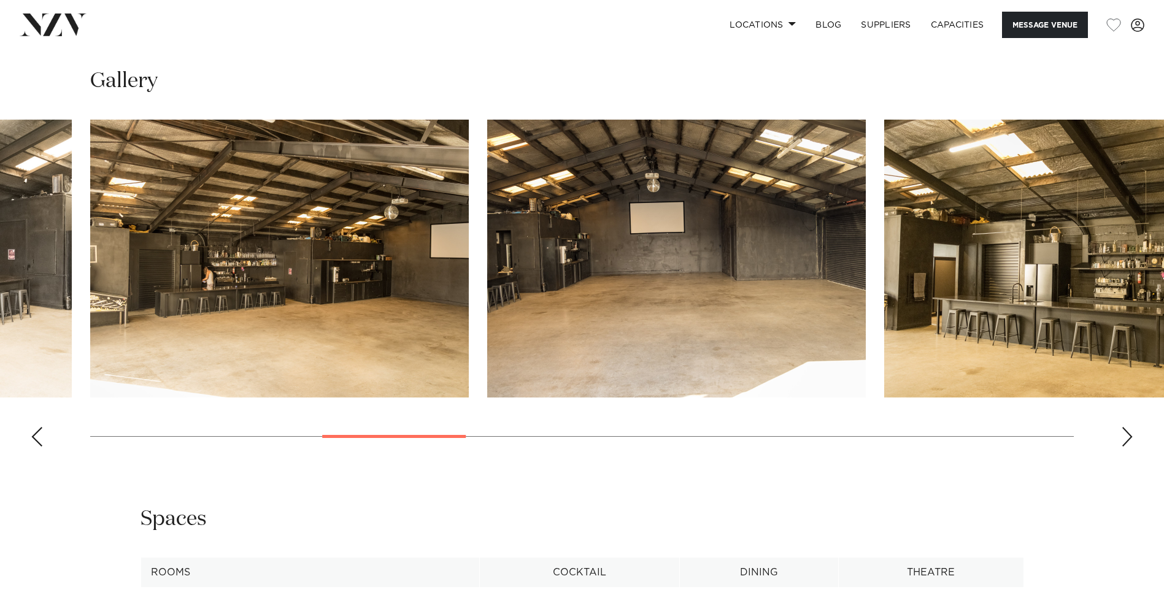
click at [1129, 439] on div "Next slide" at bounding box center [1127, 437] width 12 height 20
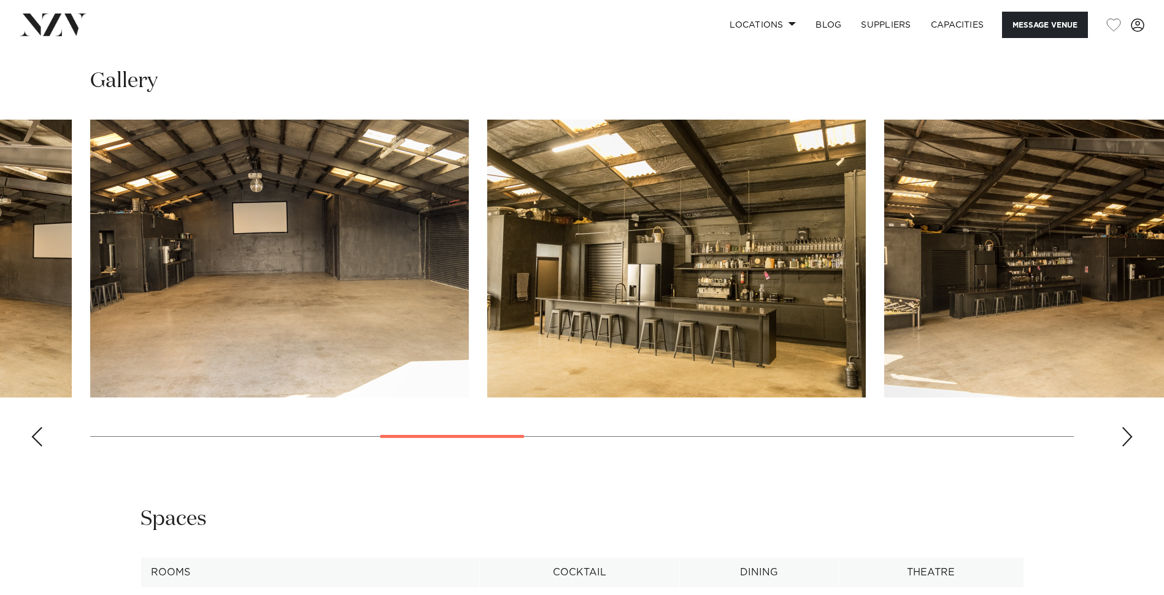
click at [1129, 439] on div "Next slide" at bounding box center [1127, 437] width 12 height 20
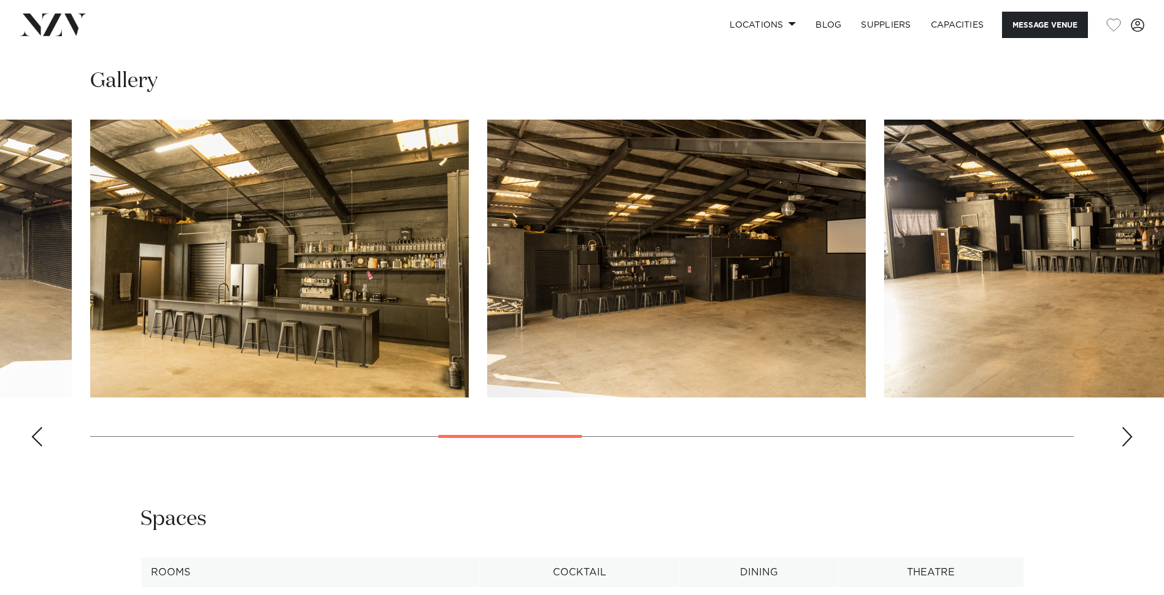
click at [1129, 439] on div "Next slide" at bounding box center [1127, 437] width 12 height 20
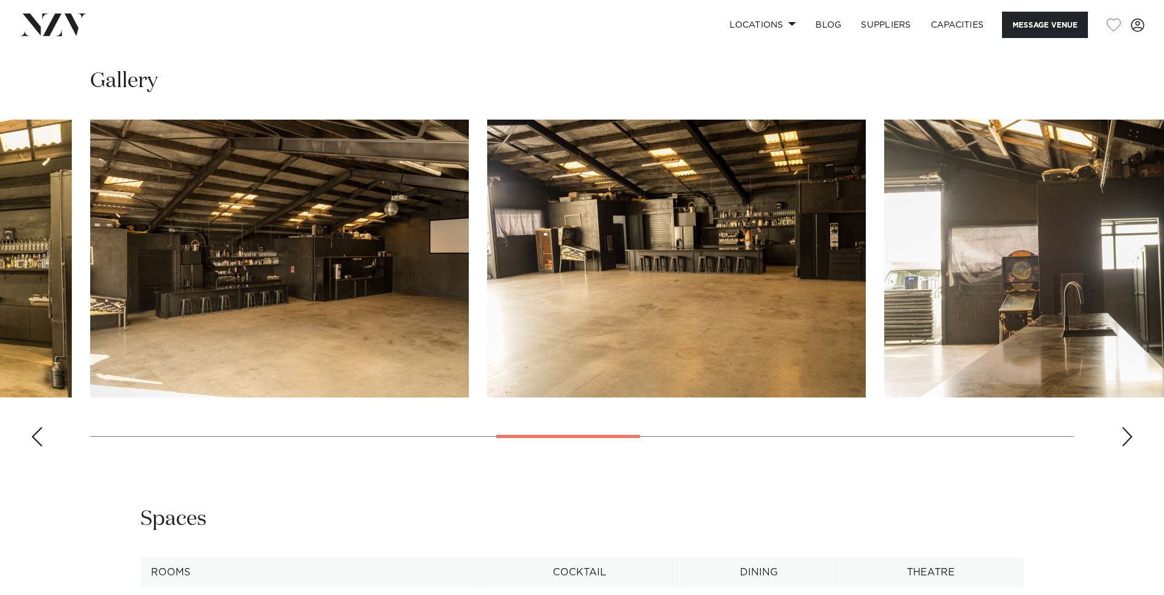
click at [1129, 439] on div "Next slide" at bounding box center [1127, 437] width 12 height 20
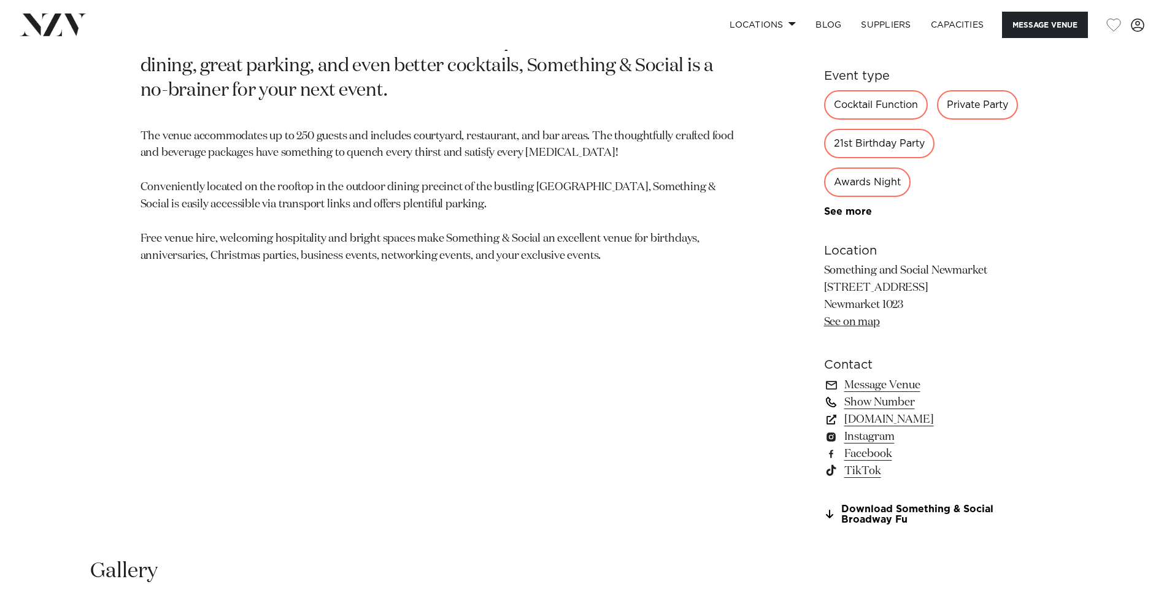
scroll to position [797, 0]
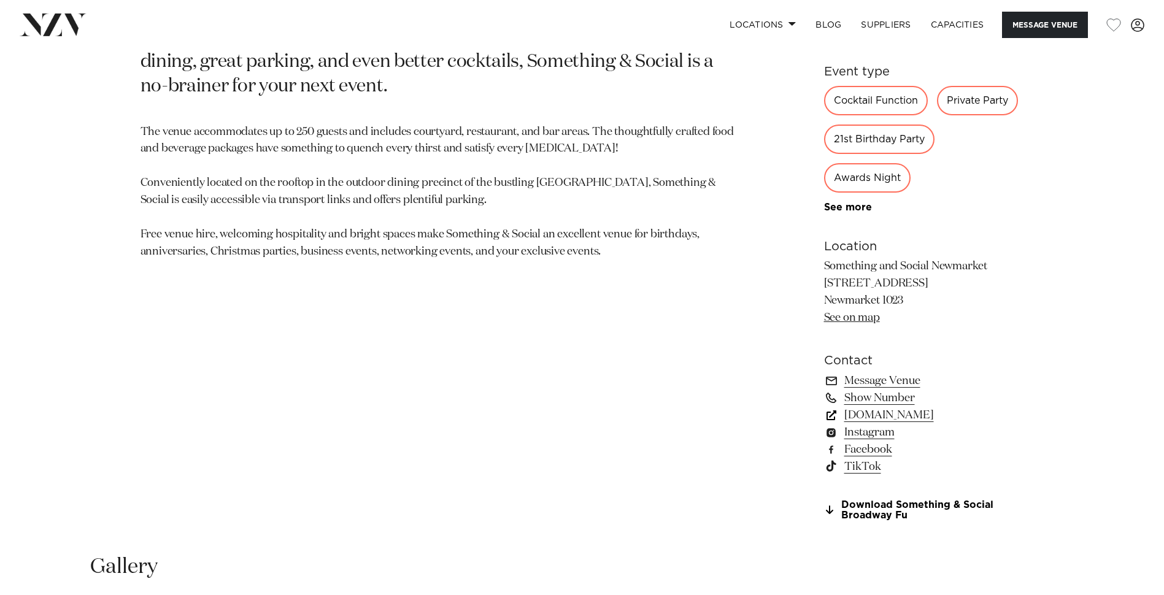
click at [924, 419] on link "[DOMAIN_NAME]" at bounding box center [924, 415] width 200 height 17
